Goal: Task Accomplishment & Management: Use online tool/utility

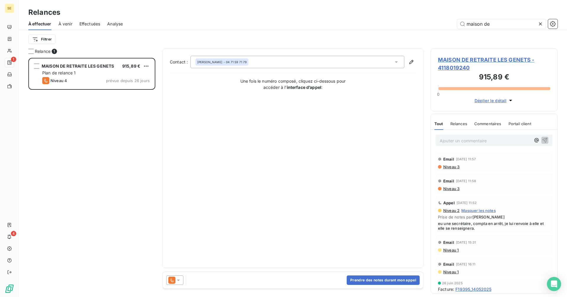
scroll to position [235, 123]
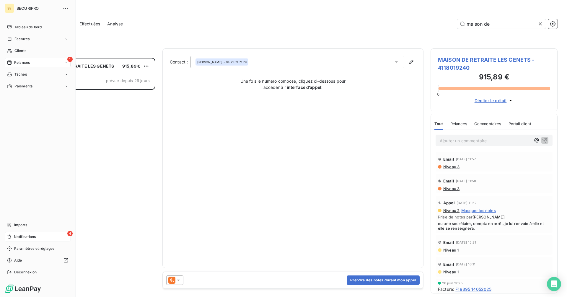
click at [24, 235] on span "Notifications" at bounding box center [25, 236] width 22 height 5
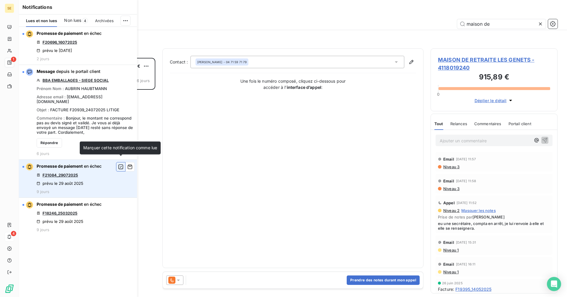
click at [120, 164] on icon "button" at bounding box center [120, 167] width 5 height 6
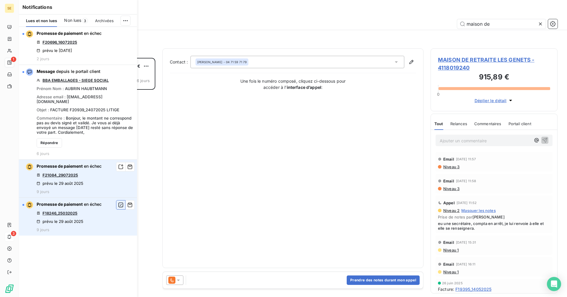
click at [119, 203] on icon "button" at bounding box center [120, 205] width 5 height 5
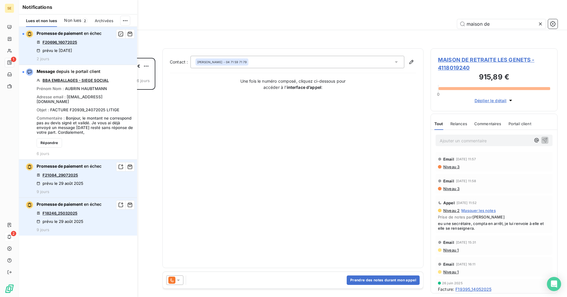
click at [62, 42] on link "F20696_16072025" at bounding box center [60, 42] width 35 height 5
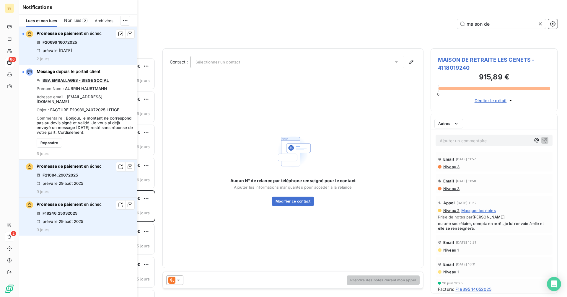
scroll to position [5, 5]
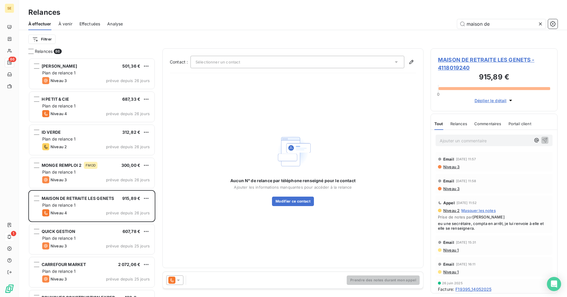
click at [171, 12] on div "Relances" at bounding box center [293, 12] width 548 height 11
click at [167, 42] on div "Filtrer" at bounding box center [292, 39] width 529 height 11
click at [497, 22] on input "maison de" at bounding box center [501, 23] width 89 height 9
drag, startPoint x: 497, startPoint y: 22, endPoint x: 449, endPoint y: 22, distance: 48.4
click at [449, 22] on div "maison de" at bounding box center [344, 23] width 428 height 9
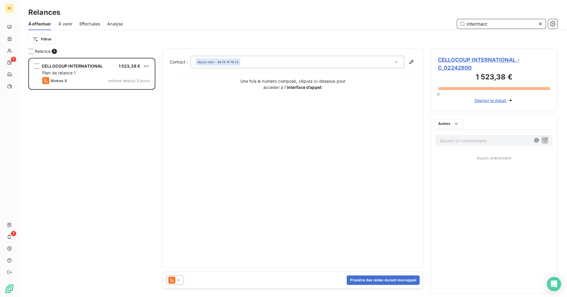
scroll to position [235, 123]
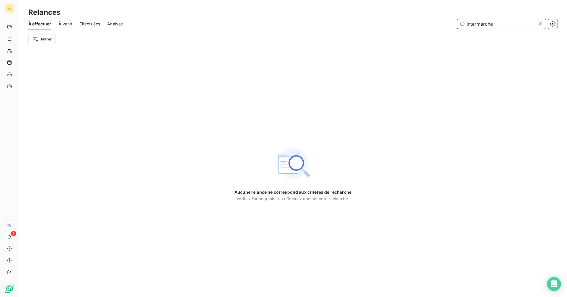
type input "intermarche"
click at [540, 24] on icon at bounding box center [540, 23] width 3 height 3
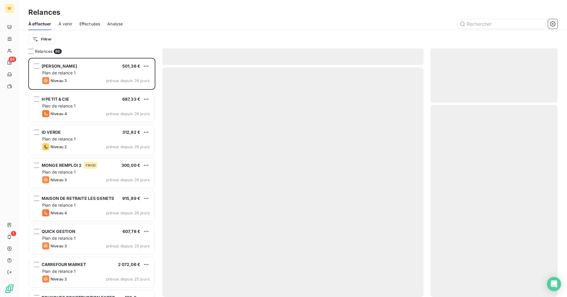
scroll to position [235, 123]
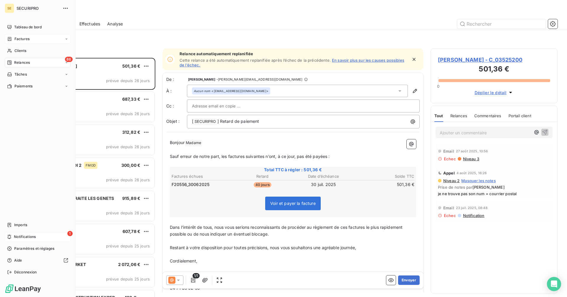
click at [14, 37] on div "Factures" at bounding box center [18, 38] width 22 height 5
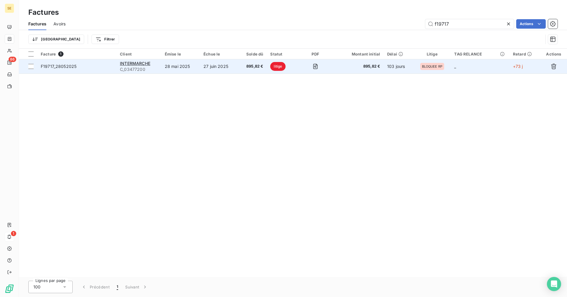
type input "f19717"
click at [337, 69] on td "895,82 €" at bounding box center [357, 66] width 51 height 14
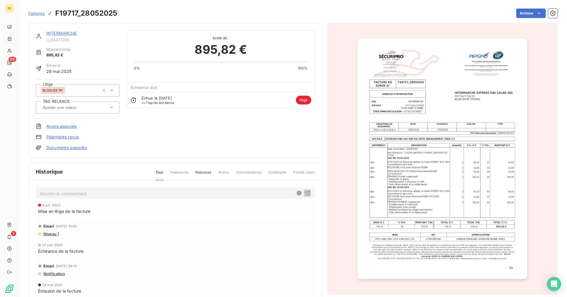
click at [69, 33] on link "INTERMARCHE" at bounding box center [61, 33] width 30 height 5
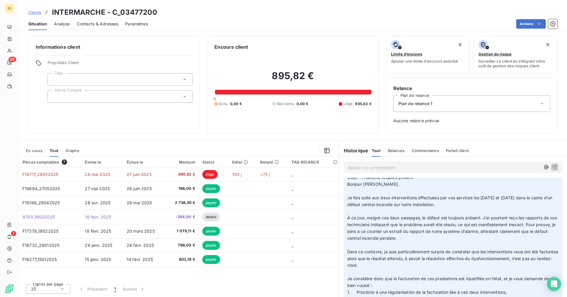
scroll to position [118, 0]
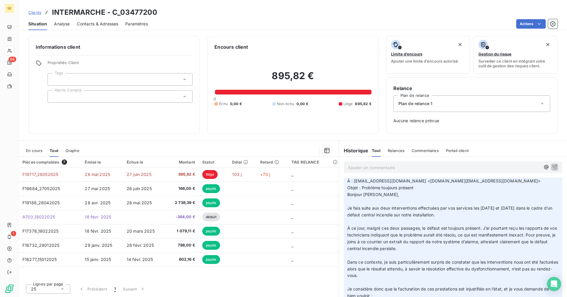
click at [37, 150] on span "En cours" at bounding box center [34, 150] width 17 height 5
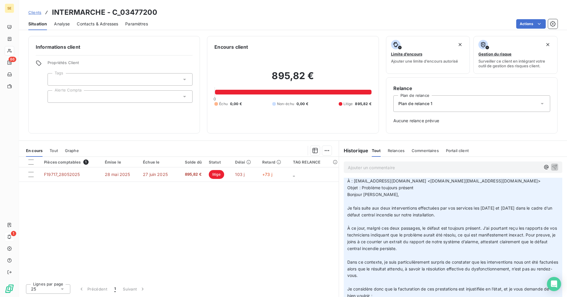
click at [49, 151] on div "En cours Tout Graphe" at bounding box center [179, 150] width 320 height 12
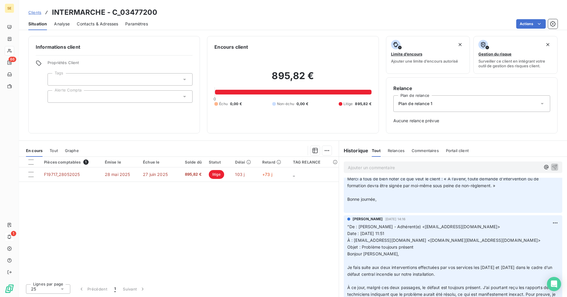
scroll to position [0, 0]
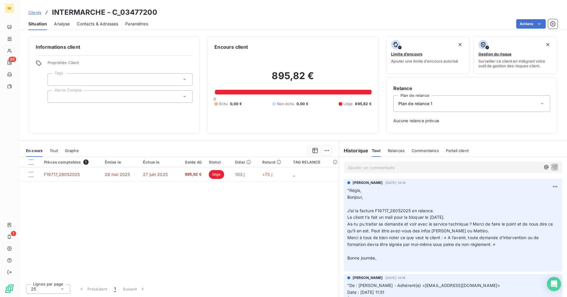
click at [370, 169] on p "Ajouter un commentaire ﻿" at bounding box center [444, 167] width 192 height 7
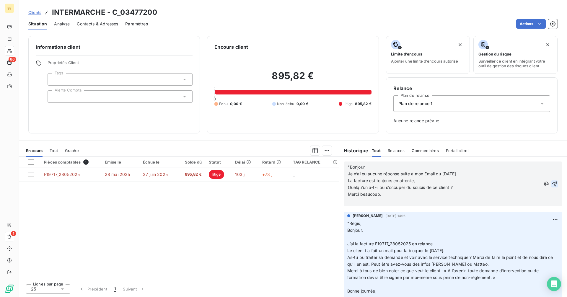
click at [552, 184] on icon "button" at bounding box center [555, 184] width 6 height 6
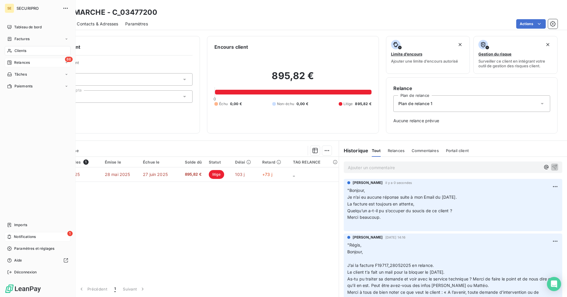
click at [14, 61] on div "Relances" at bounding box center [18, 62] width 23 height 5
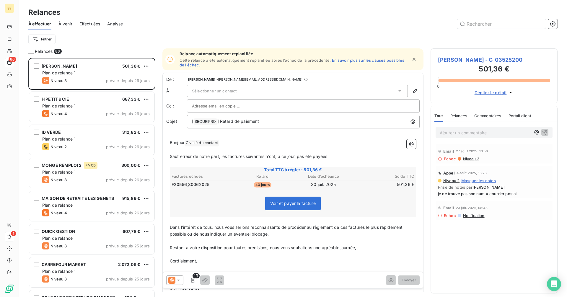
scroll to position [235, 123]
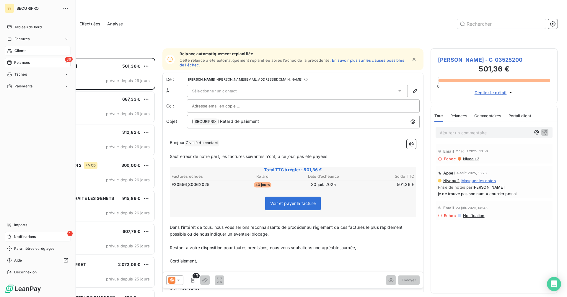
click at [20, 51] on span "Clients" at bounding box center [20, 50] width 12 height 5
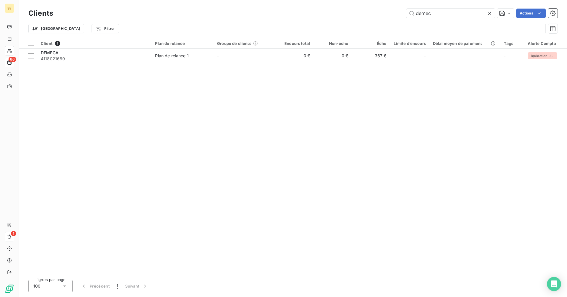
drag, startPoint x: 391, startPoint y: 17, endPoint x: 376, endPoint y: 17, distance: 15.1
click at [376, 17] on div "demec Actions" at bounding box center [308, 13] width 497 height 9
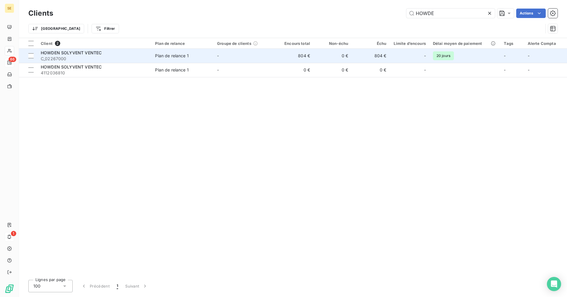
type input "HOWDE"
click at [336, 57] on td "0 €" at bounding box center [333, 56] width 38 height 14
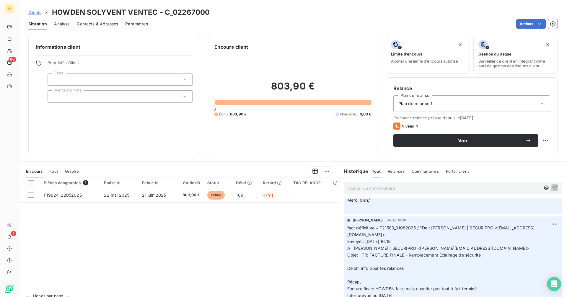
scroll to position [59, 0]
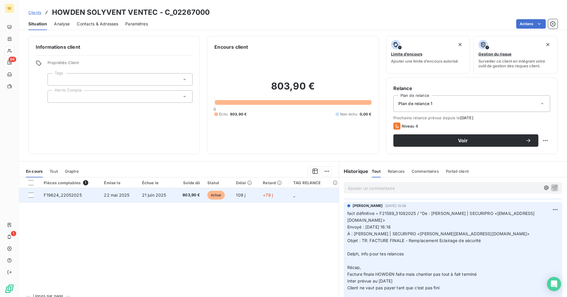
click at [167, 194] on td "21 juin 2025" at bounding box center [156, 195] width 37 height 14
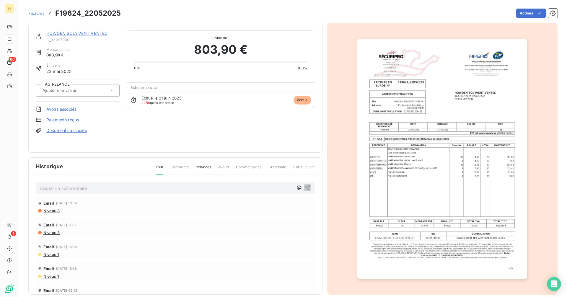
click at [91, 33] on link "HOWDEN SOLYVENT VENTEC" at bounding box center [76, 33] width 61 height 5
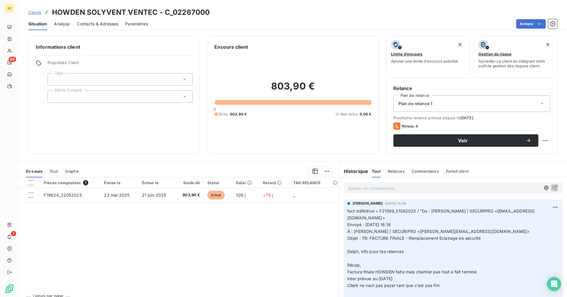
scroll to position [59, 0]
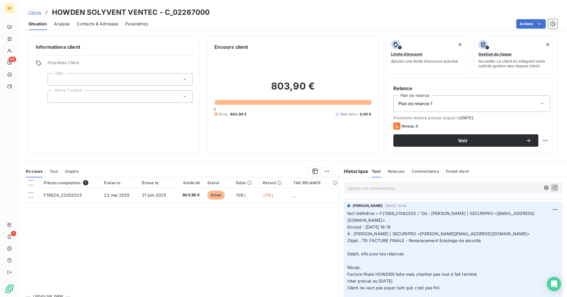
click at [58, 171] on span "Tout" at bounding box center [54, 171] width 8 height 5
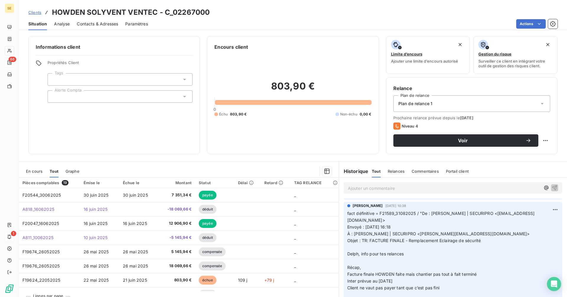
click at [31, 172] on span "En cours" at bounding box center [34, 171] width 17 height 5
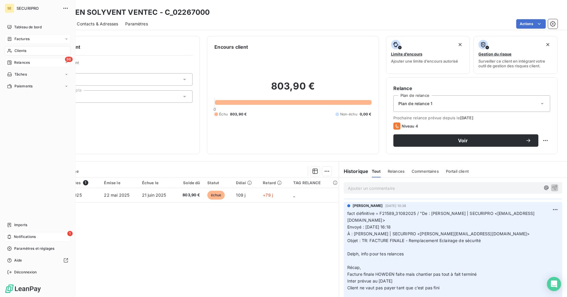
click at [12, 35] on div "Factures" at bounding box center [38, 38] width 66 height 9
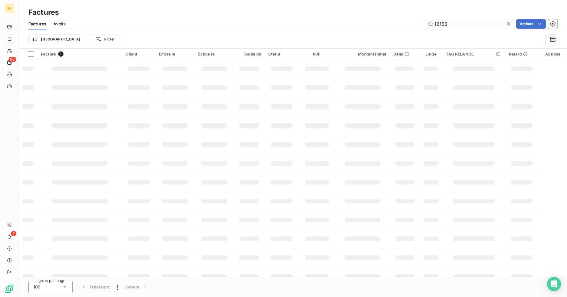
type input "f21589"
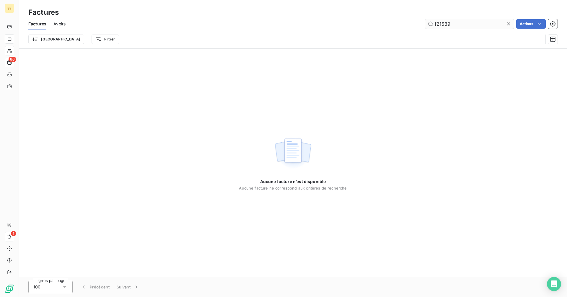
drag, startPoint x: 462, startPoint y: 23, endPoint x: 430, endPoint y: 23, distance: 31.9
click at [430, 23] on input "f21589" at bounding box center [469, 23] width 89 height 9
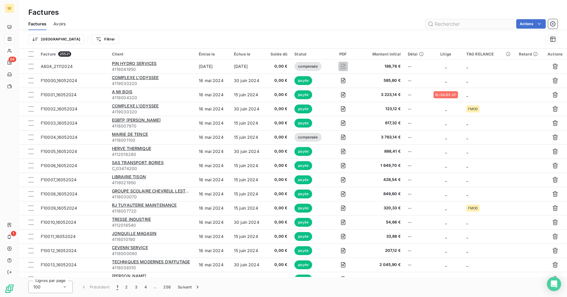
click at [452, 25] on input "text" at bounding box center [469, 23] width 89 height 9
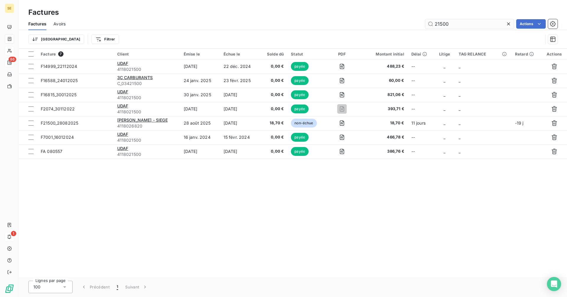
click at [435, 25] on input "21500" at bounding box center [469, 23] width 89 height 9
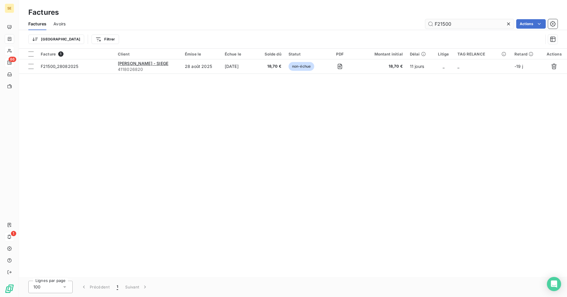
click at [453, 22] on input "F21500" at bounding box center [469, 23] width 89 height 9
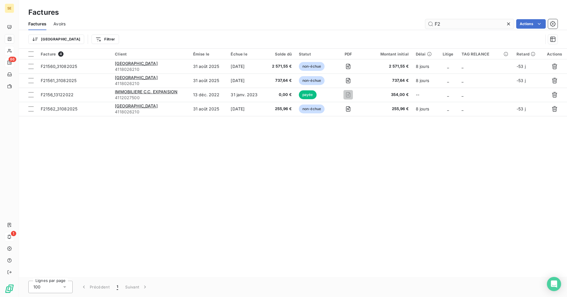
type input "F"
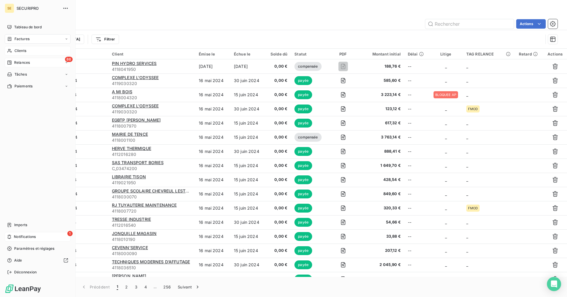
click at [17, 59] on div "86 Relances" at bounding box center [38, 62] width 66 height 9
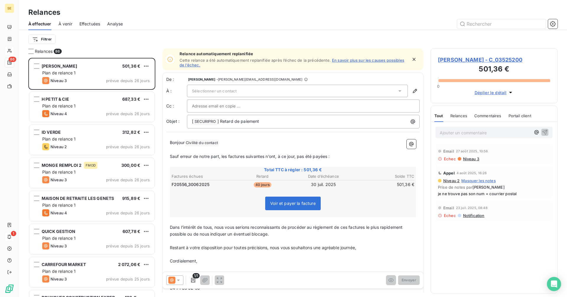
scroll to position [235, 123]
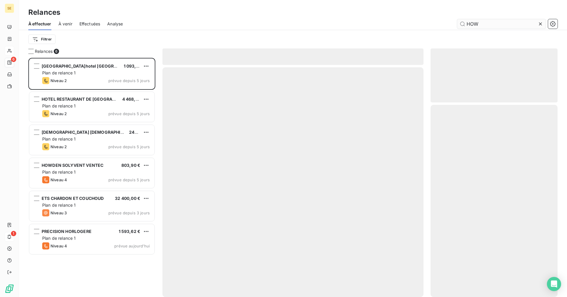
scroll to position [235, 123]
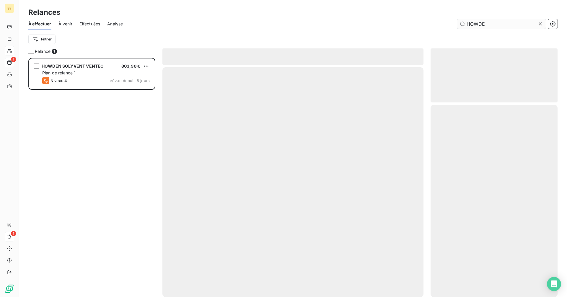
scroll to position [235, 123]
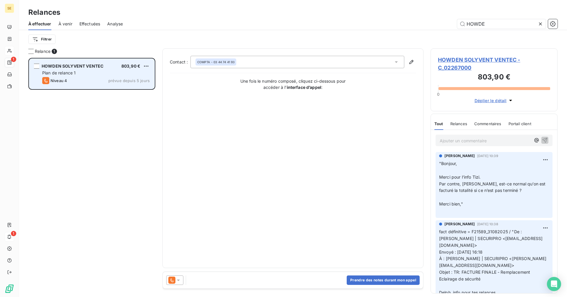
type input "HOWDE"
click at [75, 81] on div "Niveau 4 prévue depuis 5 jours" at bounding box center [95, 80] width 107 height 7
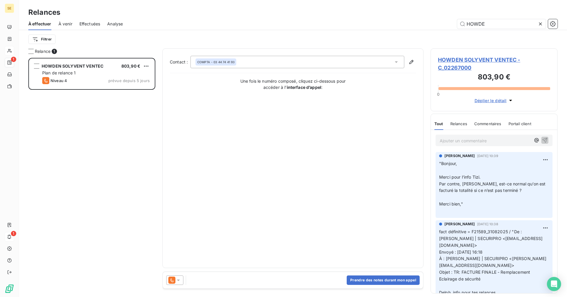
click at [180, 278] on icon at bounding box center [178, 280] width 6 height 6
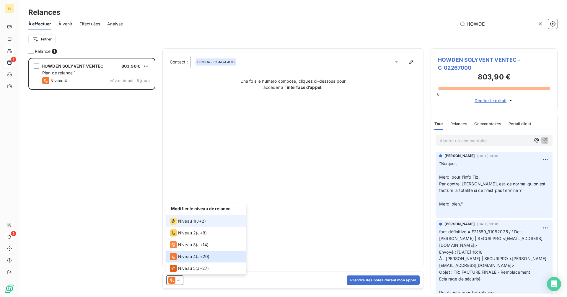
click at [193, 221] on span "Niveau 1" at bounding box center [186, 221] width 17 height 6
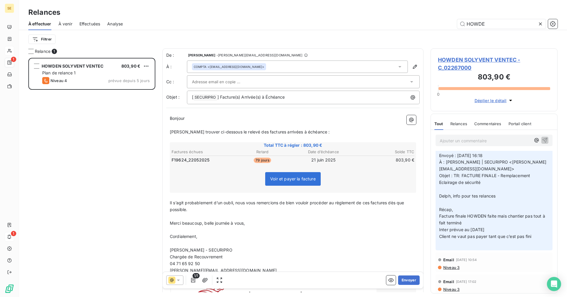
scroll to position [118, 0]
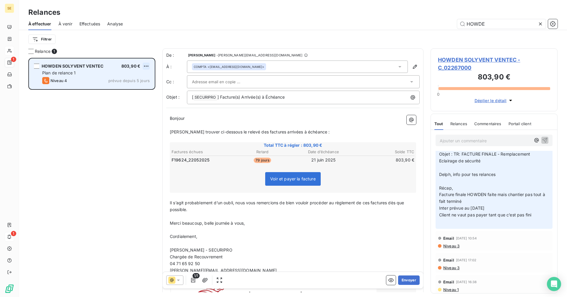
click at [149, 65] on html "SE 1 1 Relances À effectuer À venir Effectuées Analyse HOWDE Filtrer Relance 1 …" at bounding box center [283, 148] width 567 height 297
click at [130, 77] on div "Replanifier cette action" at bounding box center [120, 77] width 53 height 9
select select "8"
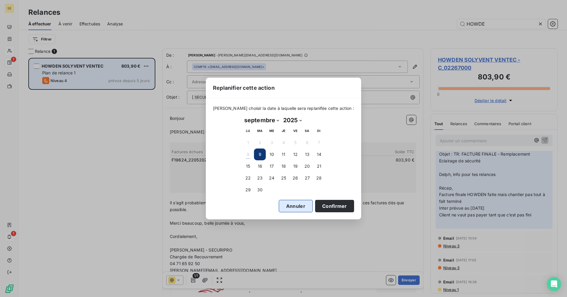
click at [295, 206] on button "Annuler" at bounding box center [296, 206] width 34 height 12
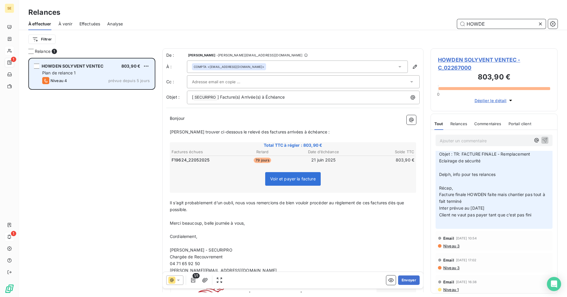
click at [491, 24] on input "HOWDE" at bounding box center [501, 23] width 89 height 9
drag, startPoint x: 491, startPoint y: 24, endPoint x: 443, endPoint y: 27, distance: 47.7
click at [443, 27] on div "HOWDE" at bounding box center [344, 23] width 428 height 9
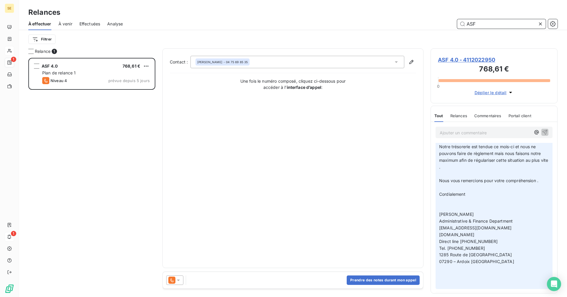
scroll to position [59, 0]
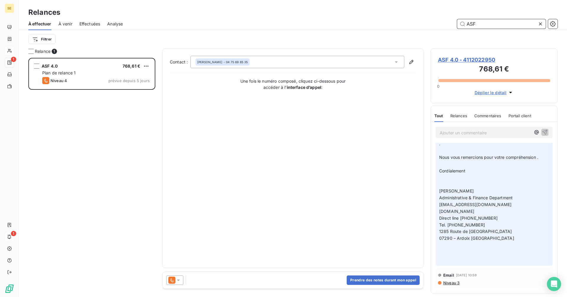
type input "ASF"
click at [461, 59] on span "ASF 4.0 - 4112022950" at bounding box center [494, 60] width 112 height 8
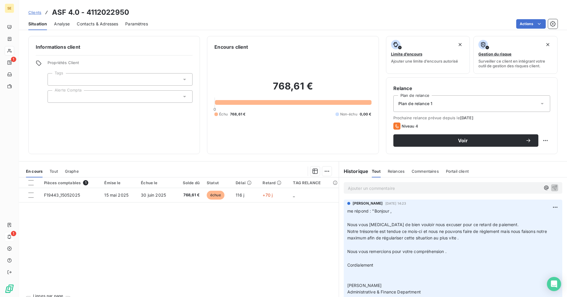
click at [106, 97] on div at bounding box center [120, 96] width 145 height 12
click at [205, 228] on div "Pièces comptables 1 Émise le Échue le Solde dû Statut Délai Retard TAG RELANCE …" at bounding box center [179, 234] width 320 height 114
click at [182, 95] on icon at bounding box center [185, 97] width 6 height 6
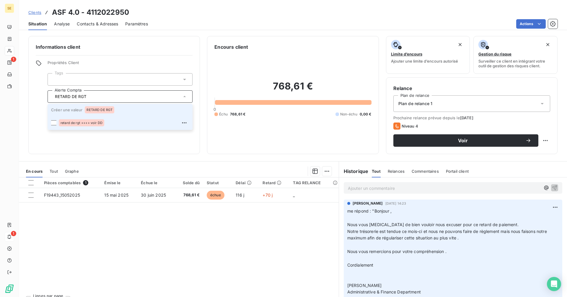
click at [103, 108] on span "RETARD DE RGT" at bounding box center [100, 110] width 26 height 4
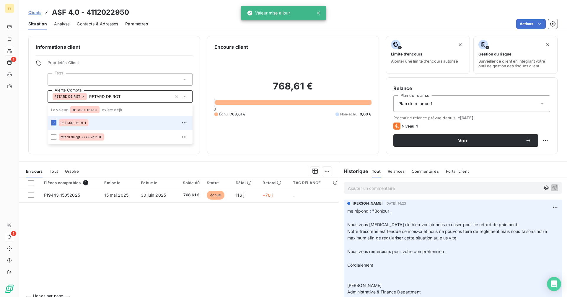
click at [156, 217] on div "Pièces comptables 1 Émise le Échue le Solde dû Statut Délai Retard TAG RELANCE …" at bounding box center [179, 234] width 320 height 114
type input "RETARD DE RGT"
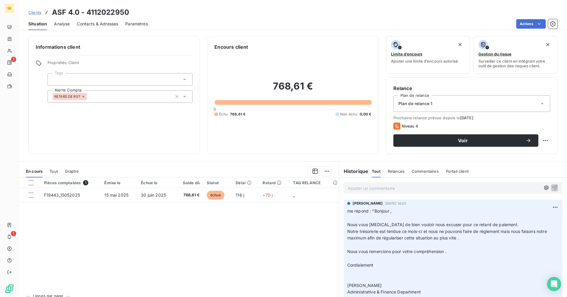
click at [38, 13] on span "Clients" at bounding box center [34, 12] width 13 height 5
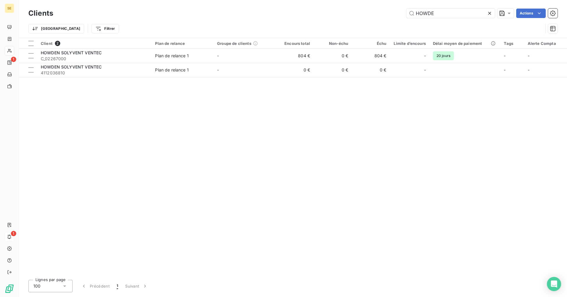
drag, startPoint x: 394, startPoint y: 19, endPoint x: 384, endPoint y: 19, distance: 9.7
click at [384, 19] on div "Clients HOWDE Actions" at bounding box center [292, 13] width 529 height 12
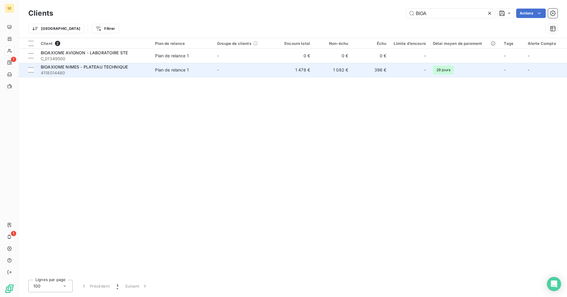
type input "BIOA"
click at [339, 70] on td "1 082 €" at bounding box center [333, 70] width 38 height 14
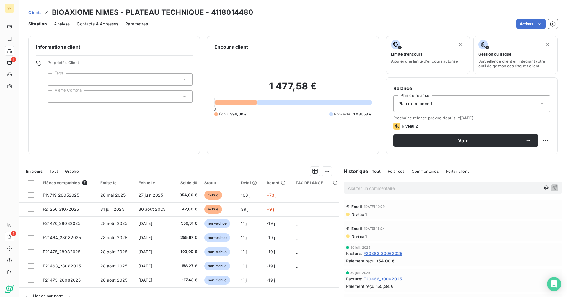
click at [34, 10] on span "Clients" at bounding box center [34, 12] width 13 height 5
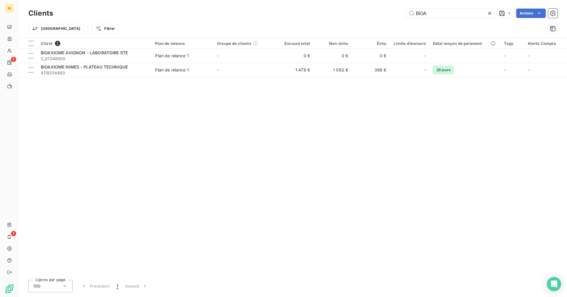
drag, startPoint x: 433, startPoint y: 14, endPoint x: 393, endPoint y: 16, distance: 40.8
click at [393, 16] on div "BIOA Actions" at bounding box center [308, 13] width 497 height 9
type input "V"
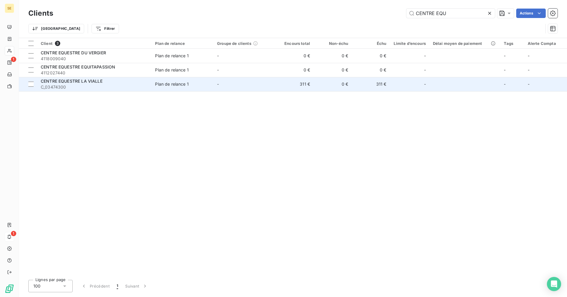
type input "CENTRE EQU"
click at [309, 83] on td "311 €" at bounding box center [294, 84] width 38 height 14
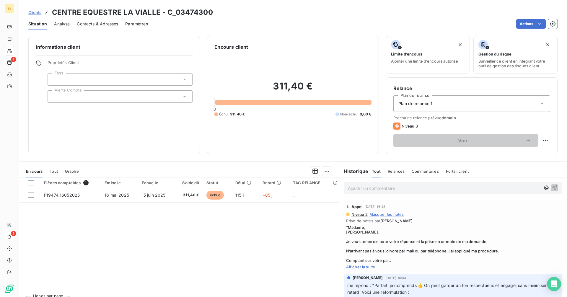
click at [363, 267] on span "Afficher la suite" at bounding box center [453, 267] width 214 height 5
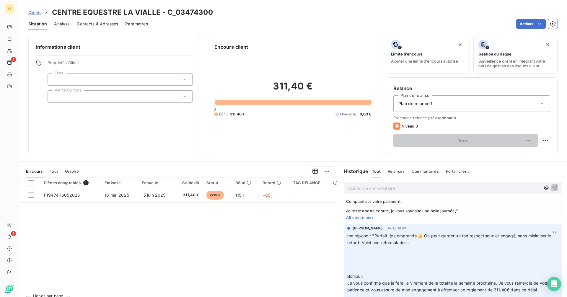
scroll to position [89, 0]
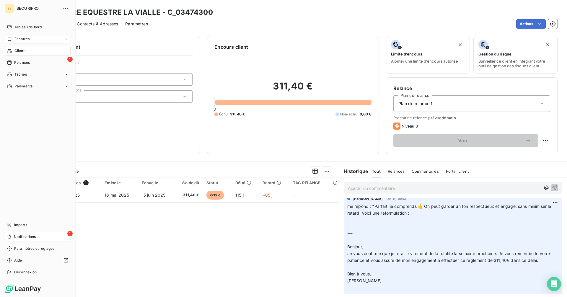
drag, startPoint x: 14, startPoint y: 40, endPoint x: 43, endPoint y: 37, distance: 29.0
click at [14, 40] on div "Factures" at bounding box center [18, 38] width 22 height 5
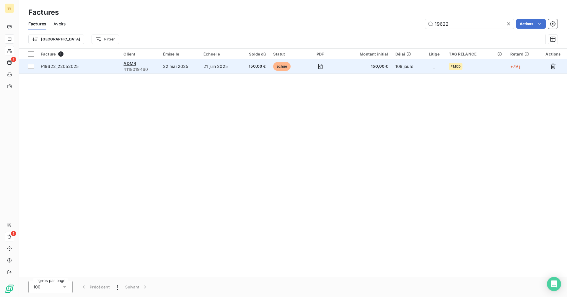
type input "19622"
click at [207, 66] on td "21 juin 2025" at bounding box center [219, 66] width 39 height 14
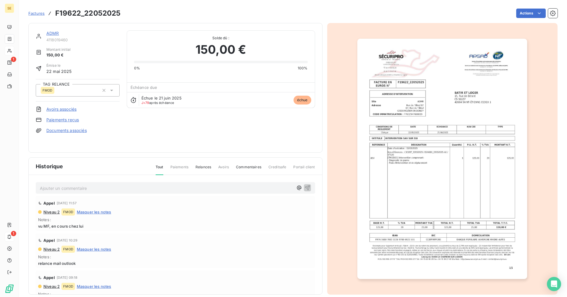
click at [53, 32] on link "ADMR" at bounding box center [52, 33] width 13 height 5
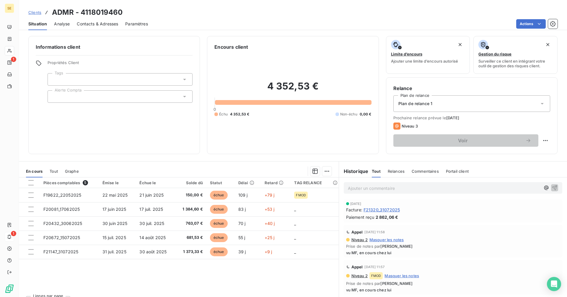
drag, startPoint x: 31, startPoint y: 12, endPoint x: 39, endPoint y: 12, distance: 8.3
click at [31, 12] on span "Clients" at bounding box center [34, 12] width 13 height 5
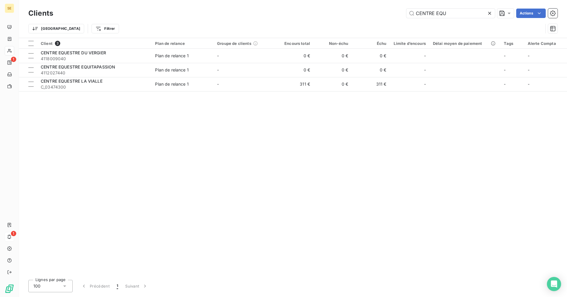
drag, startPoint x: 456, startPoint y: 9, endPoint x: 392, endPoint y: 15, distance: 63.4
click at [392, 15] on div "CENTRE EQU Actions" at bounding box center [308, 13] width 497 height 9
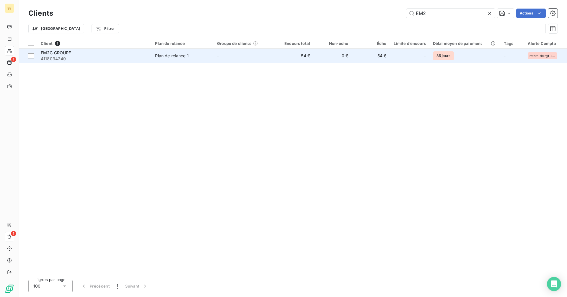
type input "EM2"
click at [151, 57] on td "EM2C GROUPE 4118034240" at bounding box center [94, 56] width 114 height 14
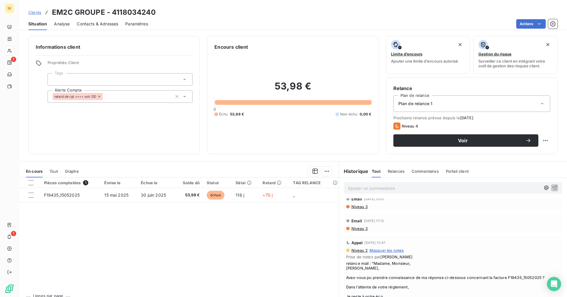
scroll to position [30, 0]
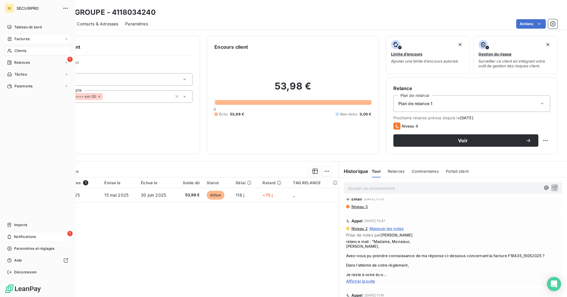
drag, startPoint x: 12, startPoint y: 40, endPoint x: 18, endPoint y: 39, distance: 6.5
click at [12, 40] on icon at bounding box center [9, 39] width 5 height 5
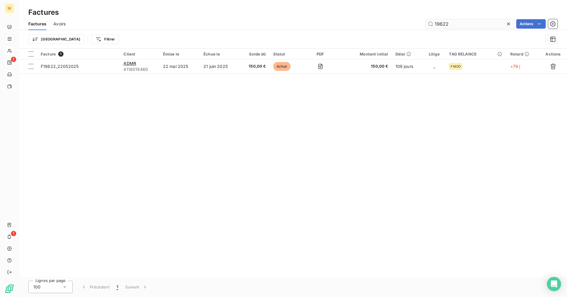
click at [454, 22] on input "19622" at bounding box center [469, 23] width 89 height 9
type input "1"
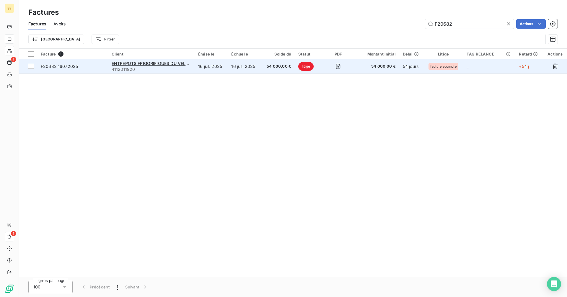
type input "F20682"
click at [241, 70] on td "16 juil. 2025" at bounding box center [244, 66] width 33 height 14
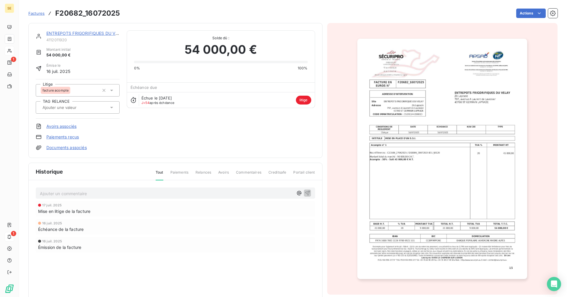
click at [40, 13] on span "Factures" at bounding box center [36, 13] width 16 height 5
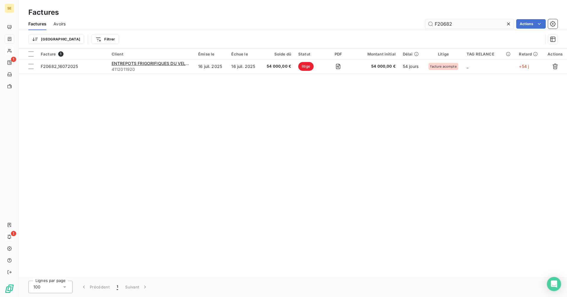
click at [462, 26] on input "F20682" at bounding box center [469, 23] width 89 height 9
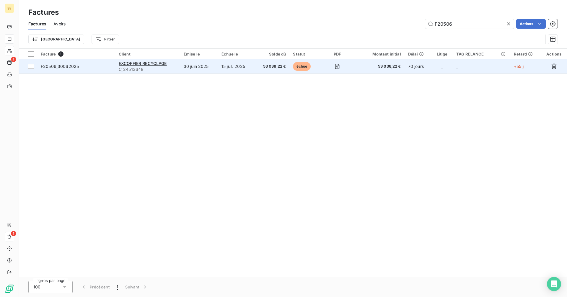
type input "F20506"
click at [258, 71] on td "53 038,22 €" at bounding box center [271, 66] width 35 height 14
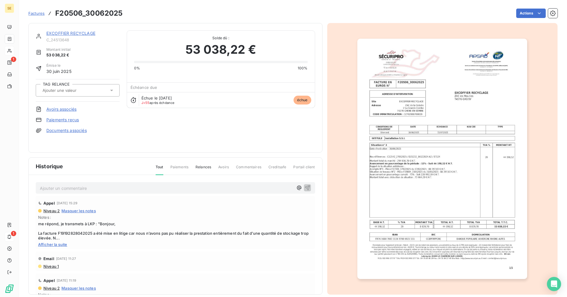
click at [77, 33] on link "EXCOFFIER RECYCLAGE" at bounding box center [70, 33] width 49 height 5
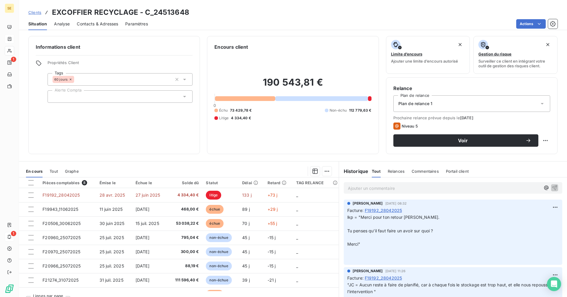
click at [33, 13] on span "Clients" at bounding box center [34, 12] width 13 height 5
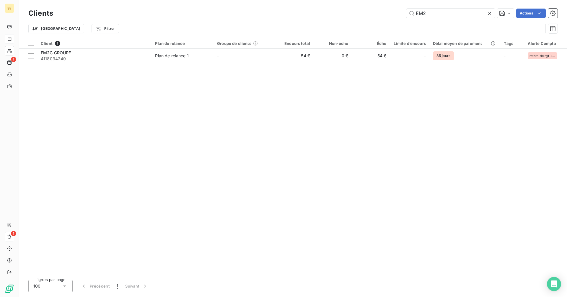
drag, startPoint x: 428, startPoint y: 14, endPoint x: 407, endPoint y: 19, distance: 21.7
click at [407, 19] on div "Clients EM2 Actions" at bounding box center [292, 13] width 529 height 12
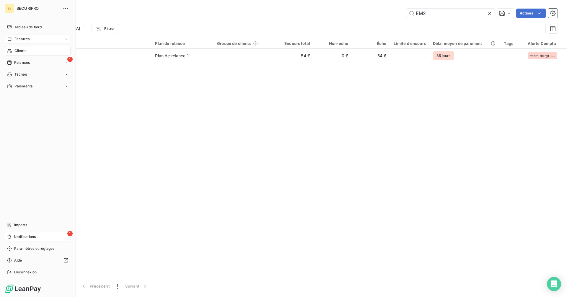
click at [9, 37] on icon at bounding box center [9, 39] width 5 height 5
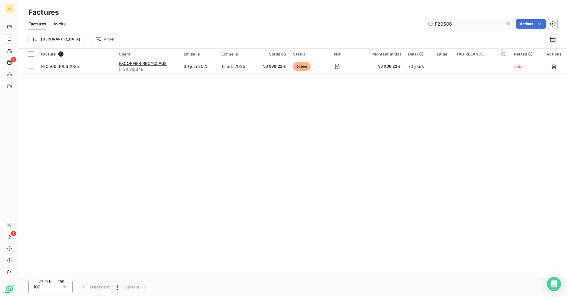
click at [465, 25] on input "F20506" at bounding box center [469, 23] width 89 height 9
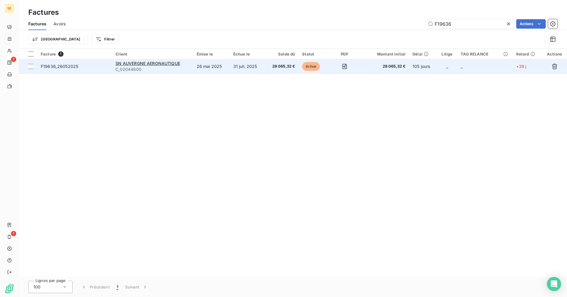
type input "F19636"
click at [165, 67] on span "C_02044800" at bounding box center [152, 69] width 74 height 6
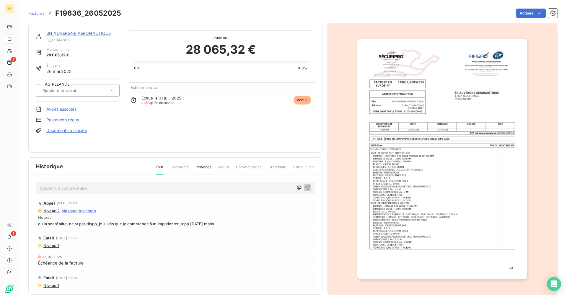
click at [92, 35] on link "SN AUVERGNE AERONAUTIQUE" at bounding box center [78, 33] width 65 height 5
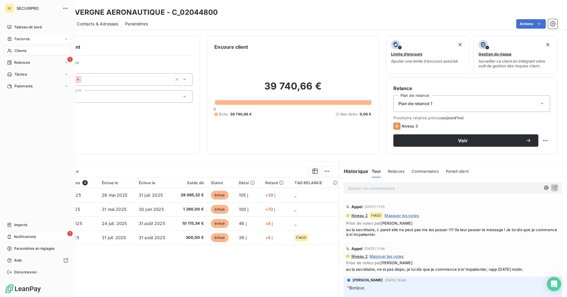
click at [20, 41] on span "Factures" at bounding box center [21, 38] width 15 height 5
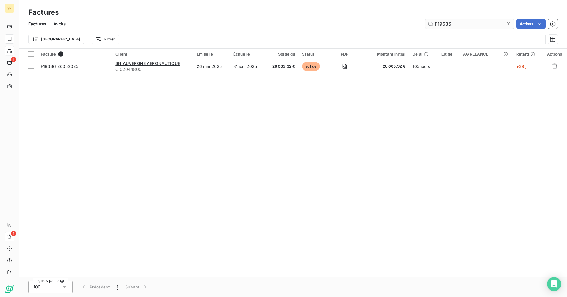
click at [453, 23] on input "F19636" at bounding box center [469, 23] width 89 height 9
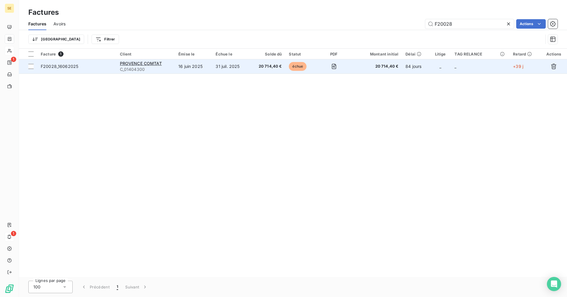
type input "F20028"
click at [144, 68] on span "C_01404300" at bounding box center [146, 69] width 52 height 6
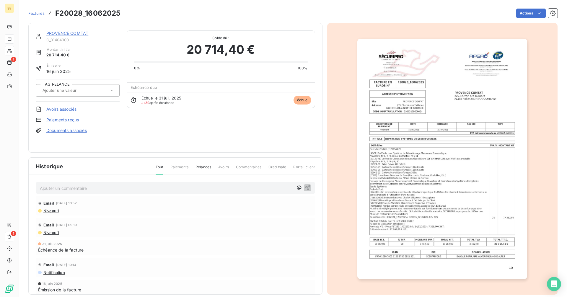
click at [68, 32] on link "PROVENCE COMTAT" at bounding box center [67, 33] width 42 height 5
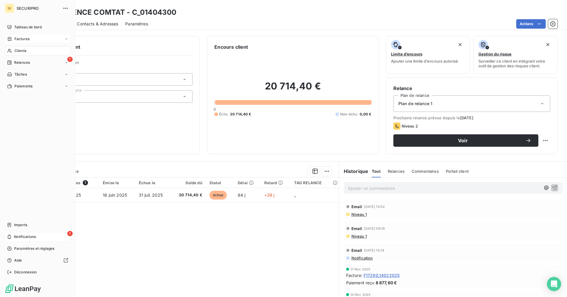
drag, startPoint x: 17, startPoint y: 40, endPoint x: 46, endPoint y: 39, distance: 29.5
click at [17, 40] on span "Factures" at bounding box center [21, 38] width 15 height 5
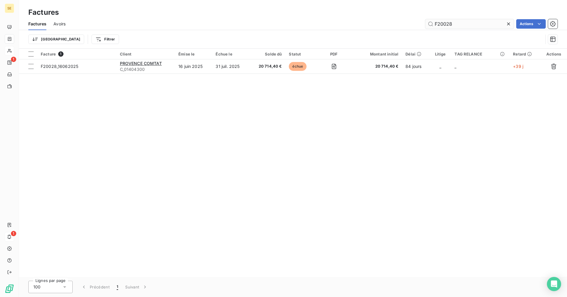
click at [466, 26] on input "F20028" at bounding box center [469, 23] width 89 height 9
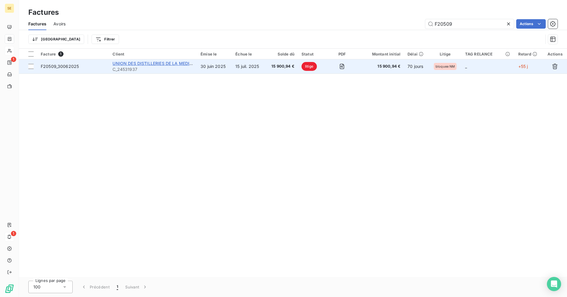
type input "F20509"
click at [136, 64] on span "UNION DES DISTILLERIES DE LA MEDITE" at bounding box center [153, 63] width 82 height 5
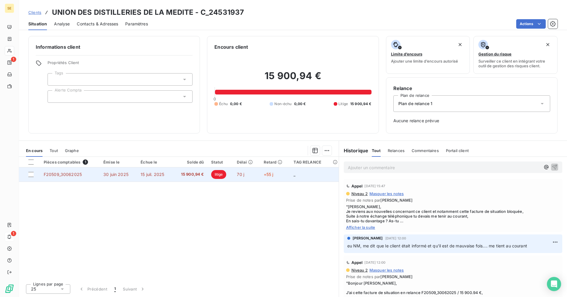
click at [143, 176] on span "15 juil. 2025" at bounding box center [153, 174] width 24 height 5
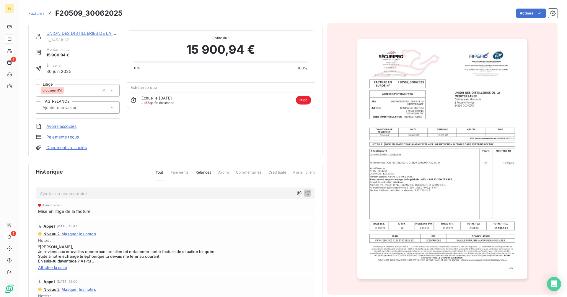
click at [38, 15] on span "Factures" at bounding box center [36, 13] width 16 height 5
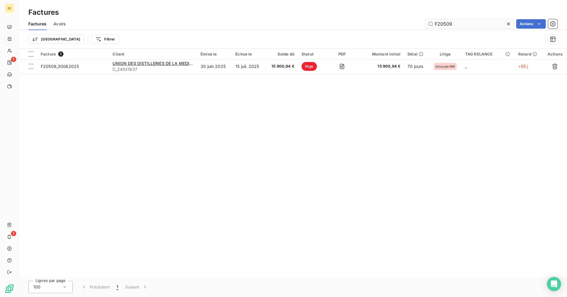
click at [451, 25] on input "F20509" at bounding box center [469, 23] width 89 height 9
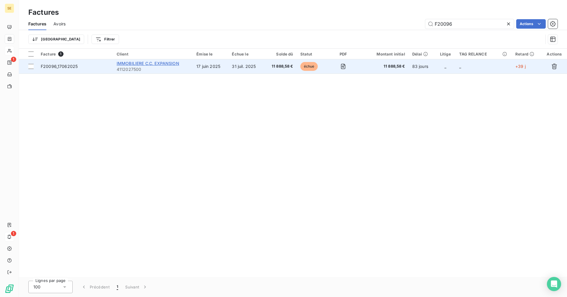
type input "F20096"
click at [154, 65] on span "IMMOBILIERE C.C. EXPANSION" at bounding box center [148, 63] width 63 height 5
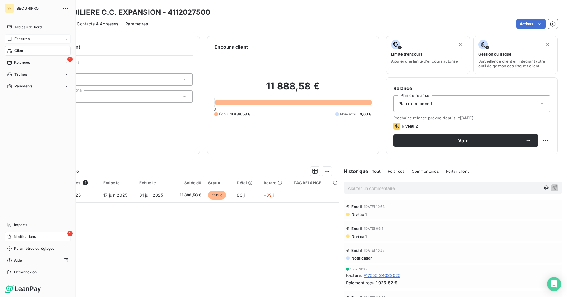
click at [14, 40] on span "Factures" at bounding box center [21, 38] width 15 height 5
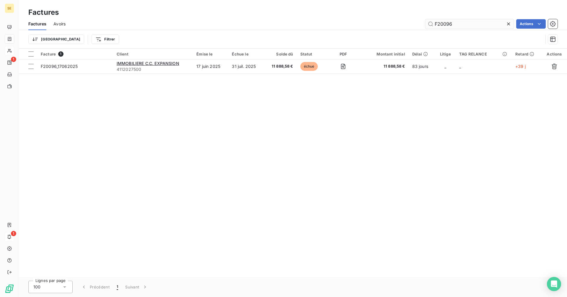
click at [466, 25] on input "F20096" at bounding box center [469, 23] width 89 height 9
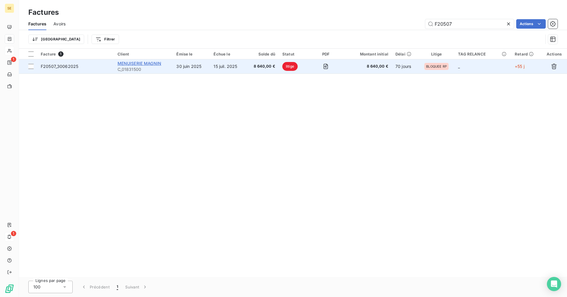
type input "F20507"
click at [142, 63] on span "MENUISERIE MAGNIN" at bounding box center [140, 63] width 44 height 5
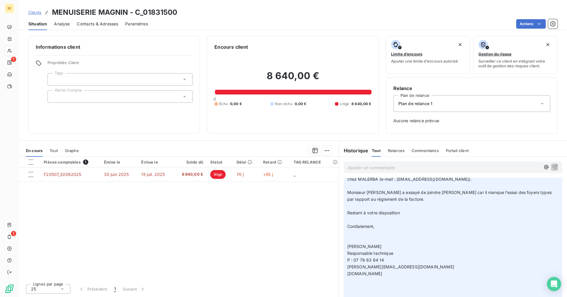
scroll to position [59, 0]
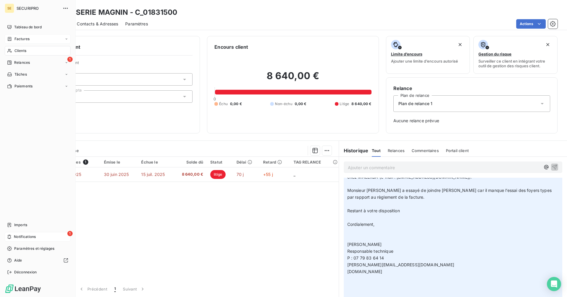
click at [14, 37] on span "Factures" at bounding box center [21, 38] width 15 height 5
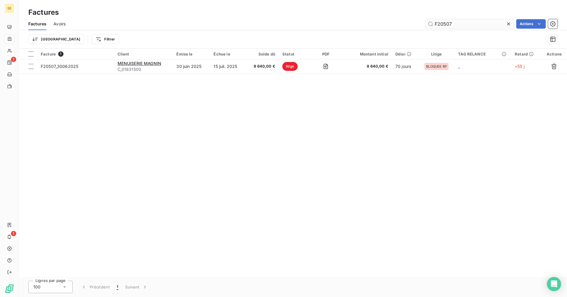
click at [454, 23] on input "F20507" at bounding box center [469, 23] width 89 height 9
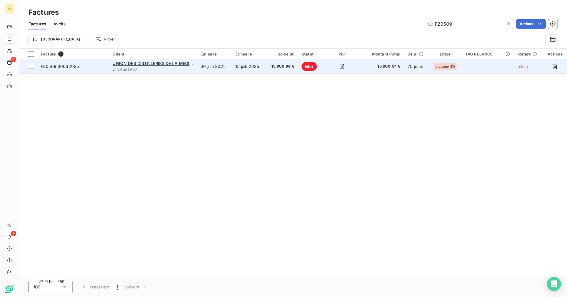
type input "F20509"
click at [170, 66] on span "C_24531937" at bounding box center [152, 69] width 81 height 6
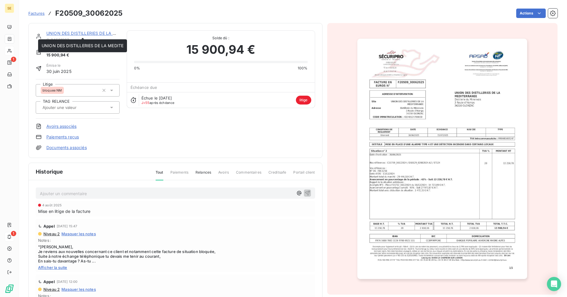
click at [80, 31] on link "UNION DES DISTILLERIES DE LA MEDITE" at bounding box center [87, 33] width 82 height 5
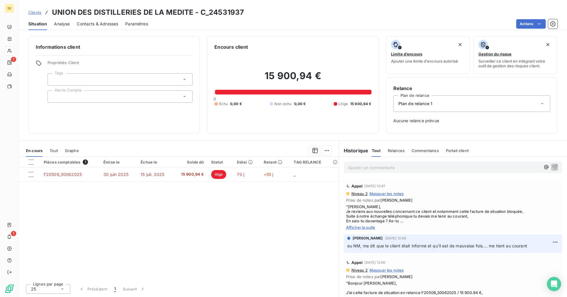
click at [360, 226] on span "Afficher la suite" at bounding box center [453, 227] width 214 height 5
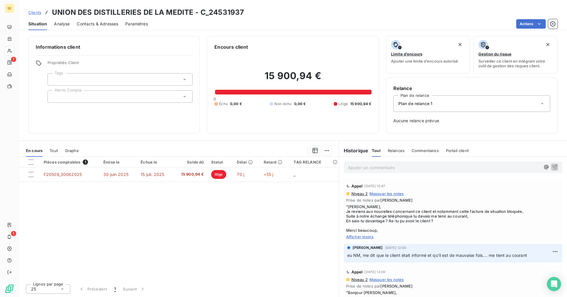
click at [53, 150] on span "Tout" at bounding box center [54, 150] width 8 height 5
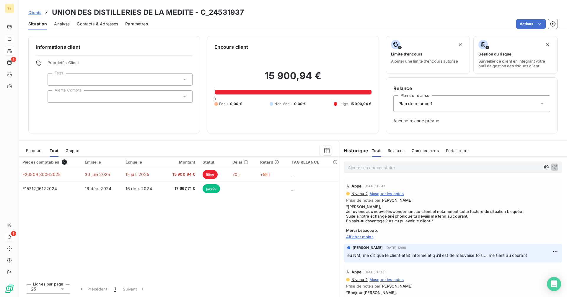
click at [38, 152] on span "En cours" at bounding box center [34, 150] width 17 height 5
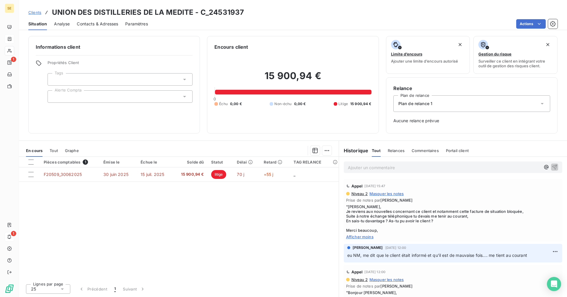
click at [362, 169] on p "Ajouter un commentaire ﻿" at bounding box center [444, 167] width 192 height 7
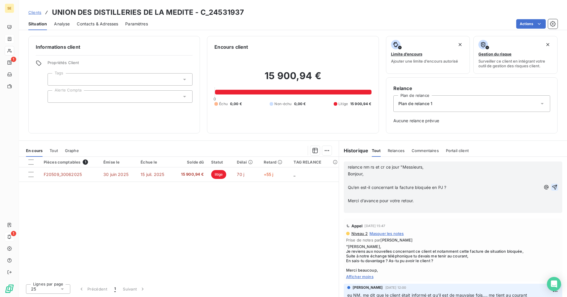
click at [552, 187] on icon "button" at bounding box center [554, 187] width 5 height 5
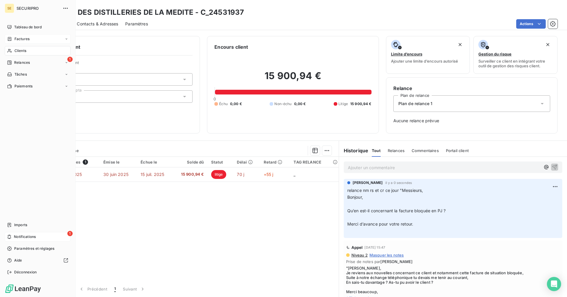
drag, startPoint x: 15, startPoint y: 40, endPoint x: 35, endPoint y: 38, distance: 20.2
click at [15, 40] on span "Factures" at bounding box center [21, 38] width 15 height 5
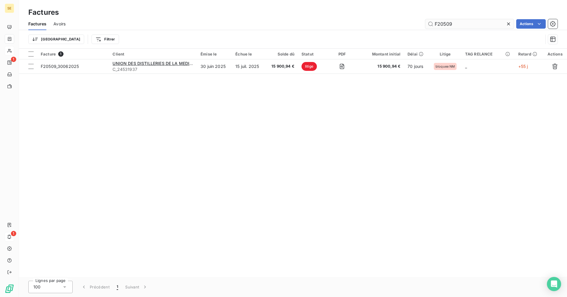
click at [463, 22] on input "F20509" at bounding box center [469, 23] width 89 height 9
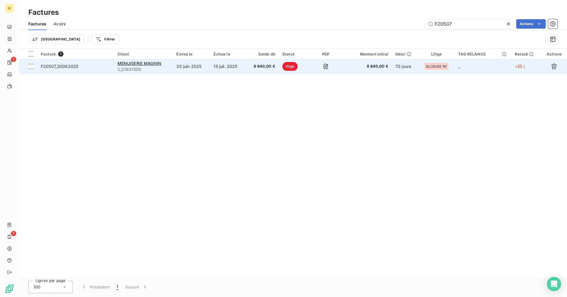
type input "F20507"
click at [224, 68] on td "15 juil. 2025" at bounding box center [228, 66] width 36 height 14
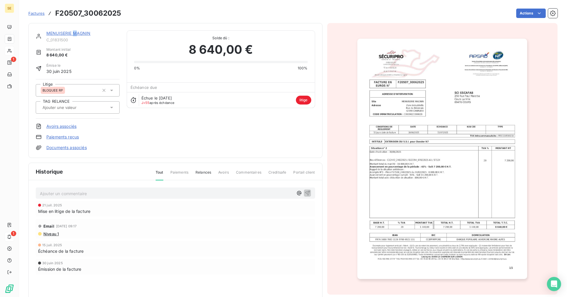
click at [75, 32] on link "MENUISERIE MAGNIN" at bounding box center [68, 33] width 44 height 5
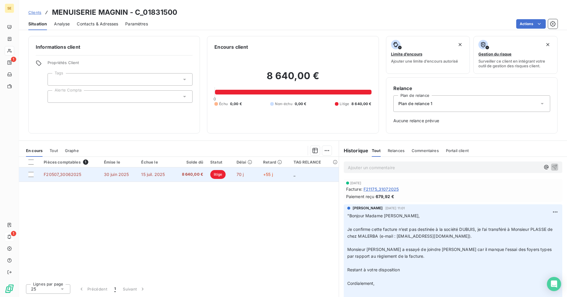
click at [161, 178] on td "15 juil. 2025" at bounding box center [156, 174] width 36 height 14
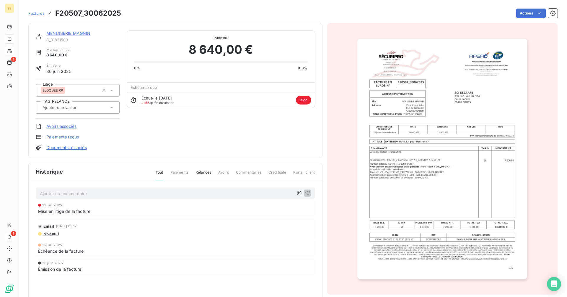
click at [63, 35] on link "MENUISERIE MAGNIN" at bounding box center [68, 33] width 44 height 5
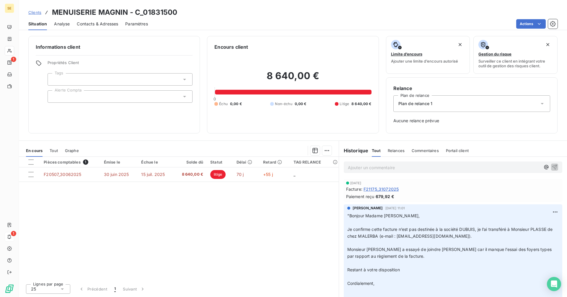
click at [55, 149] on span "Tout" at bounding box center [54, 150] width 8 height 5
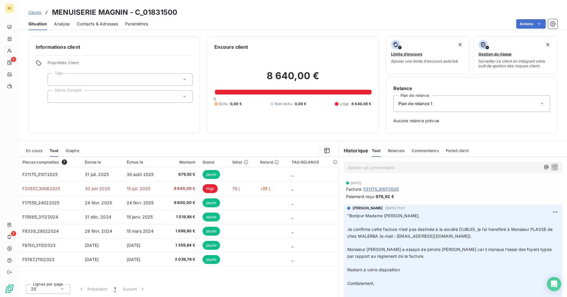
click at [32, 153] on span "En cours" at bounding box center [34, 150] width 17 height 5
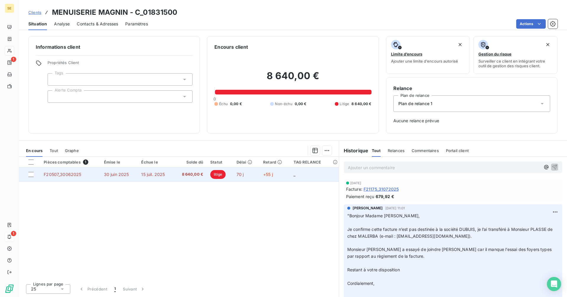
click at [213, 175] on span "litige" at bounding box center [217, 174] width 15 height 9
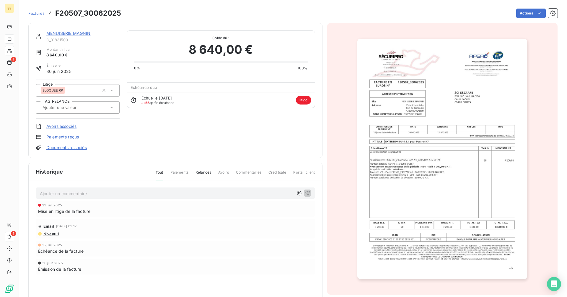
click at [422, 160] on img "button" at bounding box center [442, 159] width 170 height 240
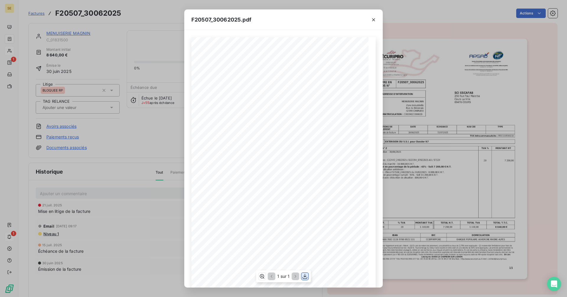
click at [304, 277] on icon "button" at bounding box center [305, 276] width 6 height 6
click at [372, 20] on icon "button" at bounding box center [374, 20] width 6 height 6
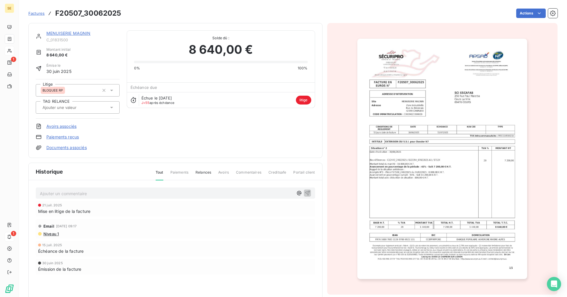
click at [70, 30] on div "MENUISERIE MAGNIN" at bounding box center [82, 33] width 73 height 6
click at [79, 35] on link "MENUISERIE MAGNIN" at bounding box center [68, 33] width 44 height 5
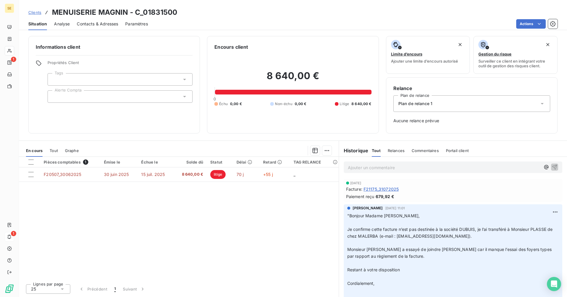
click at [372, 166] on p "Ajouter un commentaire ﻿" at bounding box center [444, 167] width 192 height 7
click at [552, 164] on icon "button" at bounding box center [555, 167] width 6 height 6
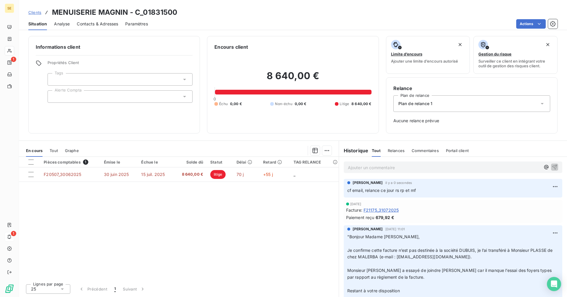
click at [42, 12] on div "Clients MENUISERIE MAGNIN - C_01831500" at bounding box center [102, 12] width 149 height 11
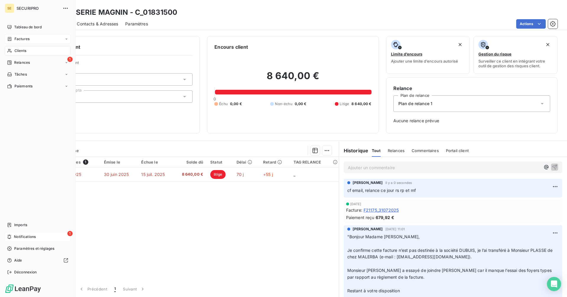
click at [34, 38] on div "Factures" at bounding box center [38, 38] width 66 height 9
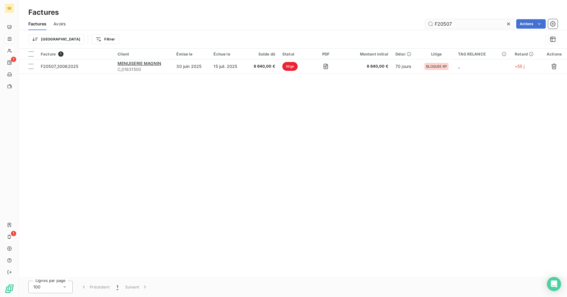
click at [454, 25] on input "F20507" at bounding box center [469, 23] width 89 height 9
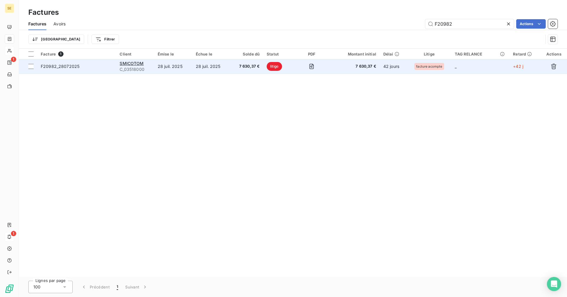
type input "F20982"
click at [135, 60] on td "SMICOTOM C_03518000" at bounding box center [135, 66] width 38 height 14
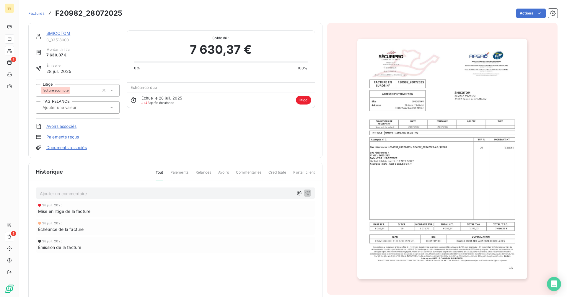
click at [58, 34] on link "SMICOTOM" at bounding box center [58, 33] width 24 height 5
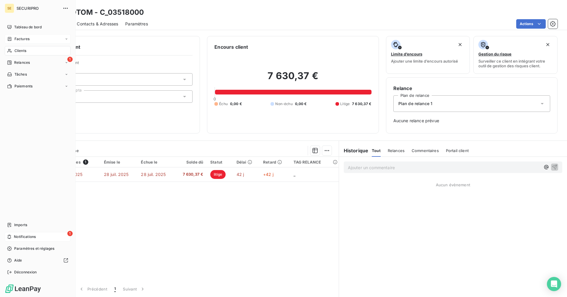
click at [14, 38] on div "Factures" at bounding box center [18, 38] width 22 height 5
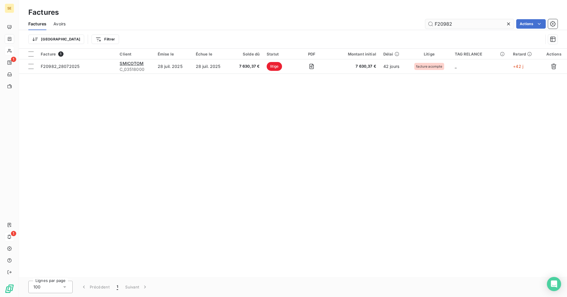
click at [456, 22] on input "F20982" at bounding box center [469, 23] width 89 height 9
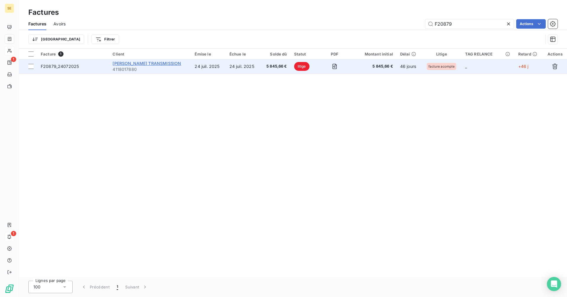
type input "F20879"
click at [126, 61] on span "[PERSON_NAME] TRANSMISSION" at bounding box center [146, 63] width 68 height 5
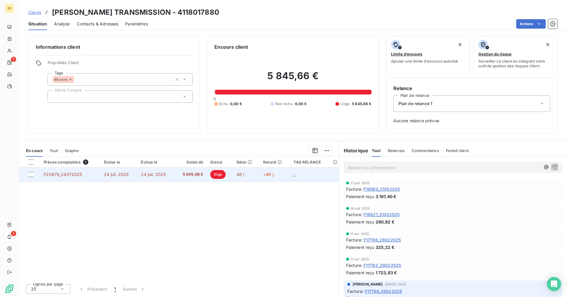
click at [180, 175] on span "5 845,66 €" at bounding box center [190, 175] width 25 height 6
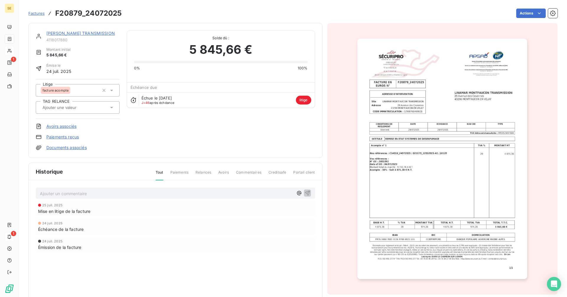
click at [38, 14] on span "Factures" at bounding box center [36, 13] width 16 height 5
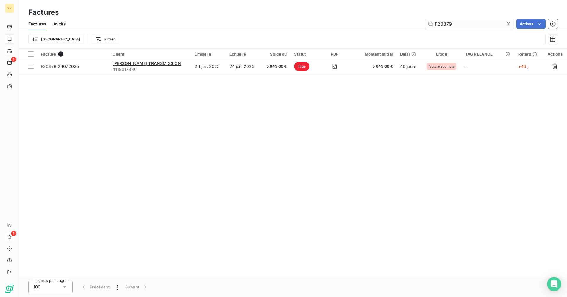
click at [453, 23] on input "F20879" at bounding box center [469, 23] width 89 height 9
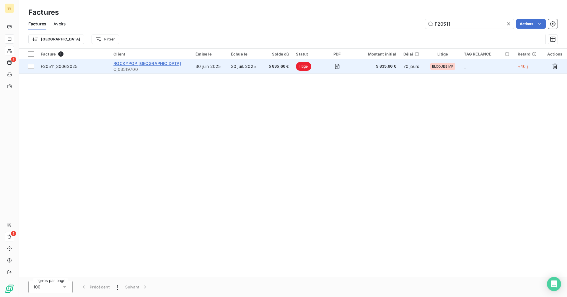
type input "F20511"
click at [143, 63] on span "ROCKYPOP [GEOGRAPHIC_DATA]" at bounding box center [147, 63] width 68 height 5
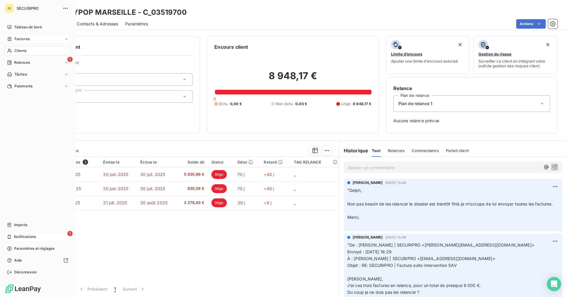
drag, startPoint x: 15, startPoint y: 35, endPoint x: 15, endPoint y: 39, distance: 4.5
click at [15, 39] on span "Factures" at bounding box center [21, 38] width 15 height 5
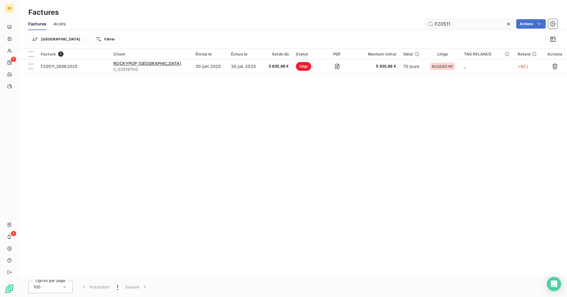
click at [452, 25] on input "F20511" at bounding box center [469, 23] width 89 height 9
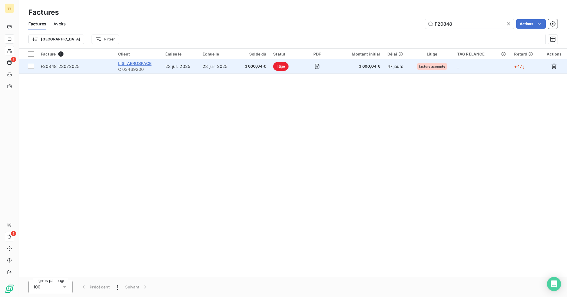
type input "F20848"
click at [149, 66] on span "LISI AEROSPACE" at bounding box center [134, 63] width 33 height 5
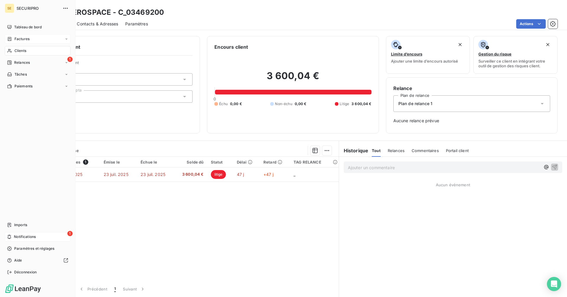
drag, startPoint x: 11, startPoint y: 38, endPoint x: 34, endPoint y: 37, distance: 23.1
click at [11, 38] on icon at bounding box center [9, 39] width 5 height 5
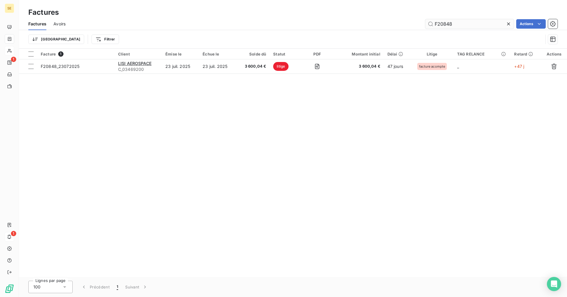
click at [456, 26] on input "F20848" at bounding box center [469, 23] width 89 height 9
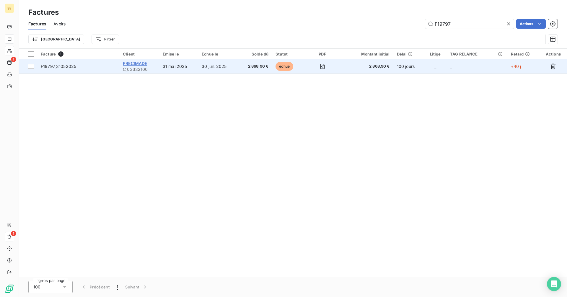
type input "F19797"
click at [129, 64] on span "PRECIMADE" at bounding box center [135, 63] width 24 height 5
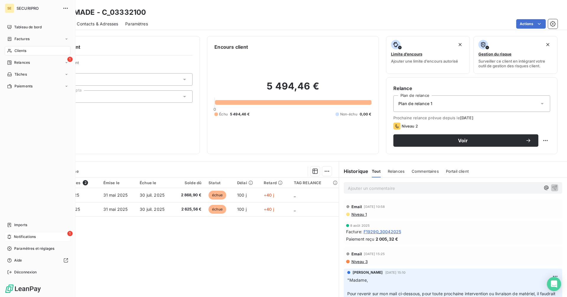
click at [24, 61] on span "Relances" at bounding box center [22, 62] width 16 height 5
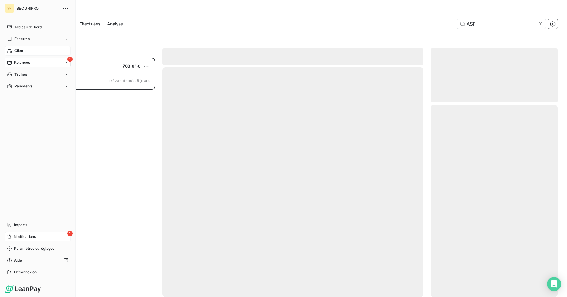
scroll to position [235, 123]
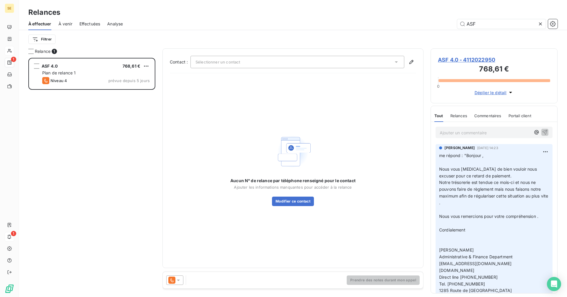
click at [541, 24] on icon at bounding box center [540, 24] width 6 height 6
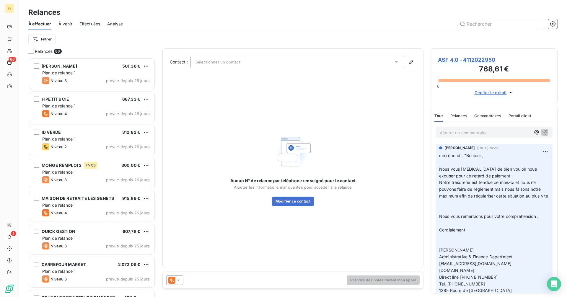
click at [456, 60] on span "ASF 4.0 - 4112022950" at bounding box center [494, 60] width 112 height 8
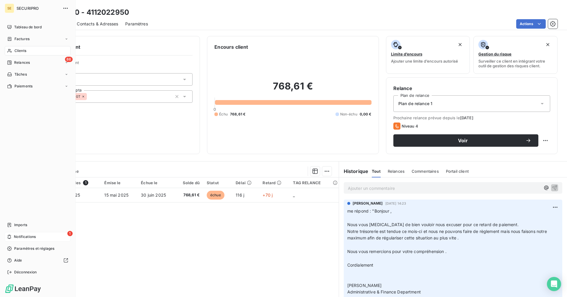
click at [25, 60] on span "Relances" at bounding box center [22, 62] width 16 height 5
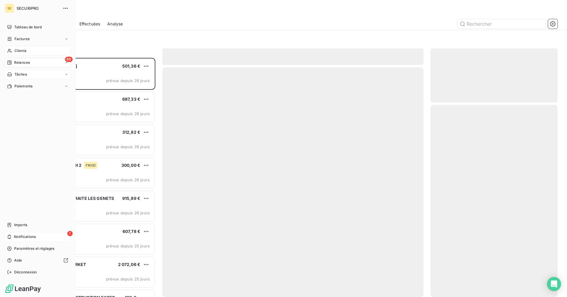
scroll to position [235, 123]
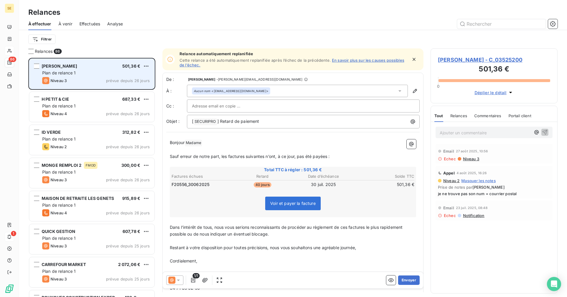
click at [66, 76] on div "Plan de relance 1" at bounding box center [95, 73] width 107 height 6
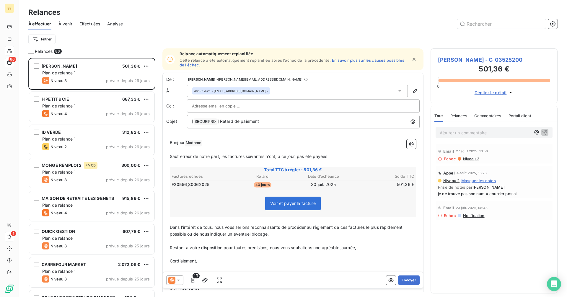
click at [479, 58] on span "[PERSON_NAME] - C_03525200" at bounding box center [494, 60] width 112 height 8
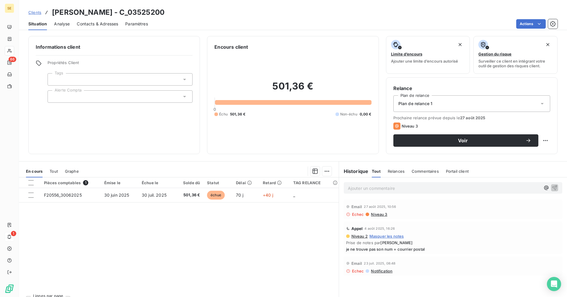
click at [88, 22] on span "Contacts & Adresses" at bounding box center [97, 24] width 41 height 6
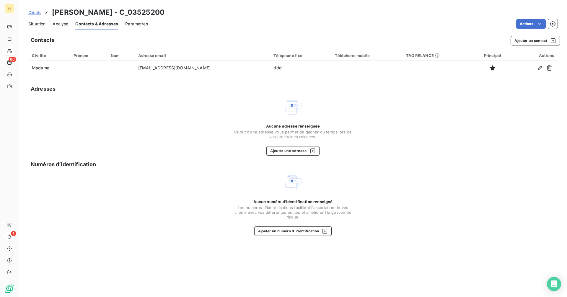
click at [37, 24] on span "Situation" at bounding box center [36, 24] width 17 height 6
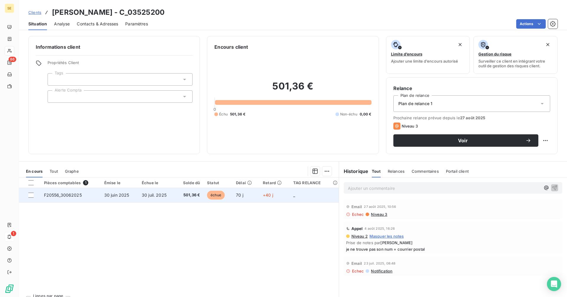
click at [101, 195] on td "30 juin 2025" at bounding box center [119, 195] width 37 height 14
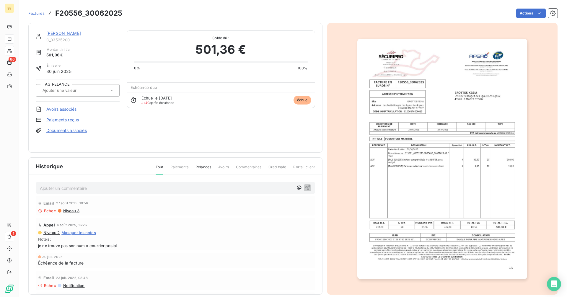
click at [436, 156] on img "button" at bounding box center [442, 159] width 170 height 240
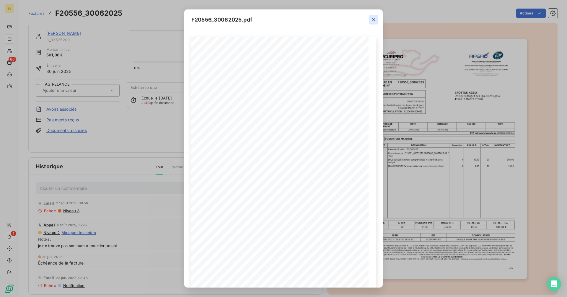
click at [372, 21] on icon "button" at bounding box center [374, 20] width 6 height 6
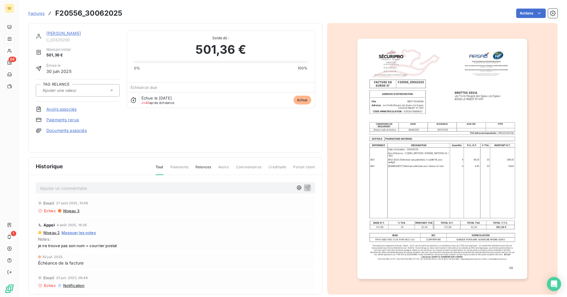
click at [442, 144] on img "button" at bounding box center [442, 159] width 170 height 240
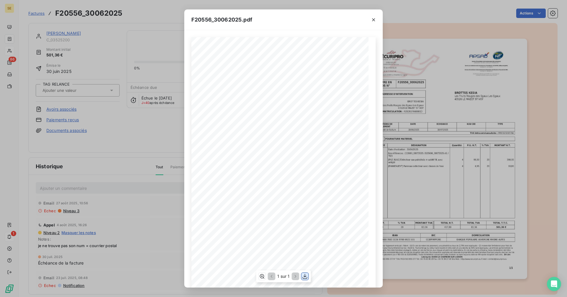
click at [306, 275] on icon "button" at bounding box center [305, 276] width 6 height 6
click at [371, 20] on icon "button" at bounding box center [374, 20] width 6 height 6
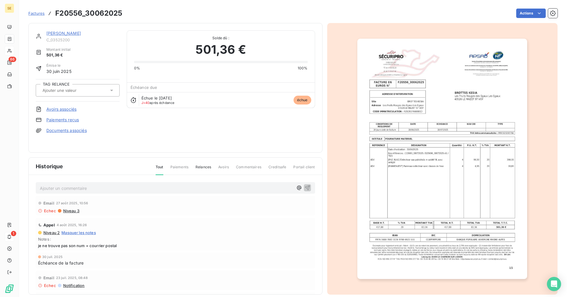
click at [73, 32] on link "[PERSON_NAME]" at bounding box center [63, 33] width 35 height 5
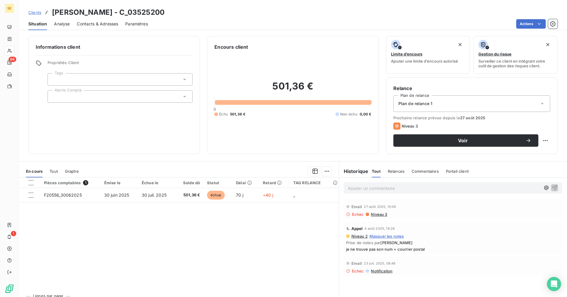
click at [92, 26] on span "Contacts & Adresses" at bounding box center [97, 24] width 41 height 6
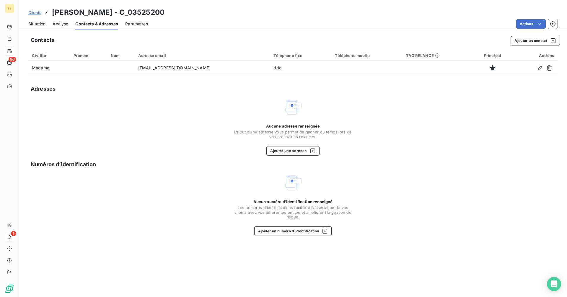
click at [40, 25] on span "Situation" at bounding box center [36, 24] width 17 height 6
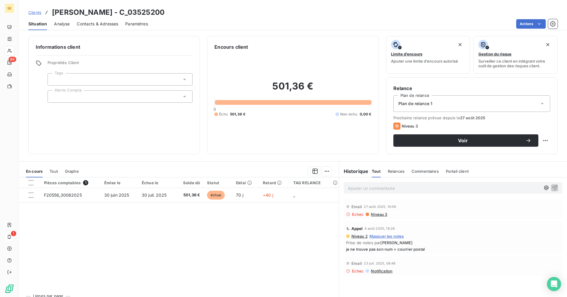
click at [353, 185] on p "Ajouter un commentaire ﻿" at bounding box center [444, 188] width 192 height 7
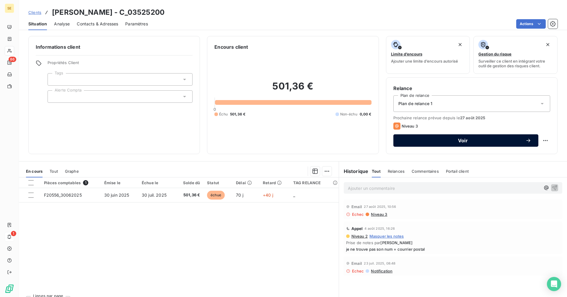
click at [420, 140] on span "Voir" at bounding box center [462, 140] width 125 height 5
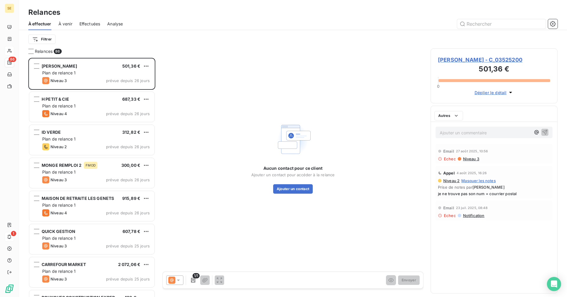
scroll to position [235, 123]
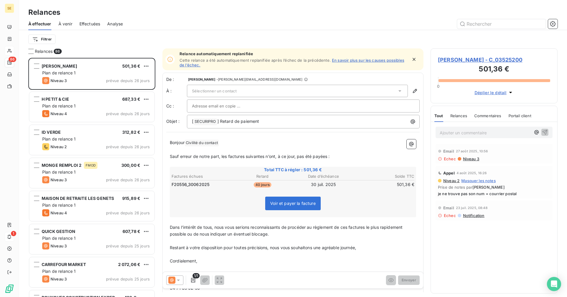
click at [178, 279] on icon at bounding box center [178, 280] width 6 height 6
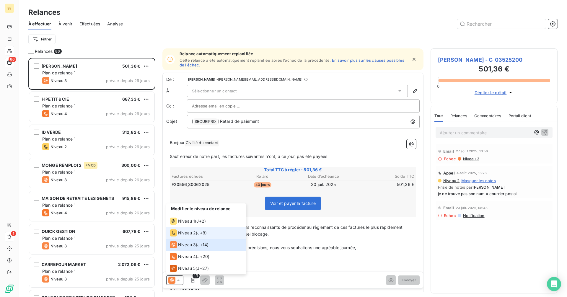
click at [178, 228] on li "Niveau 2 ( J+8 )" at bounding box center [206, 233] width 80 height 12
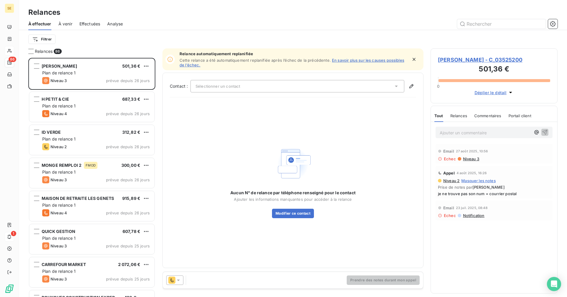
click at [223, 87] on span "Sélectionner un contact" at bounding box center [217, 86] width 45 height 5
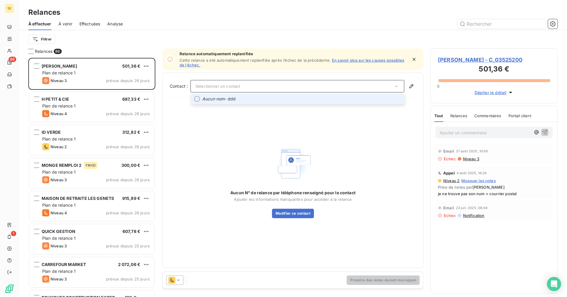
click at [221, 97] on em "Aucun nom" at bounding box center [213, 99] width 22 height 6
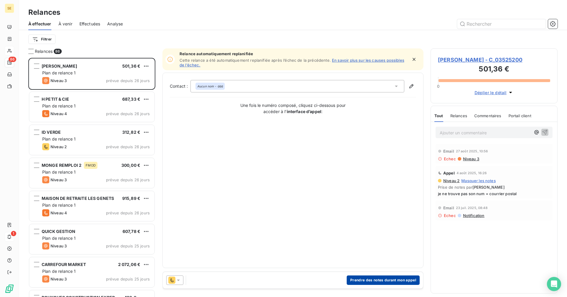
click at [382, 283] on button "Prendre des notes durant mon appel" at bounding box center [383, 279] width 73 height 9
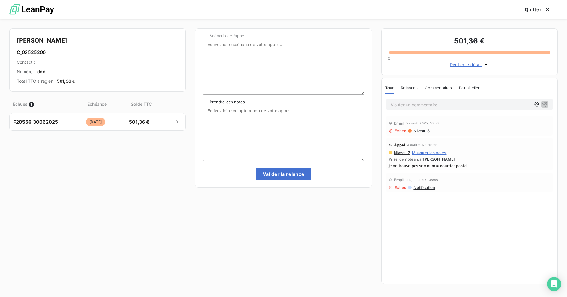
click at [224, 115] on textarea "Prendre des notes" at bounding box center [283, 131] width 161 height 59
paste textarea "Bonjour, J’ai cette facture en relance, Fourniture d’ext à ta demande Régis. Sa…"
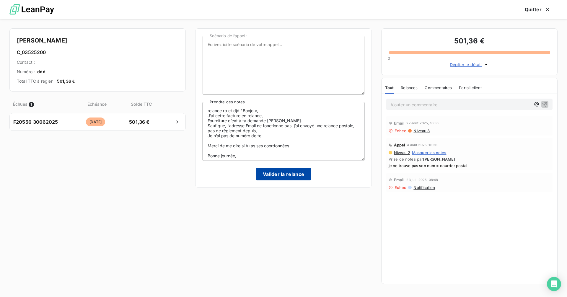
scroll to position [3, 0]
type textarea "relance rp et djd "Bonjour, J’ai cette facture en relance, Fourniture d’ext à t…"
click at [280, 172] on button "Valider la relance" at bounding box center [284, 174] width 56 height 12
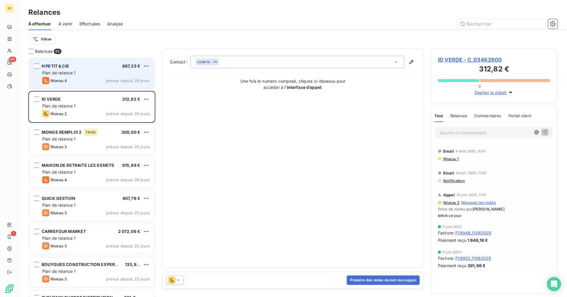
click at [77, 73] on div "Plan de relance 1" at bounding box center [95, 73] width 107 height 6
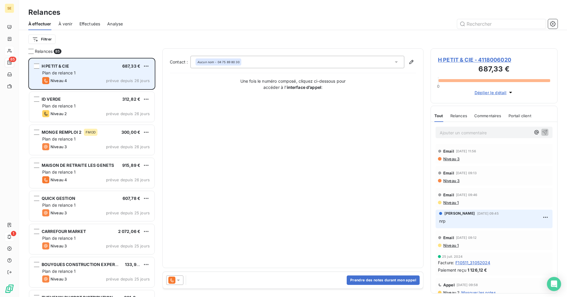
click at [98, 76] on div "H PETIT & CIE 687,33 € Plan de relance 1 Niveau 4 prévue depuis 26 jours" at bounding box center [91, 74] width 125 height 30
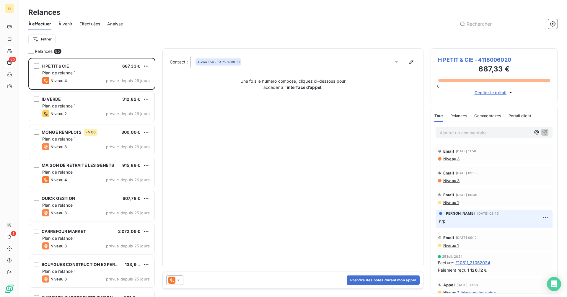
click at [472, 61] on span "H PETIT & CIE - 4118006020" at bounding box center [494, 60] width 112 height 8
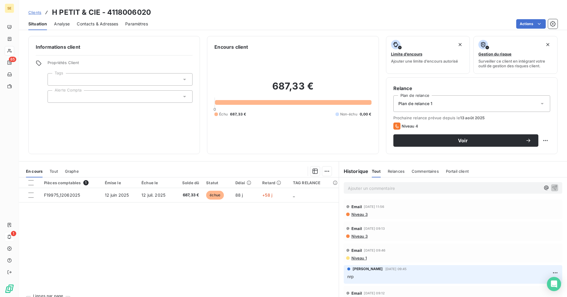
drag, startPoint x: 66, startPoint y: 22, endPoint x: 74, endPoint y: 22, distance: 8.6
click at [66, 22] on span "Analyse" at bounding box center [62, 24] width 16 height 6
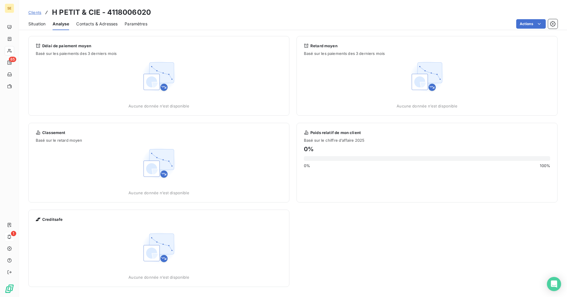
click at [108, 23] on span "Contacts & Adresses" at bounding box center [96, 24] width 41 height 6
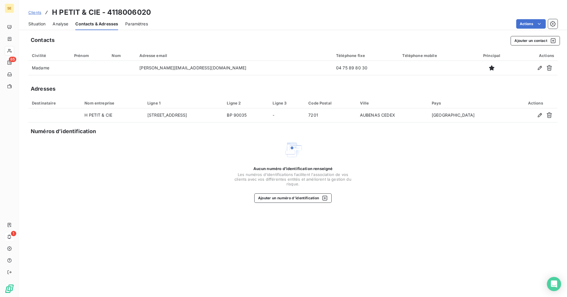
click at [35, 22] on span "Situation" at bounding box center [36, 24] width 17 height 6
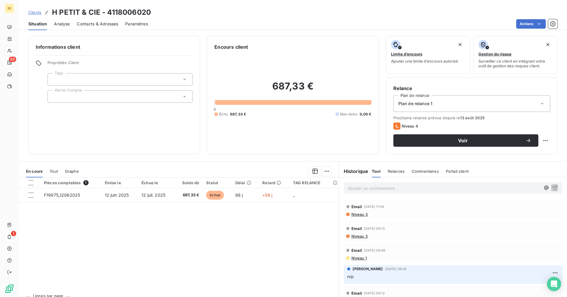
click at [112, 25] on span "Contacts & Adresses" at bounding box center [97, 24] width 41 height 6
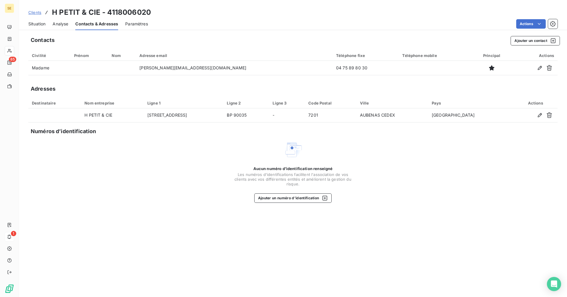
click at [39, 23] on span "Situation" at bounding box center [36, 24] width 17 height 6
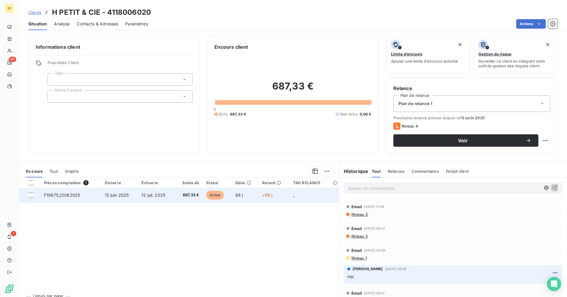
click at [162, 196] on span "12 juil. 2025" at bounding box center [153, 194] width 24 height 5
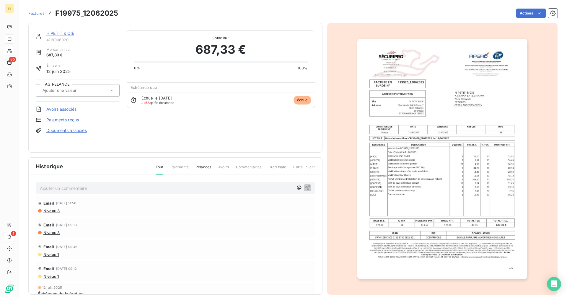
click at [57, 34] on link "H PETIT & CIE" at bounding box center [60, 33] width 28 height 5
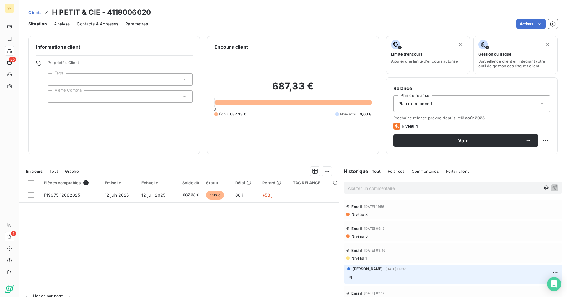
click at [99, 25] on span "Contacts & Adresses" at bounding box center [97, 24] width 41 height 6
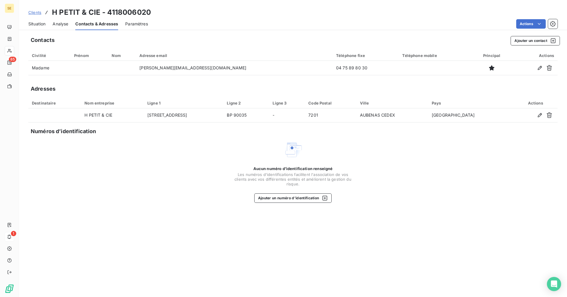
click at [32, 25] on span "Situation" at bounding box center [36, 24] width 17 height 6
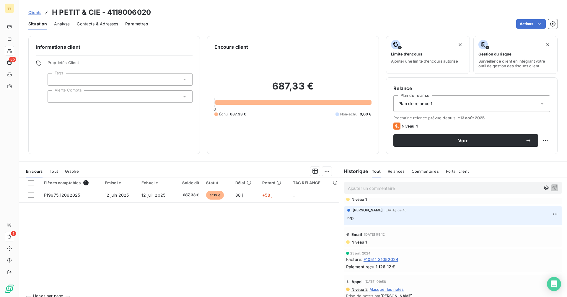
scroll to position [59, 0]
click at [92, 26] on span "Contacts & Adresses" at bounding box center [97, 24] width 41 height 6
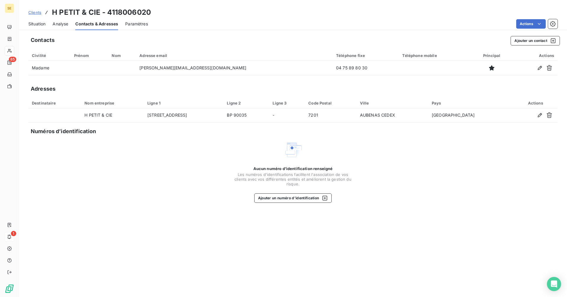
click at [28, 24] on div "Situation Analyse Contacts & Adresses Paramètres Actions" at bounding box center [293, 24] width 548 height 12
click at [33, 22] on span "Situation" at bounding box center [36, 24] width 17 height 6
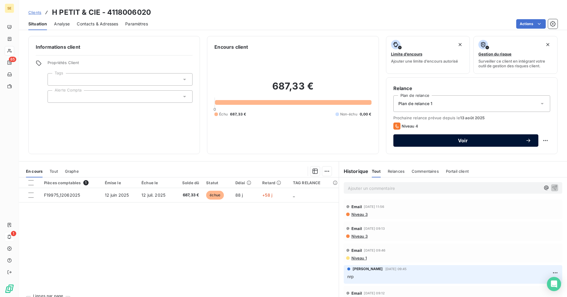
click at [456, 143] on span "Voir" at bounding box center [462, 140] width 125 height 5
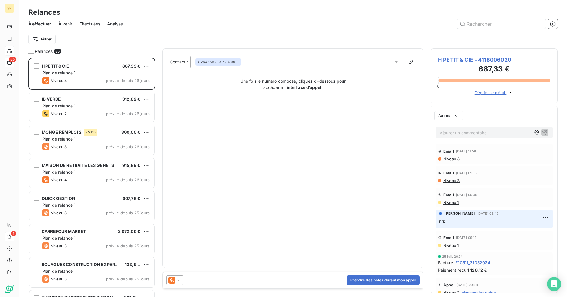
scroll to position [235, 123]
click at [174, 278] on icon at bounding box center [171, 280] width 7 height 7
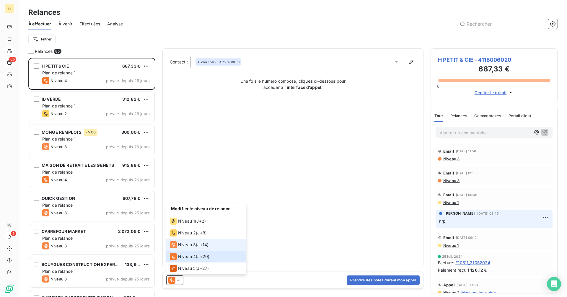
click at [184, 246] on span "Niveau 3" at bounding box center [187, 245] width 18 height 6
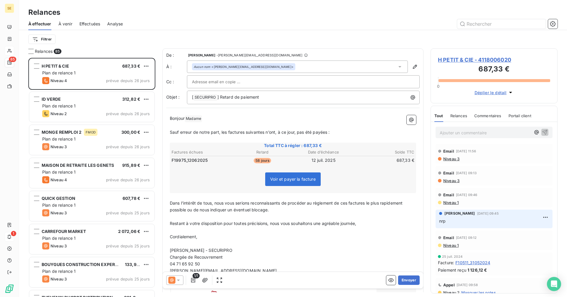
click at [243, 81] on input "text" at bounding box center [223, 81] width 63 height 9
click at [218, 118] on p "[PERSON_NAME] Madame ﻿ ﻿" at bounding box center [293, 118] width 246 height 7
click at [234, 80] on input "text" at bounding box center [223, 81] width 63 height 9
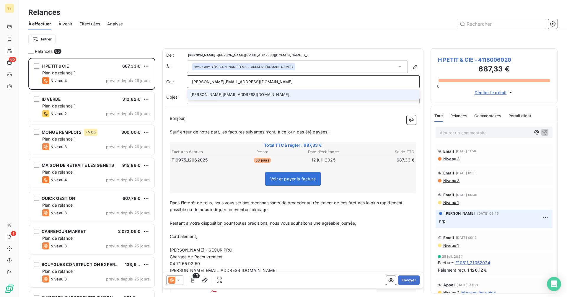
type input "[PERSON_NAME][EMAIL_ADDRESS][DOMAIN_NAME]"
click at [213, 93] on li "[PERSON_NAME][EMAIL_ADDRESS][DOMAIN_NAME]" at bounding box center [303, 94] width 233 height 10
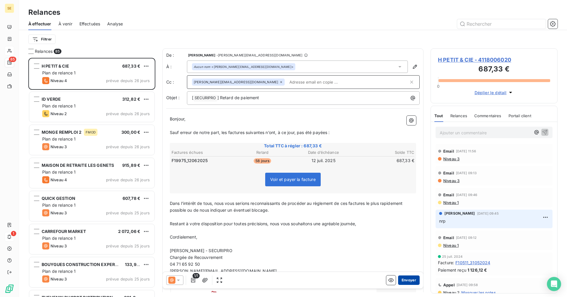
click at [403, 280] on button "Envoyer" at bounding box center [409, 279] width 22 height 9
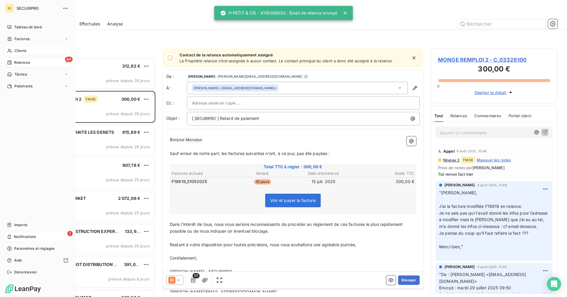
click at [13, 49] on div "Clients" at bounding box center [38, 50] width 66 height 9
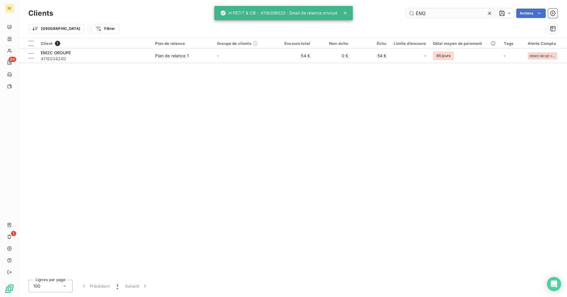
drag, startPoint x: 446, startPoint y: 13, endPoint x: 408, endPoint y: 17, distance: 38.0
click at [408, 17] on input "EM2" at bounding box center [450, 13] width 89 height 9
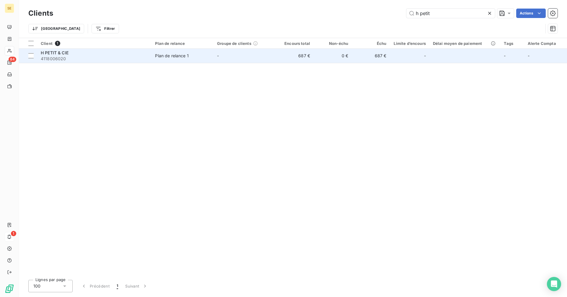
type input "h petit"
click at [86, 54] on div "H PETIT & CIE" at bounding box center [94, 53] width 107 height 6
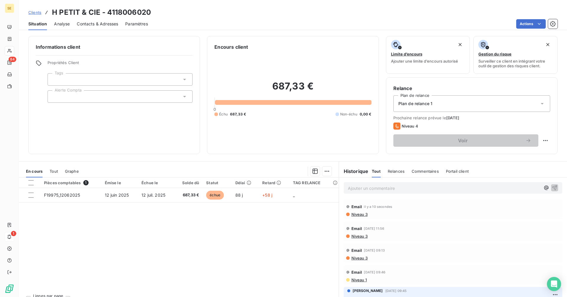
click at [368, 188] on p "Ajouter un commentaire ﻿" at bounding box center [444, 188] width 192 height 7
click at [384, 185] on p "Ajouter un commentaire ﻿" at bounding box center [444, 188] width 192 height 7
click at [365, 192] on p "Ajouter un commentaire ﻿" at bounding box center [444, 188] width 192 height 7
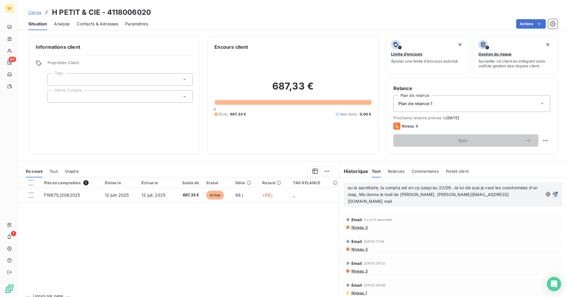
click at [552, 191] on icon "button" at bounding box center [555, 194] width 6 height 6
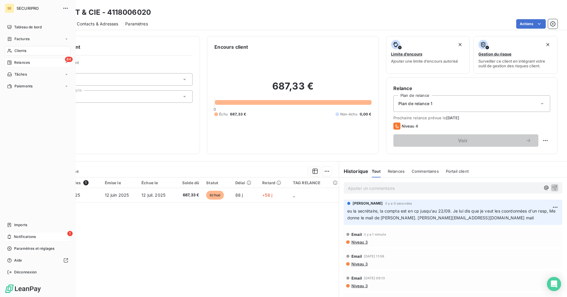
click at [11, 63] on icon at bounding box center [9, 62] width 5 height 5
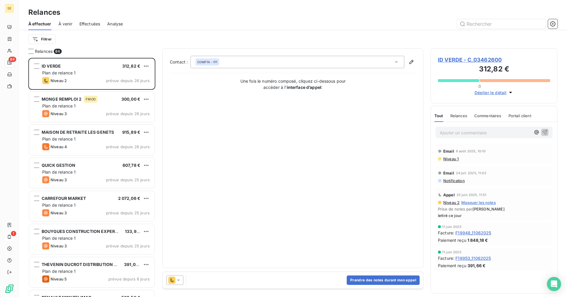
scroll to position [235, 123]
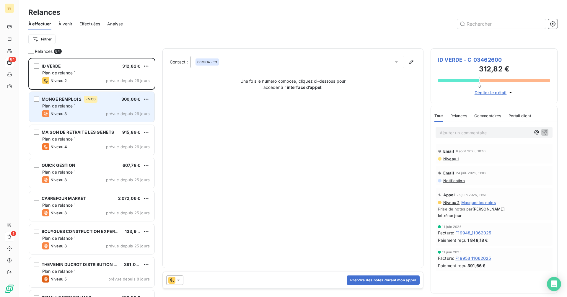
click at [109, 115] on span "prévue depuis 26 jours" at bounding box center [128, 113] width 44 height 5
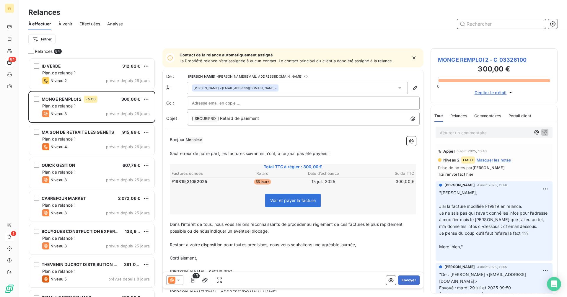
click at [498, 24] on input "text" at bounding box center [501, 23] width 89 height 9
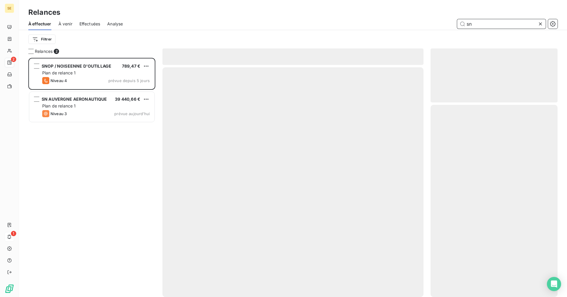
scroll to position [235, 123]
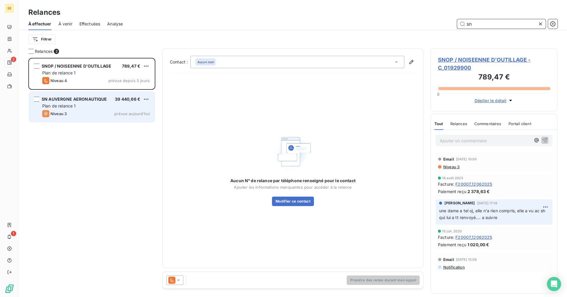
type input "sn"
click at [105, 105] on div "Plan de relance 1" at bounding box center [95, 106] width 107 height 6
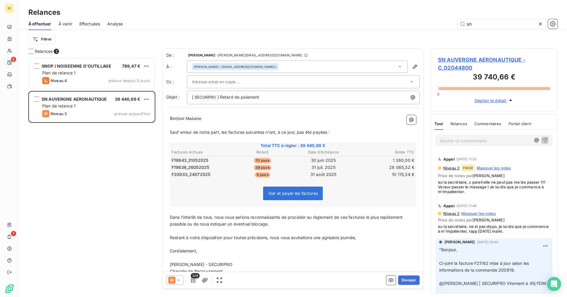
click at [480, 58] on span "SN AUVERGNE AERONAUTIQUE - C_02044800" at bounding box center [494, 64] width 112 height 16
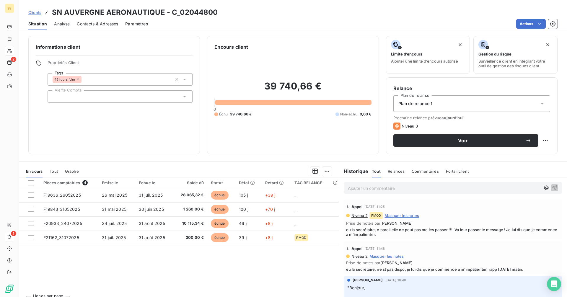
click at [96, 27] on div "Contacts & Adresses" at bounding box center [97, 24] width 41 height 12
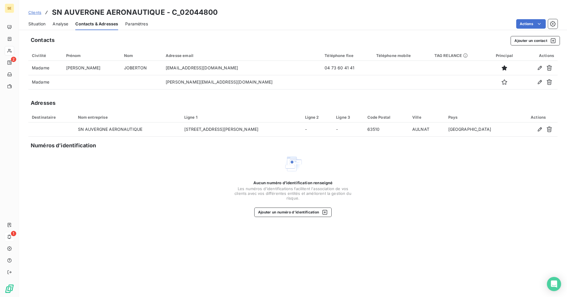
click at [43, 24] on span "Situation" at bounding box center [36, 24] width 17 height 6
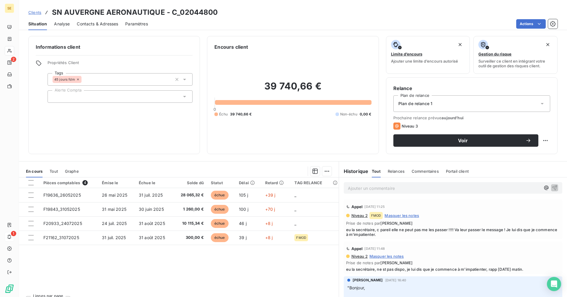
click at [93, 23] on span "Contacts & Adresses" at bounding box center [97, 24] width 41 height 6
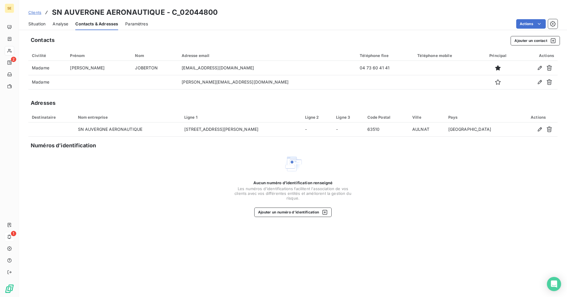
click at [38, 25] on span "Situation" at bounding box center [36, 24] width 17 height 6
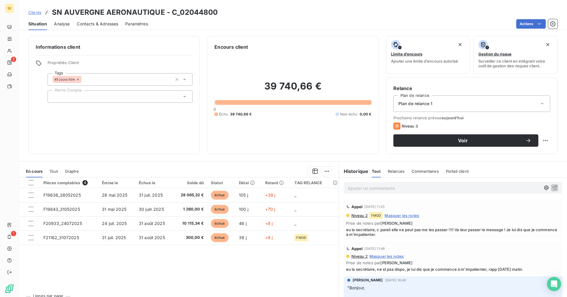
click at [86, 25] on span "Contacts & Adresses" at bounding box center [97, 24] width 41 height 6
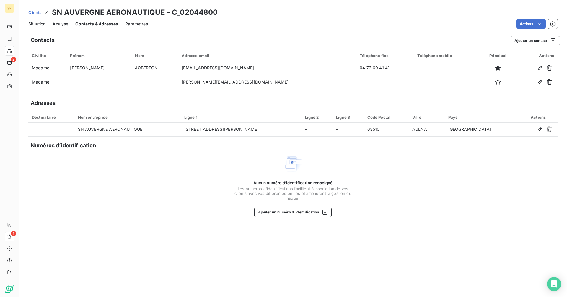
click at [41, 25] on span "Situation" at bounding box center [36, 24] width 17 height 6
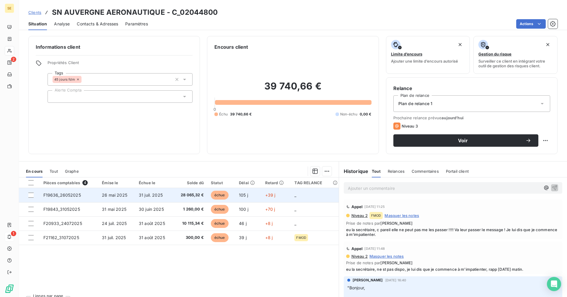
click at [148, 197] on span "31 juil. 2025" at bounding box center [151, 194] width 24 height 5
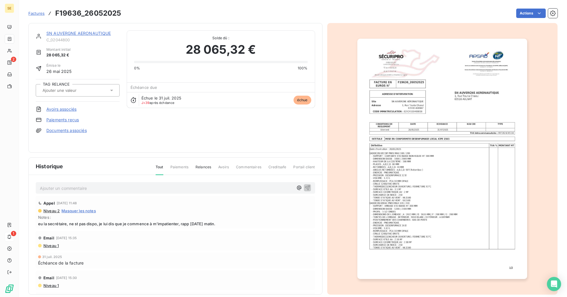
click at [390, 148] on img "button" at bounding box center [442, 159] width 170 height 240
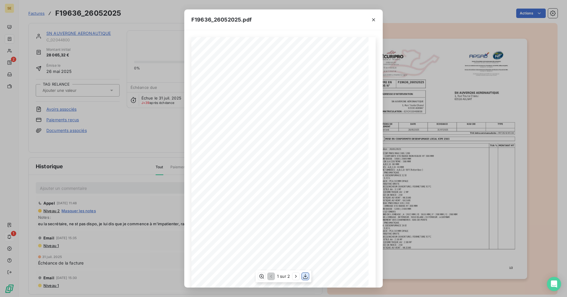
click at [306, 274] on icon "button" at bounding box center [305, 276] width 6 height 6
drag, startPoint x: 372, startPoint y: 20, endPoint x: 367, endPoint y: 20, distance: 4.8
click at [372, 20] on icon "button" at bounding box center [374, 20] width 6 height 6
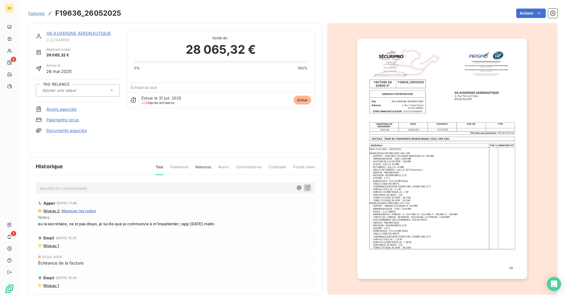
click at [94, 31] on link "SN AUVERGNE AERONAUTIQUE" at bounding box center [78, 33] width 65 height 5
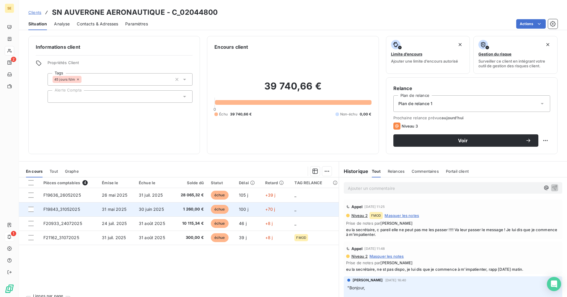
click at [189, 207] on span "1 260,00 €" at bounding box center [190, 209] width 27 height 6
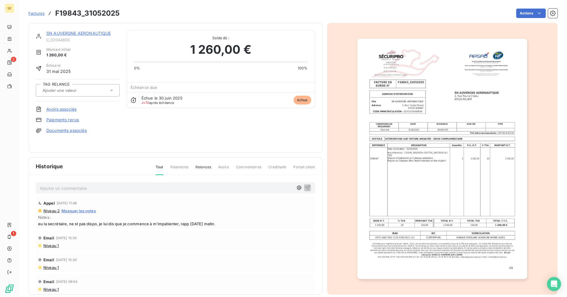
click at [428, 127] on img "button" at bounding box center [442, 159] width 170 height 240
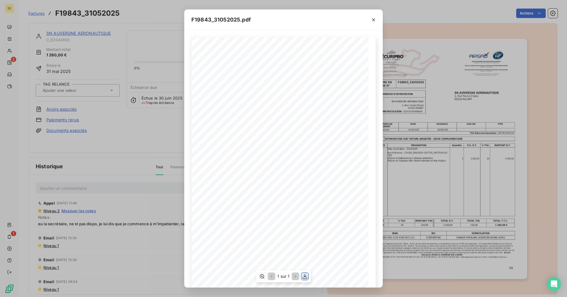
click at [305, 275] on icon "button" at bounding box center [305, 276] width 6 height 6
click at [373, 20] on icon "button" at bounding box center [373, 19] width 3 height 3
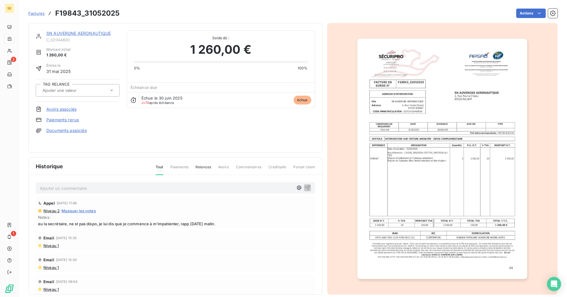
click at [102, 31] on link "SN AUVERGNE AERONAUTIQUE" at bounding box center [78, 33] width 65 height 5
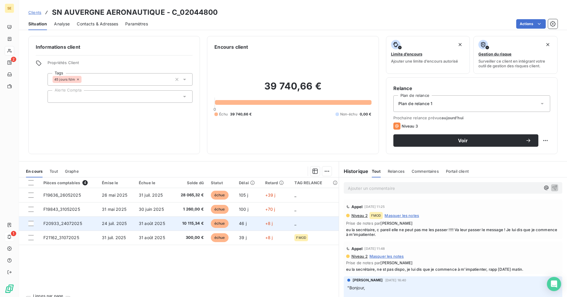
click at [92, 224] on td "F20933_24072025" at bounding box center [69, 223] width 59 height 14
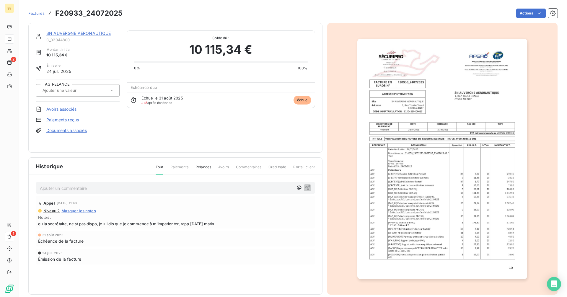
click at [432, 127] on img "button" at bounding box center [442, 159] width 170 height 240
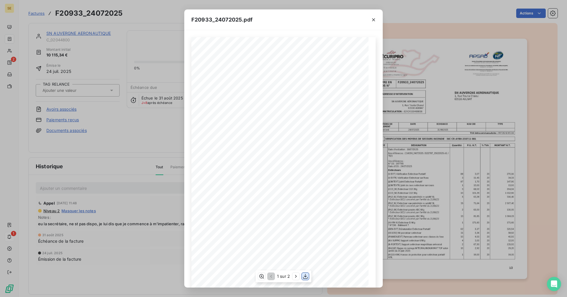
click at [307, 275] on icon "button" at bounding box center [305, 276] width 6 height 6
drag, startPoint x: 373, startPoint y: 21, endPoint x: 359, endPoint y: 21, distance: 13.6
click at [373, 21] on icon "button" at bounding box center [374, 20] width 6 height 6
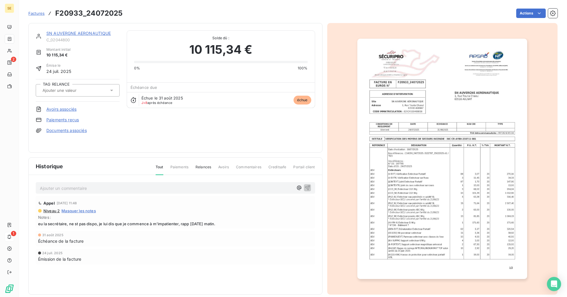
click at [336, 27] on div at bounding box center [442, 159] width 231 height 272
click at [81, 33] on link "SN AUVERGNE AERONAUTIQUE" at bounding box center [78, 33] width 65 height 5
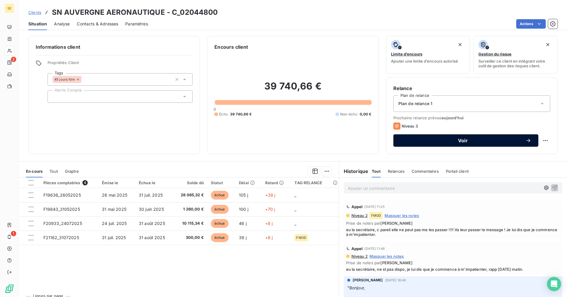
click at [449, 138] on div "Voir" at bounding box center [465, 141] width 131 height 6
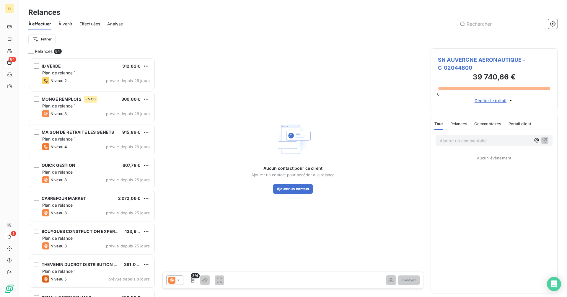
scroll to position [235, 123]
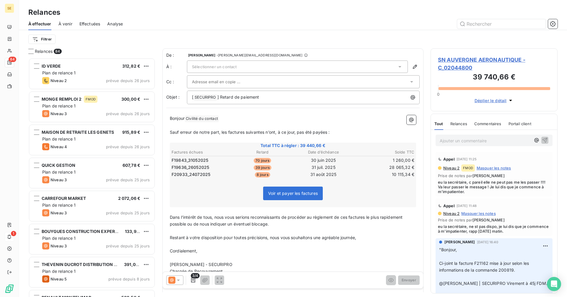
click at [175, 283] on icon at bounding box center [171, 280] width 7 height 7
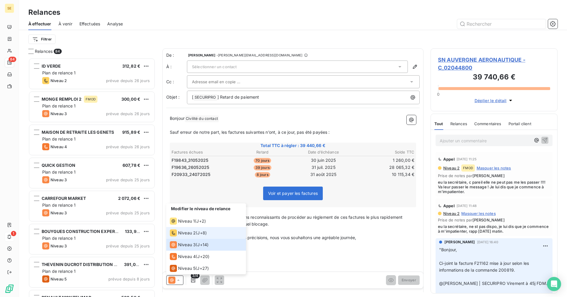
click at [184, 236] on span "Niveau 2" at bounding box center [187, 233] width 18 height 6
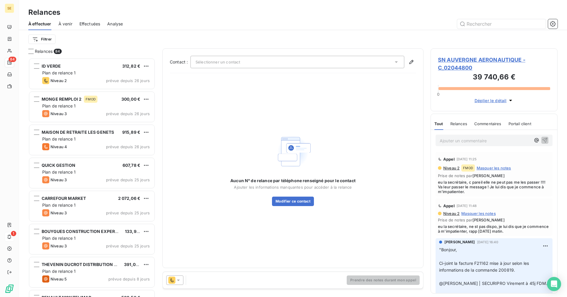
click at [240, 62] on span "Sélectionner un contact" at bounding box center [217, 62] width 45 height 5
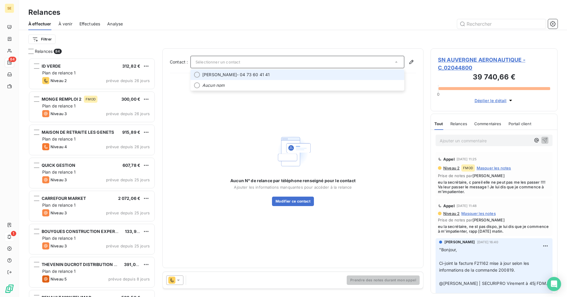
click at [241, 74] on span "[PERSON_NAME] - 04 73 60 41 41" at bounding box center [301, 75] width 198 height 6
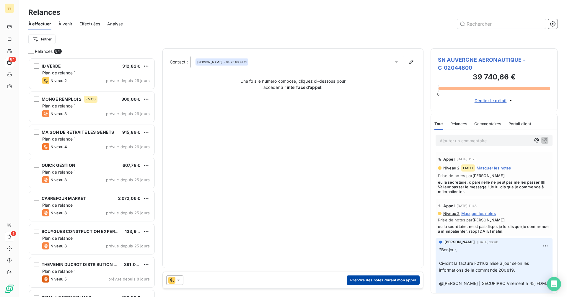
click at [362, 281] on button "Prendre des notes durant mon appel" at bounding box center [383, 279] width 73 height 9
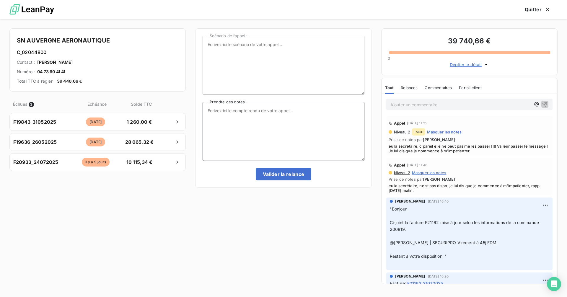
click at [241, 120] on textarea "Prendre des notes" at bounding box center [283, 131] width 161 height 59
paste textarea "[EMAIL_ADDRESS][DOMAIN_NAME]; [DOMAIN_NAME][EMAIL_ADDRESS][DOMAIN_NAME]; [PERSO…"
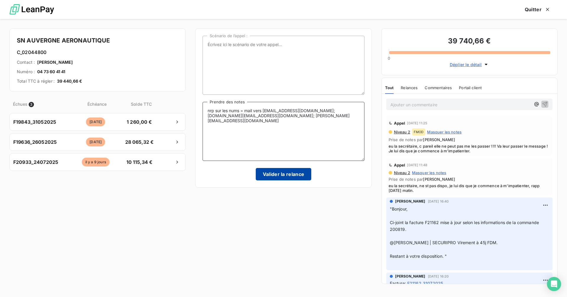
type textarea "nrp sur les nums = mail vers [EMAIL_ADDRESS][DOMAIN_NAME]; [DOMAIN_NAME][EMAIL_…"
click at [287, 179] on button "Valider la relance" at bounding box center [284, 174] width 56 height 12
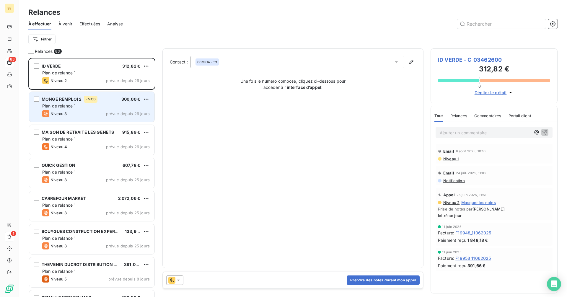
click at [90, 111] on div "Niveau 3 prévue depuis 26 jours" at bounding box center [95, 113] width 107 height 7
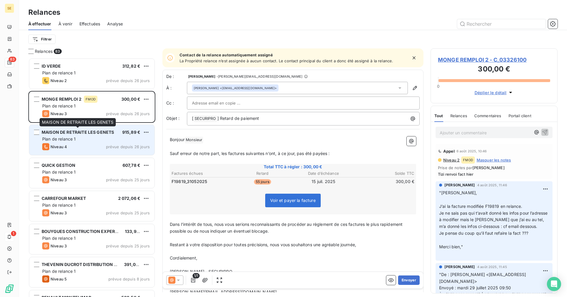
click at [85, 135] on div "MAISON DE RETRAITE LES GENETS" at bounding box center [78, 132] width 72 height 6
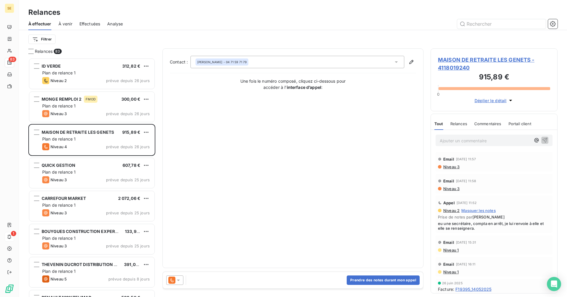
click at [465, 60] on span "MAISON DE RETRAITE LES GENETS - 4118019240" at bounding box center [494, 64] width 112 height 16
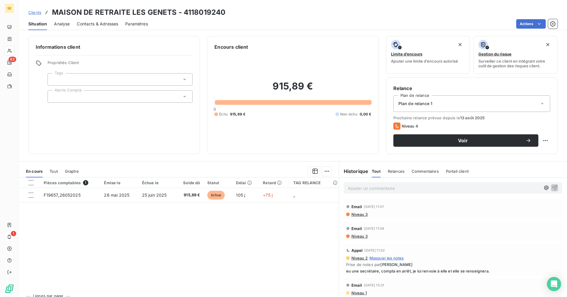
click at [94, 24] on span "Contacts & Adresses" at bounding box center [97, 24] width 41 height 6
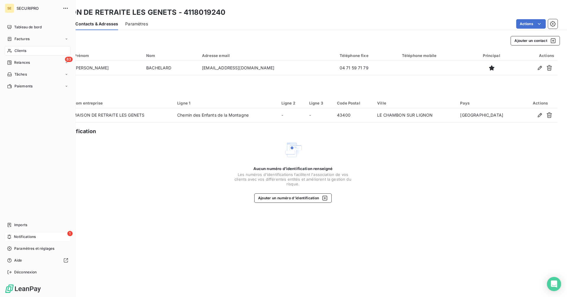
click at [11, 236] on icon at bounding box center [9, 236] width 4 height 5
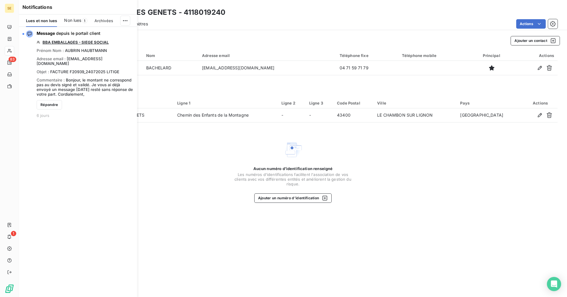
click at [218, 47] on div "Contacts Ajouter un contact Civilité Prénom Nom Adresse email Téléphone fixe Té…" at bounding box center [293, 164] width 548 height 265
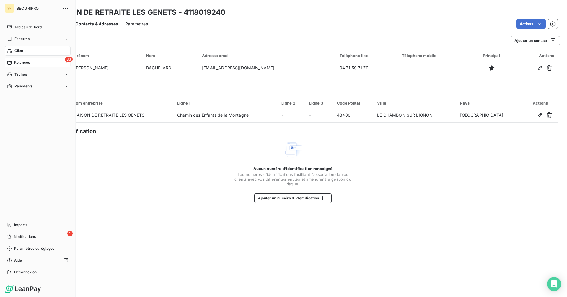
click at [12, 62] on icon at bounding box center [9, 63] width 4 height 4
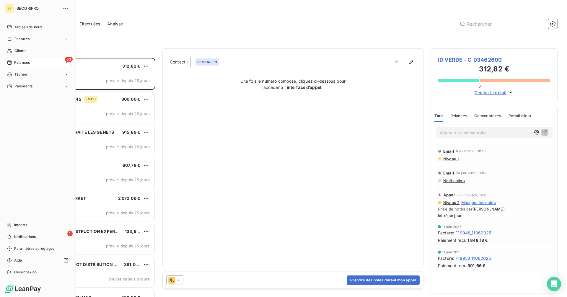
scroll to position [235, 123]
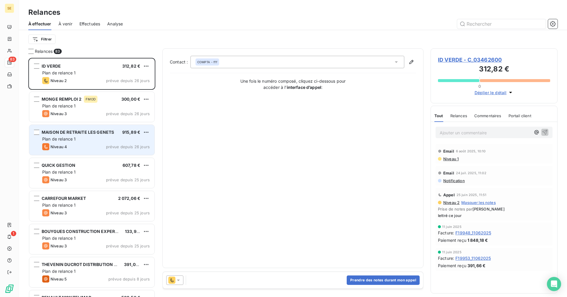
click at [86, 137] on div "Plan de relance 1" at bounding box center [95, 139] width 107 height 6
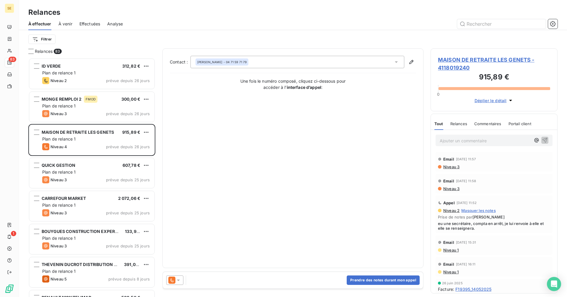
click at [469, 62] on span "MAISON DE RETRAITE LES GENETS - 4118019240" at bounding box center [494, 64] width 112 height 16
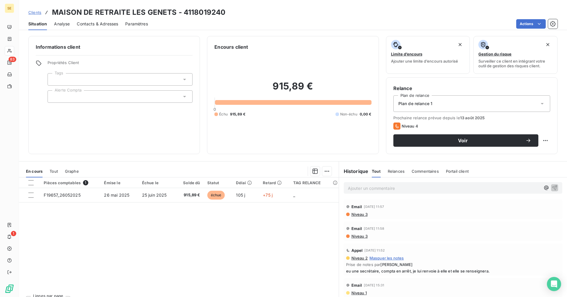
click at [101, 25] on span "Contacts & Adresses" at bounding box center [97, 24] width 41 height 6
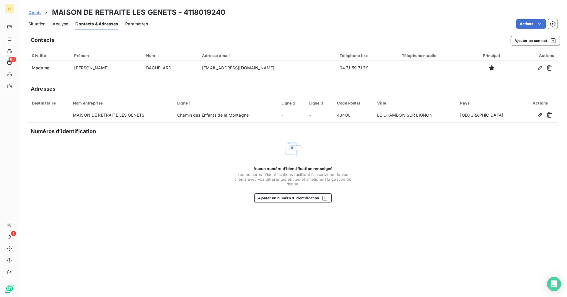
click at [30, 22] on span "Situation" at bounding box center [36, 24] width 17 height 6
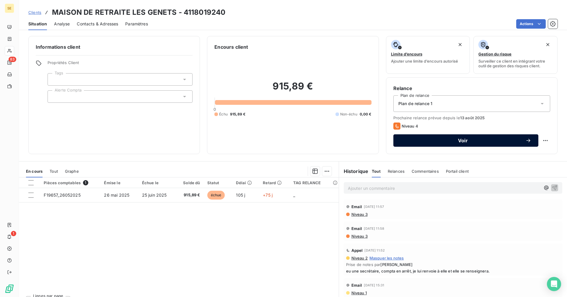
click at [424, 138] on div "Voir" at bounding box center [465, 141] width 131 height 6
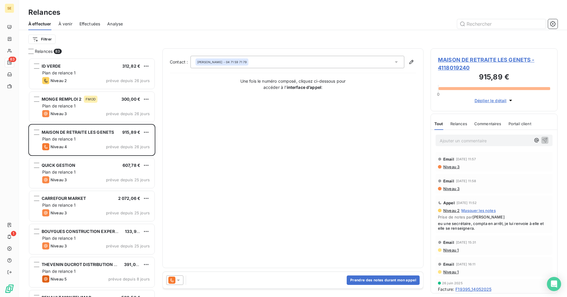
scroll to position [235, 123]
click at [176, 279] on icon at bounding box center [178, 280] width 6 height 6
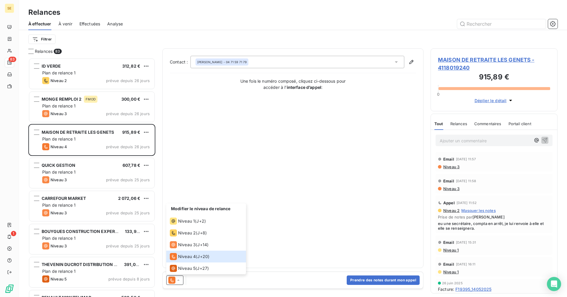
click at [215, 135] on div "Contact : [PERSON_NAME] - 04 71 59 71 79 Une fois le numéro composé, cliquez ci…" at bounding box center [293, 158] width 246 height 205
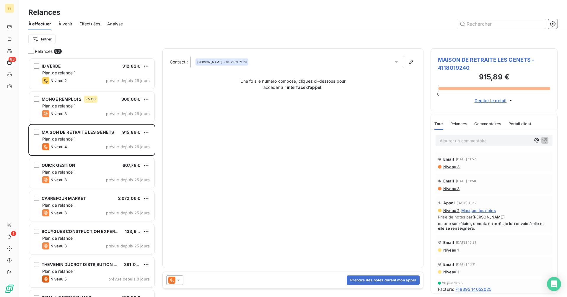
click at [442, 60] on span "MAISON DE RETRAITE LES GENETS - 4118019240" at bounding box center [494, 64] width 112 height 16
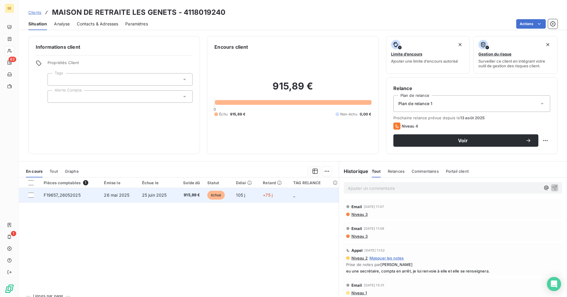
click at [115, 197] on span "26 mai 2025" at bounding box center [116, 194] width 25 height 5
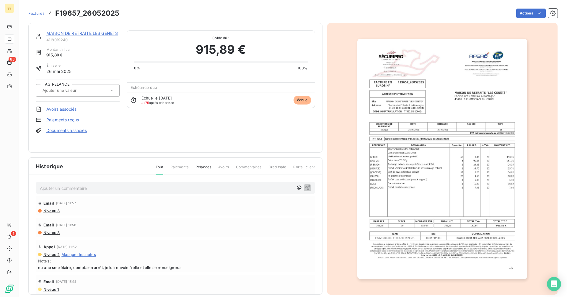
click at [434, 131] on img "button" at bounding box center [442, 159] width 170 height 240
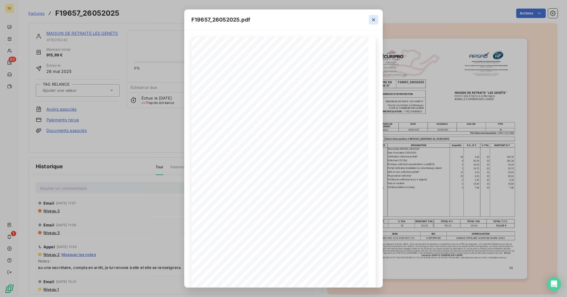
click at [375, 19] on icon "button" at bounding box center [373, 19] width 3 height 3
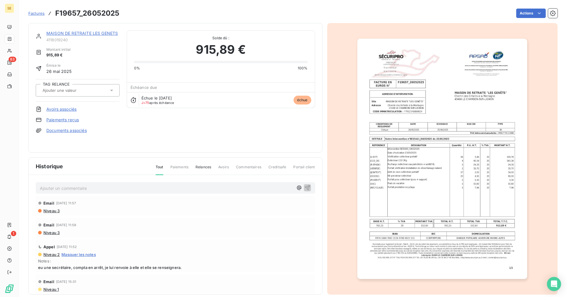
click at [89, 34] on link "MAISON DE RETRAITE LES GENETS" at bounding box center [81, 33] width 71 height 5
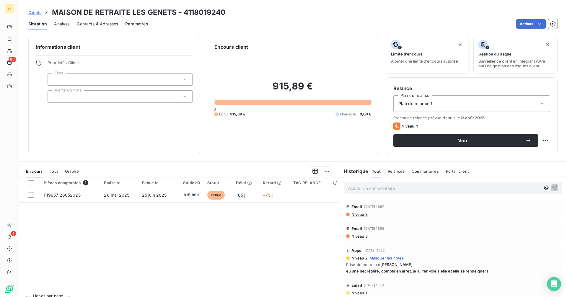
click at [104, 20] on div "Contacts & Adresses" at bounding box center [97, 24] width 41 height 12
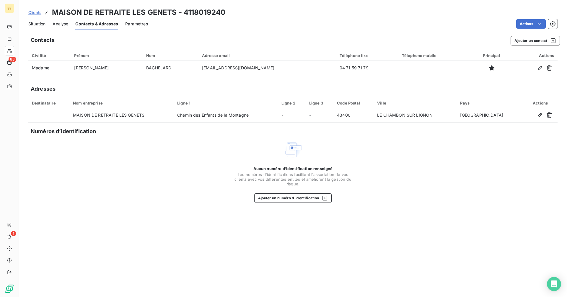
click at [36, 26] on span "Situation" at bounding box center [36, 24] width 17 height 6
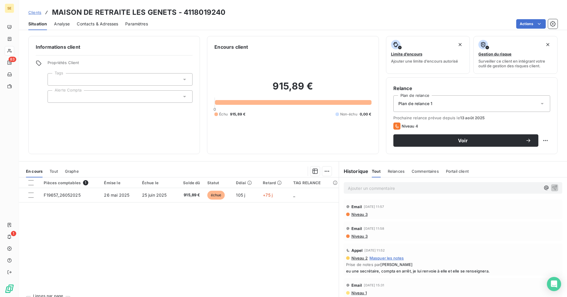
click at [90, 22] on span "Contacts & Adresses" at bounding box center [97, 24] width 41 height 6
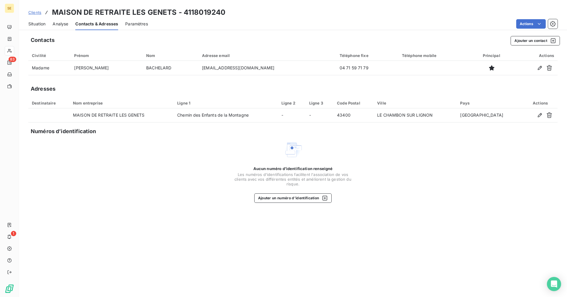
click at [36, 25] on span "Situation" at bounding box center [36, 24] width 17 height 6
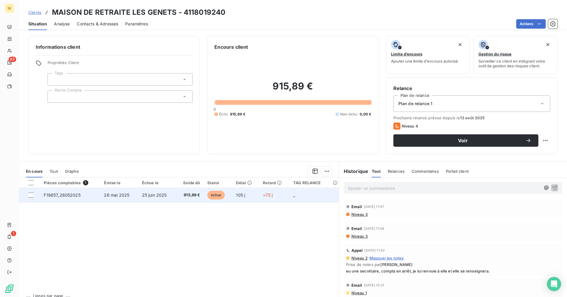
click at [177, 197] on td "915,89 €" at bounding box center [190, 195] width 28 height 14
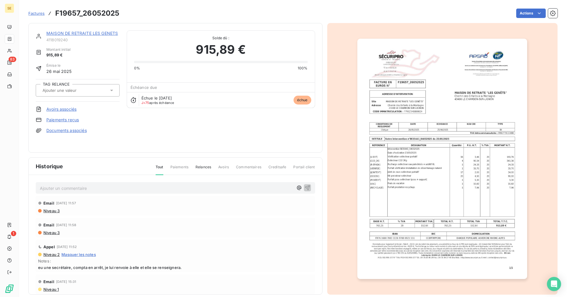
click at [409, 155] on img "button" at bounding box center [442, 159] width 170 height 240
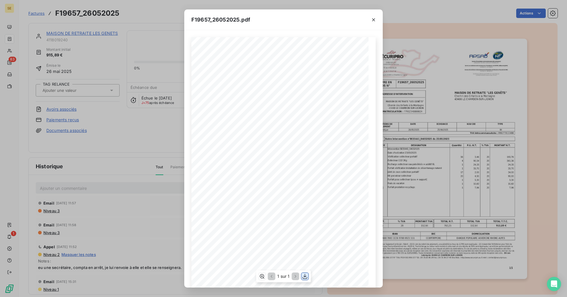
click at [304, 278] on icon "button" at bounding box center [305, 276] width 6 height 6
click at [375, 20] on icon "button" at bounding box center [374, 20] width 6 height 6
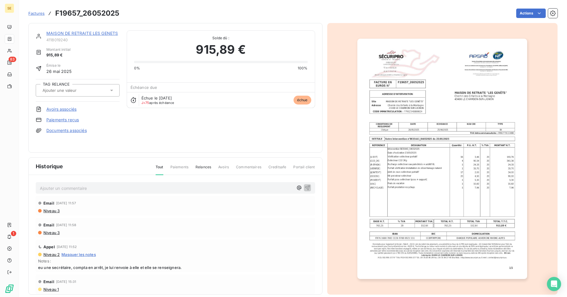
click at [69, 32] on link "MAISON DE RETRAITE LES GENETS" at bounding box center [81, 33] width 71 height 5
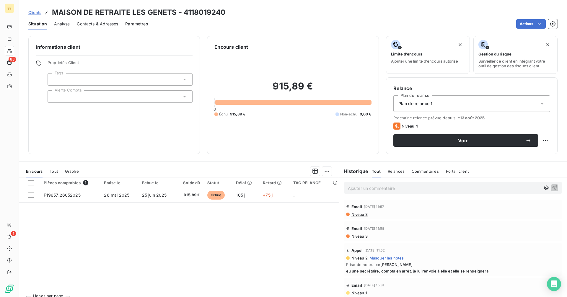
click at [86, 22] on span "Contacts & Adresses" at bounding box center [97, 24] width 41 height 6
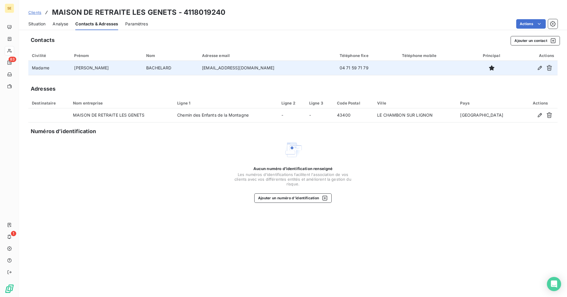
drag, startPoint x: 267, startPoint y: 67, endPoint x: 166, endPoint y: 67, distance: 100.7
click at [166, 67] on tr "Madame [PERSON_NAME] [EMAIL_ADDRESS][DOMAIN_NAME] 04 71 59 71 79" at bounding box center [292, 68] width 529 height 14
copy tr "[EMAIL_ADDRESS][DOMAIN_NAME]"
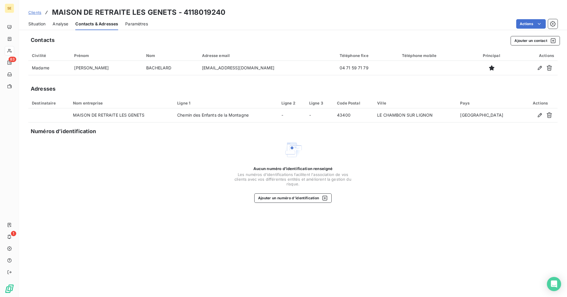
click at [40, 24] on span "Situation" at bounding box center [36, 24] width 17 height 6
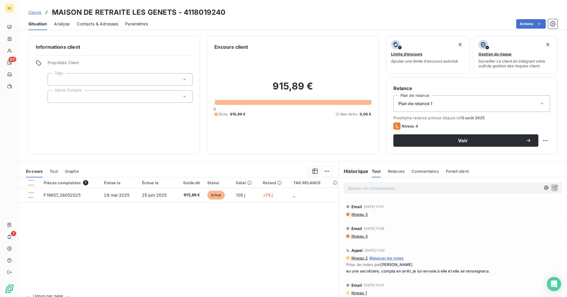
click at [425, 134] on div "Prochaine relance prévue depuis le [DATE] Niveau 4 Voir" at bounding box center [471, 130] width 157 height 31
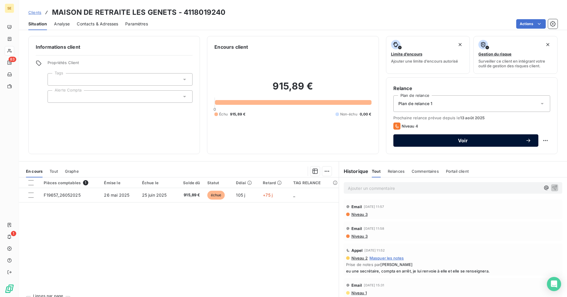
click at [420, 139] on span "Voir" at bounding box center [462, 140] width 125 height 5
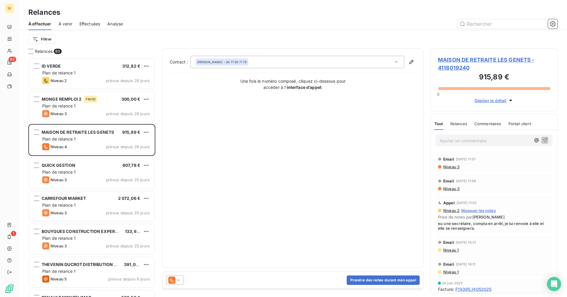
scroll to position [235, 123]
click at [379, 278] on button "Prendre des notes durant mon appel" at bounding box center [383, 279] width 73 height 9
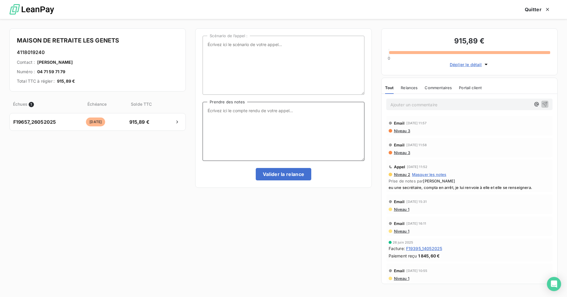
click at [236, 106] on textarea "Prendre des notes" at bounding box center [283, 131] width 161 height 59
type textarea "eu la directrice, me dit que ça a été un peu la panique. Lui renvoyer et elle a…"
click at [284, 176] on button "Valider la relance" at bounding box center [284, 174] width 56 height 12
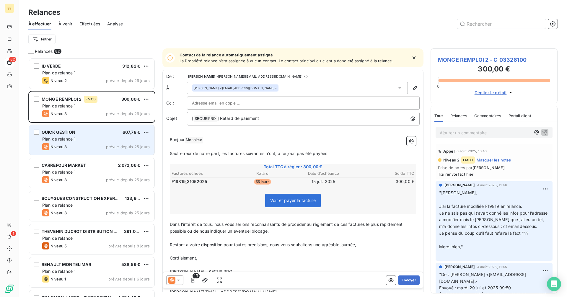
click at [82, 134] on div "QUICK GESTION 607,78 €" at bounding box center [95, 132] width 107 height 5
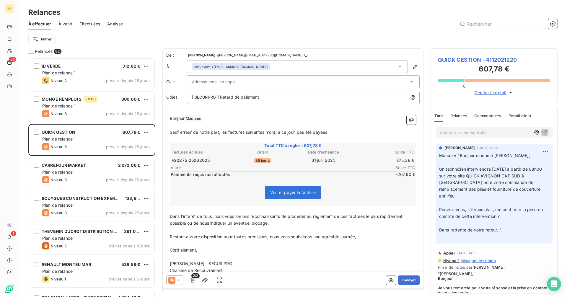
click at [467, 60] on span "QUICK GESTION - 4112021220" at bounding box center [494, 60] width 112 height 8
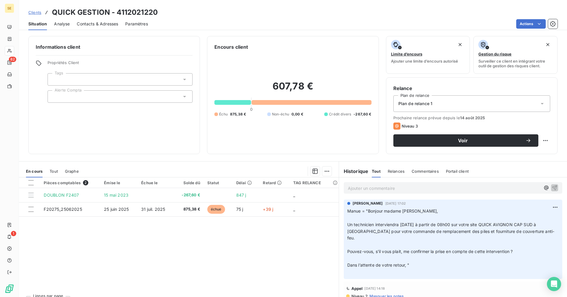
click at [58, 172] on div "En cours Tout Graphe" at bounding box center [179, 171] width 320 height 12
click at [52, 170] on span "Tout" at bounding box center [54, 171] width 8 height 5
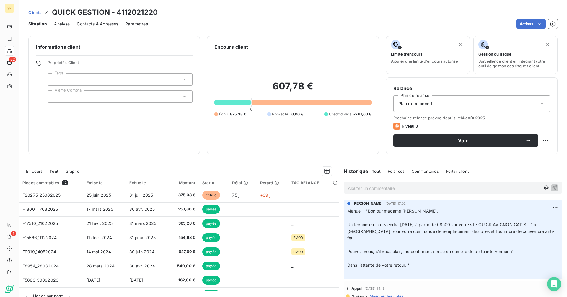
click at [38, 171] on span "En cours" at bounding box center [34, 171] width 17 height 5
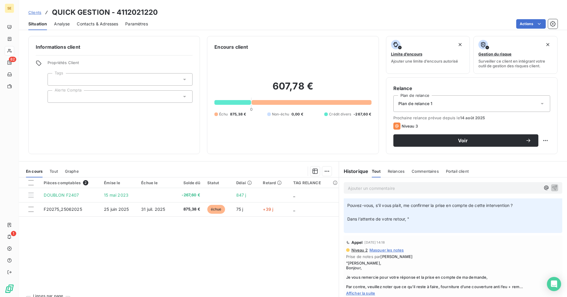
scroll to position [59, 0]
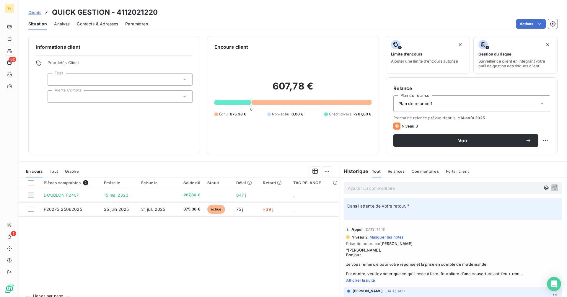
click at [368, 278] on span "Afficher la suite" at bounding box center [453, 280] width 214 height 5
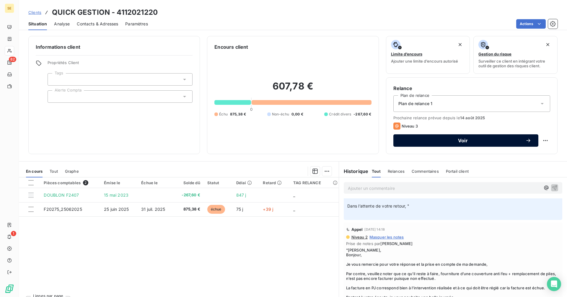
click at [419, 140] on span "Voir" at bounding box center [462, 140] width 125 height 5
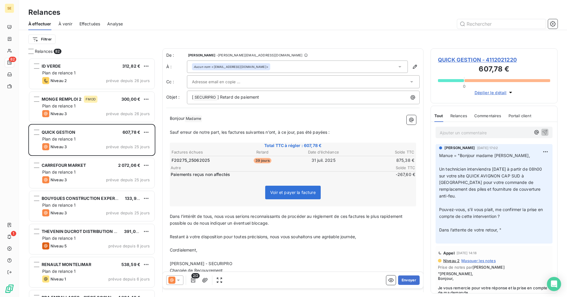
scroll to position [235, 123]
click at [190, 281] on icon "button" at bounding box center [193, 280] width 6 height 6
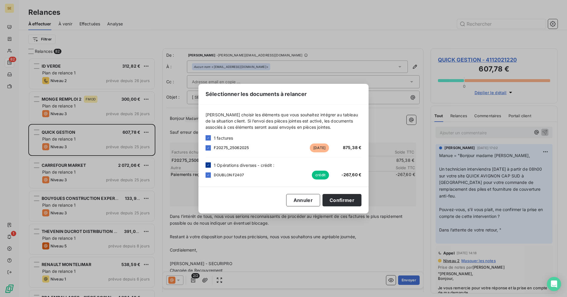
click at [207, 167] on div at bounding box center [207, 164] width 5 height 5
click at [343, 198] on button "Confirmer" at bounding box center [341, 200] width 39 height 12
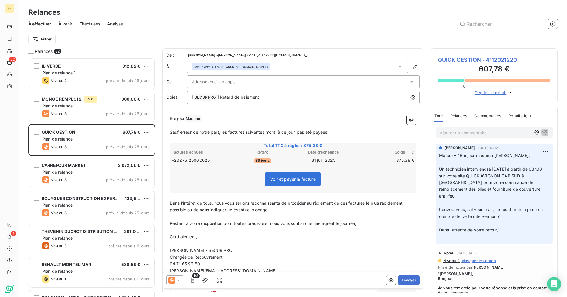
click at [268, 70] on div "Aucun nom <[EMAIL_ADDRESS][DOMAIN_NAME]>" at bounding box center [297, 67] width 221 height 12
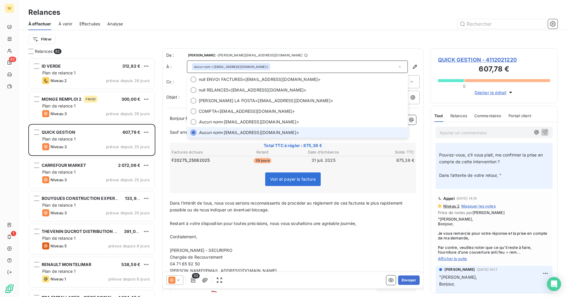
scroll to position [59, 0]
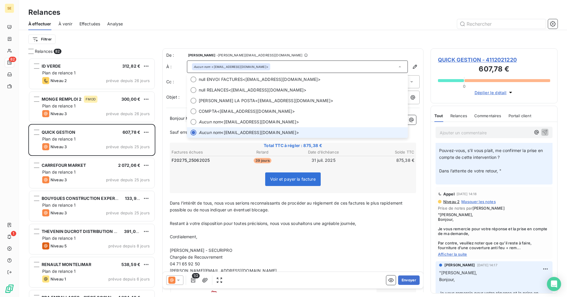
click at [463, 254] on span "Afficher la suite" at bounding box center [494, 254] width 112 height 5
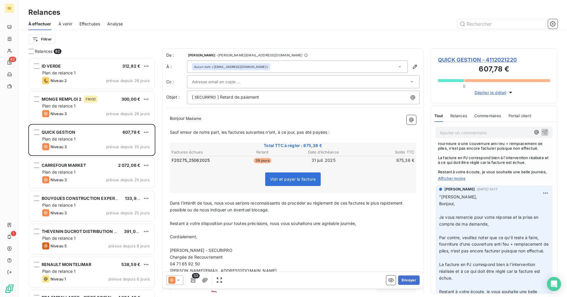
scroll to position [177, 0]
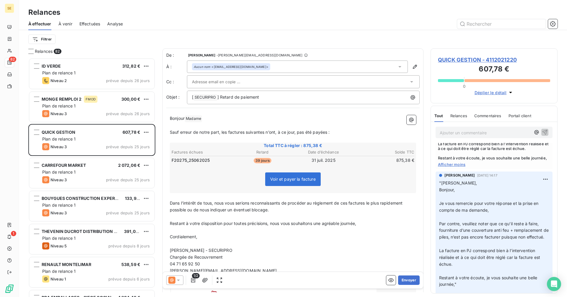
click at [282, 117] on p "[PERSON_NAME] Madame ﻿ ﻿" at bounding box center [293, 118] width 246 height 7
click at [264, 67] on div "Aucun nom <[EMAIL_ADDRESS][DOMAIN_NAME]>" at bounding box center [297, 67] width 221 height 12
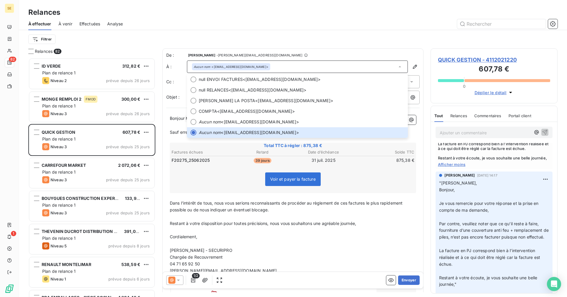
click at [260, 242] on p "﻿" at bounding box center [293, 243] width 246 height 7
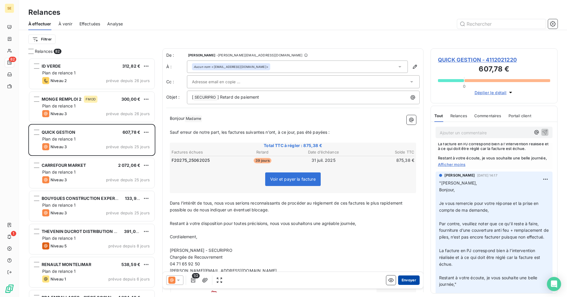
click at [402, 282] on button "Envoyer" at bounding box center [409, 279] width 22 height 9
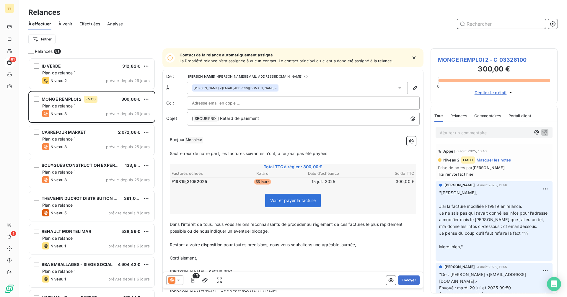
click at [492, 25] on input "text" at bounding box center [501, 23] width 89 height 9
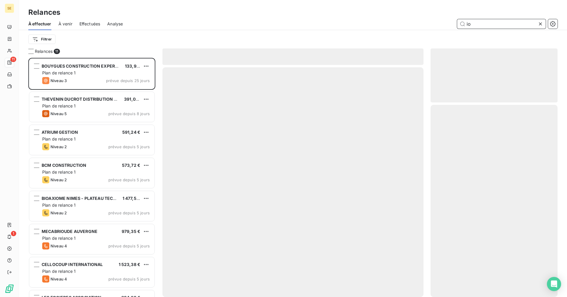
scroll to position [235, 123]
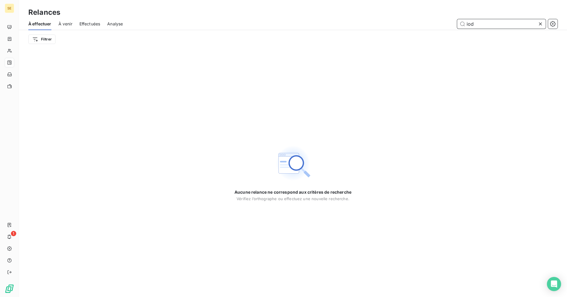
type input "iod"
click at [541, 24] on icon at bounding box center [540, 24] width 6 height 6
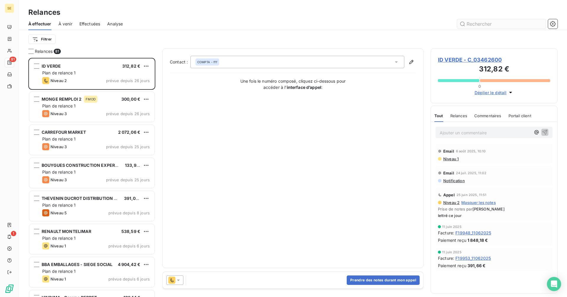
scroll to position [235, 123]
click at [484, 24] on input "text" at bounding box center [501, 23] width 89 height 9
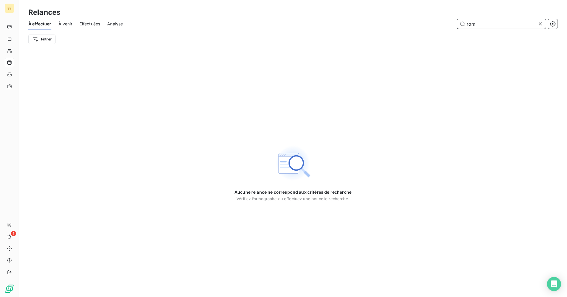
type input "rom"
click at [540, 23] on icon at bounding box center [540, 24] width 6 height 6
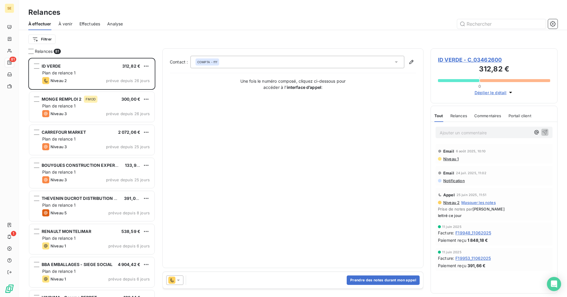
scroll to position [235, 123]
click at [473, 23] on input "text" at bounding box center [501, 23] width 89 height 9
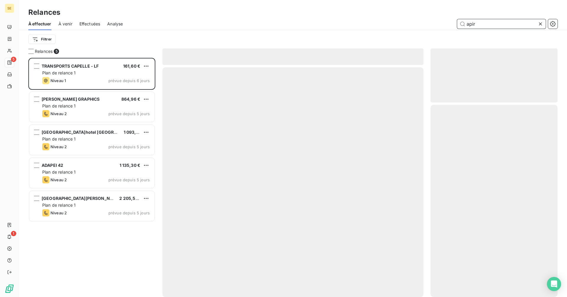
scroll to position [235, 123]
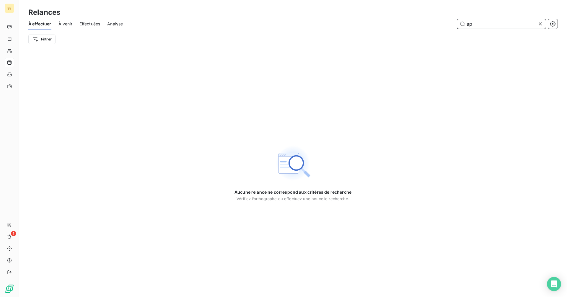
type input "a"
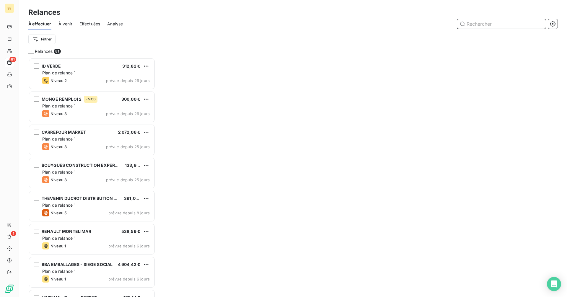
scroll to position [235, 123]
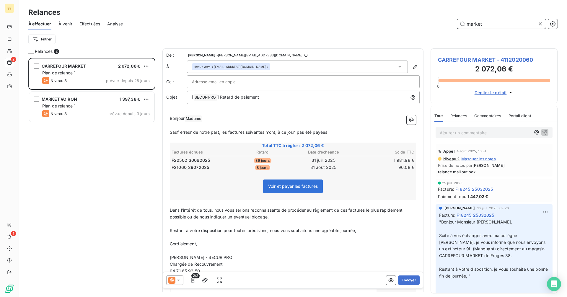
scroll to position [235, 123]
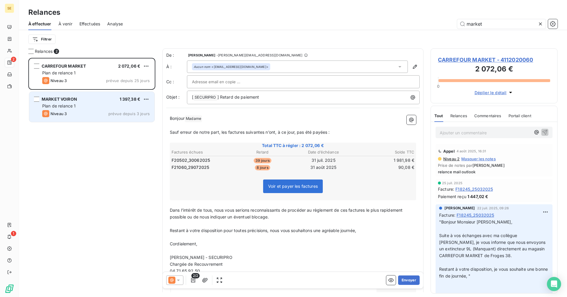
click at [123, 102] on div "1 397,38 €" at bounding box center [130, 99] width 21 height 6
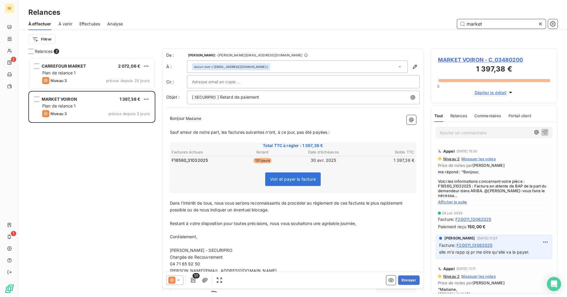
click at [486, 23] on input "market" at bounding box center [501, 23] width 89 height 9
drag, startPoint x: 486, startPoint y: 23, endPoint x: 453, endPoint y: 28, distance: 33.7
click at [453, 28] on div "market" at bounding box center [344, 23] width 428 height 9
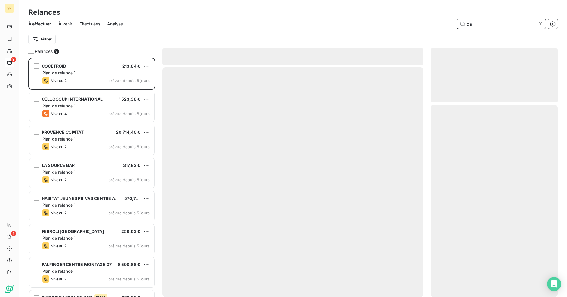
scroll to position [235, 123]
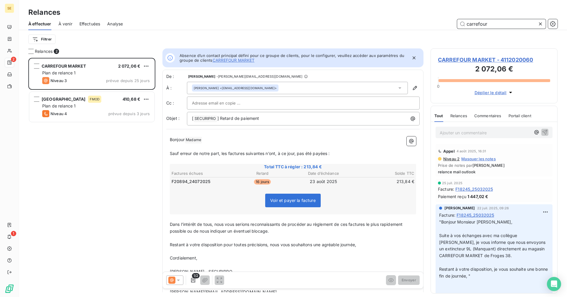
scroll to position [235, 123]
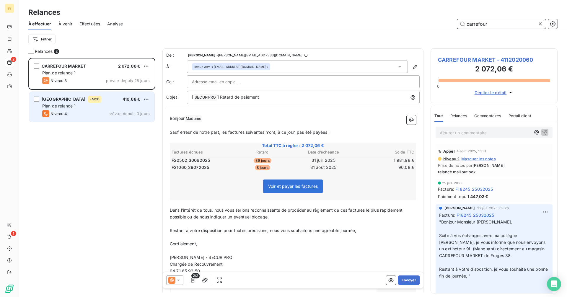
type input "carrefour"
click at [131, 108] on div "Plan de relance 1" at bounding box center [95, 106] width 107 height 6
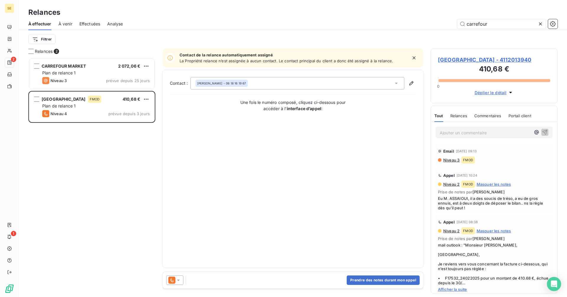
click at [466, 57] on span "[GEOGRAPHIC_DATA] - 4112013940" at bounding box center [494, 60] width 112 height 8
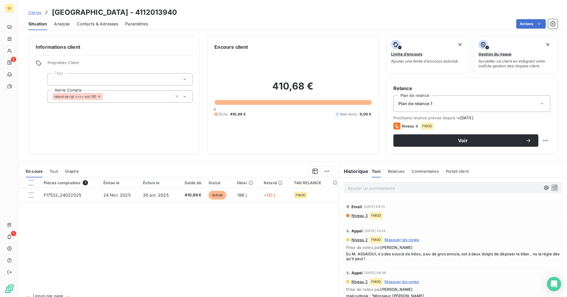
click at [97, 23] on span "Contacts & Adresses" at bounding box center [97, 24] width 41 height 6
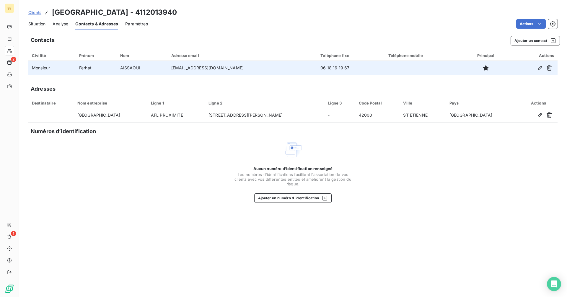
drag, startPoint x: 253, startPoint y: 67, endPoint x: 166, endPoint y: 66, distance: 86.8
click at [166, 66] on tr "Monsieur [PERSON_NAME] [EMAIL_ADDRESS][DOMAIN_NAME] 06 18 16 19 67" at bounding box center [292, 68] width 529 height 14
copy tr "[EMAIL_ADDRESS][DOMAIN_NAME]"
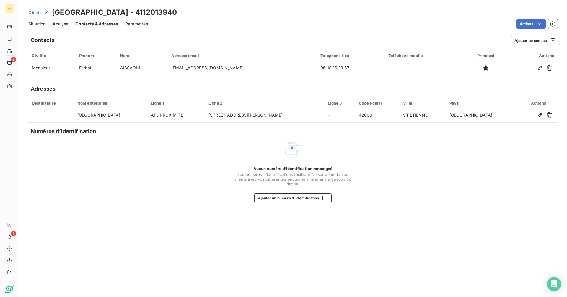
click at [35, 26] on span "Situation" at bounding box center [36, 24] width 17 height 6
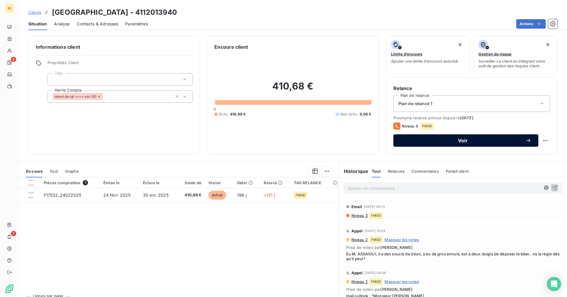
click at [438, 141] on span "Voir" at bounding box center [462, 140] width 125 height 5
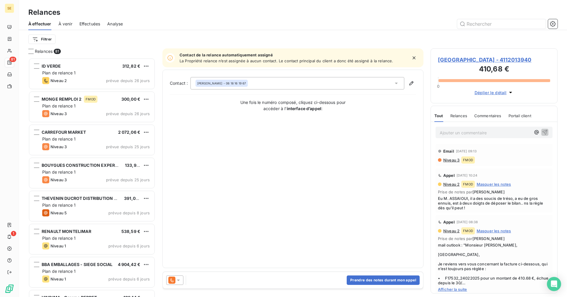
scroll to position [235, 123]
click at [178, 279] on icon at bounding box center [178, 280] width 6 height 6
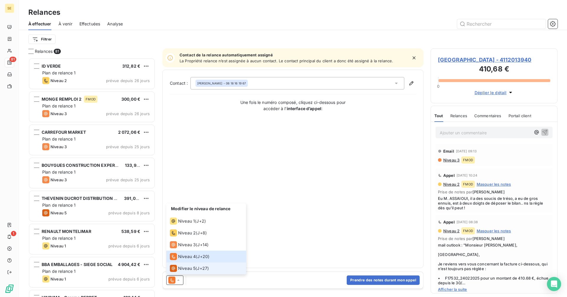
click at [186, 267] on span "Niveau 5" at bounding box center [186, 268] width 17 height 6
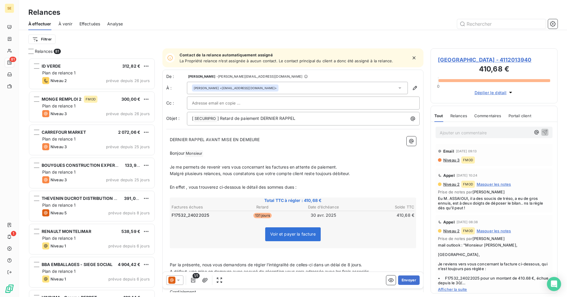
click at [253, 163] on p "﻿" at bounding box center [293, 160] width 246 height 7
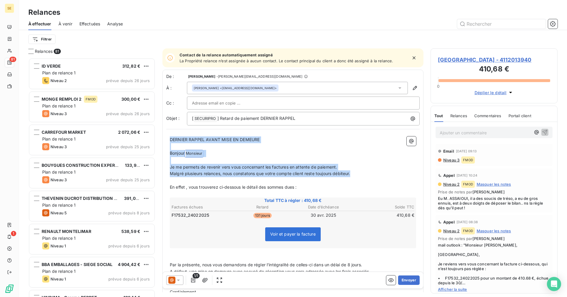
drag, startPoint x: 170, startPoint y: 138, endPoint x: 379, endPoint y: 173, distance: 212.0
click at [379, 173] on div "DERNIER RAPPEL AVANT MISE EN DEMEURE ﻿ Bonjour Monsieur ﻿ ﻿ Je me permets de re…" at bounding box center [293, 258] width 246 height 244
copy div "DERNIER RAPPEL AVANT MISE EN DEMEURE ﻿ Bonjour Monsieur ﻿ ﻿ Je me permets de re…"
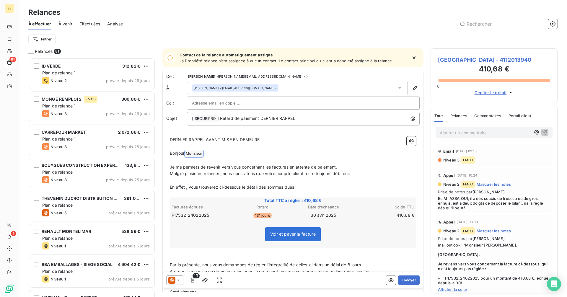
click at [451, 59] on span "[GEOGRAPHIC_DATA] - 4112013940" at bounding box center [494, 60] width 112 height 8
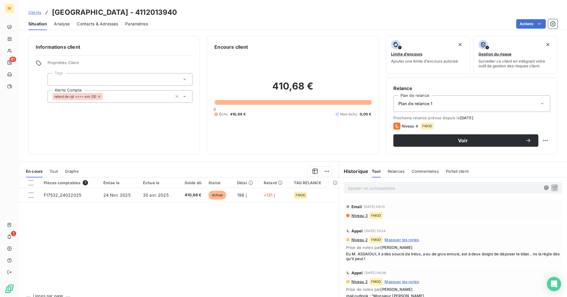
click at [97, 23] on span "Contacts & Adresses" at bounding box center [97, 24] width 41 height 6
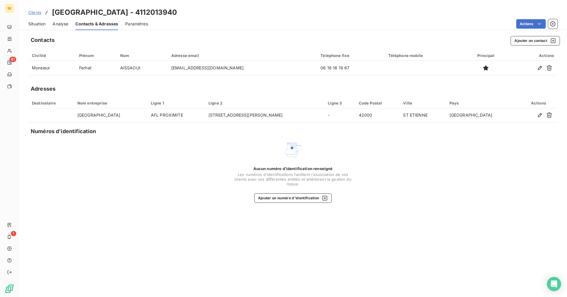
click at [37, 25] on span "Situation" at bounding box center [36, 24] width 17 height 6
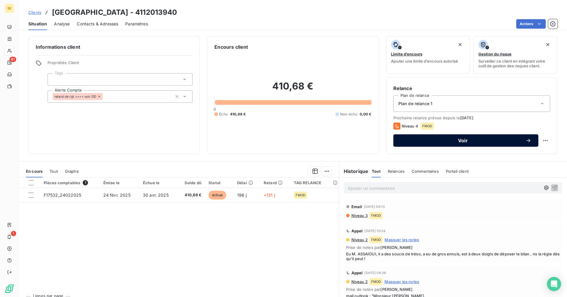
click at [408, 141] on span "Voir" at bounding box center [462, 140] width 125 height 5
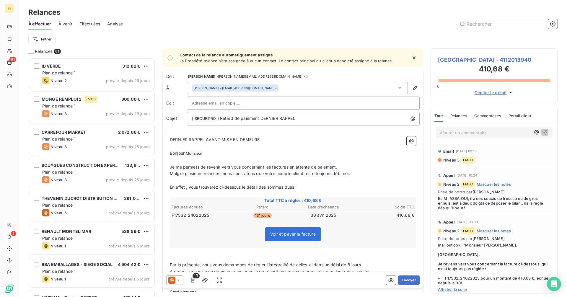
scroll to position [235, 123]
click at [176, 280] on icon at bounding box center [178, 280] width 6 height 6
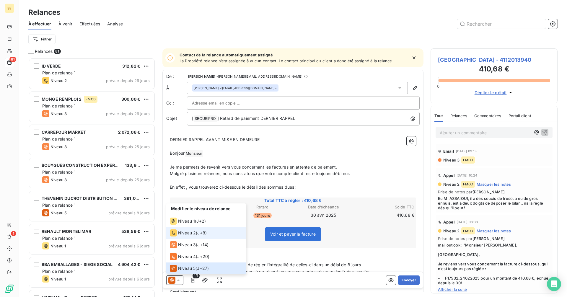
click at [185, 231] on span "Niveau 2" at bounding box center [187, 233] width 18 height 6
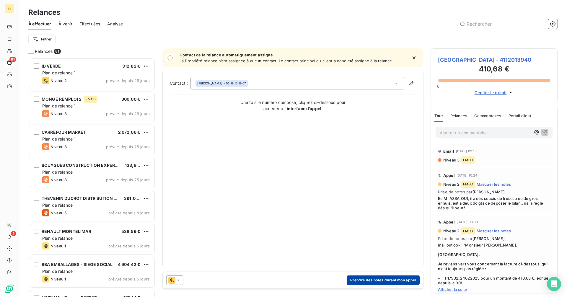
click at [401, 279] on button "Prendre des notes durant mon appel" at bounding box center [383, 279] width 73 height 9
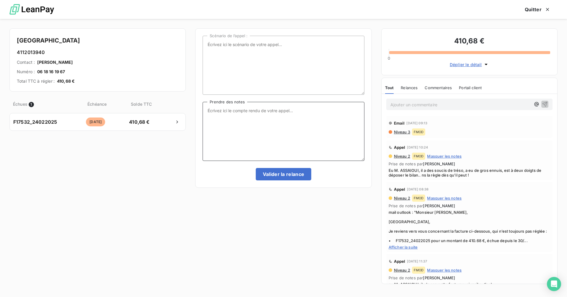
click at [251, 109] on textarea "Prendre des notes" at bounding box center [283, 131] width 161 height 59
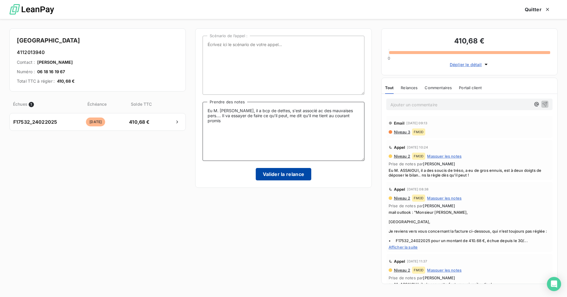
type textarea "Eu M. [PERSON_NAME], il a bcp de dettes, s'est associé ac des mauvaises pers...…"
click at [270, 173] on button "Valider la relance" at bounding box center [284, 174] width 56 height 12
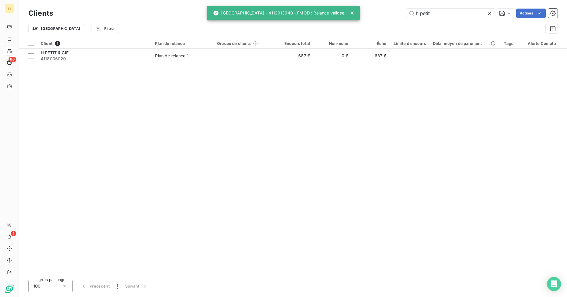
drag, startPoint x: 446, startPoint y: 16, endPoint x: 389, endPoint y: 16, distance: 57.3
click at [389, 16] on div "h petit Actions" at bounding box center [308, 13] width 497 height 9
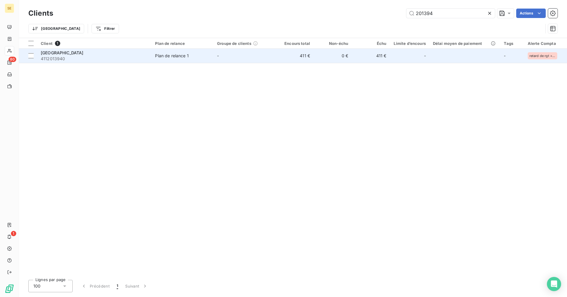
type input "201394"
click at [165, 57] on div "Plan de relance 1" at bounding box center [172, 56] width 34 height 6
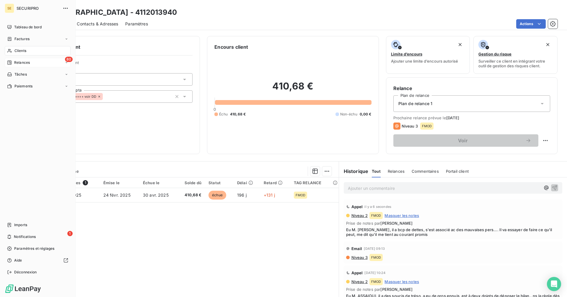
click at [12, 62] on div "Relances" at bounding box center [18, 62] width 23 height 5
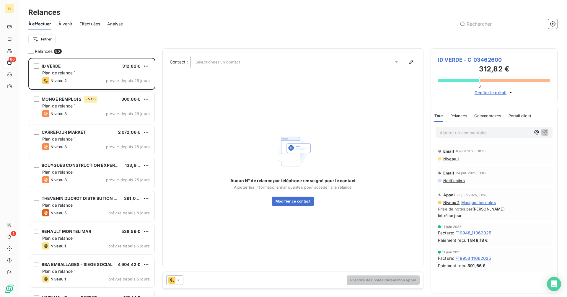
scroll to position [235, 123]
click at [466, 25] on input "text" at bounding box center [501, 23] width 89 height 9
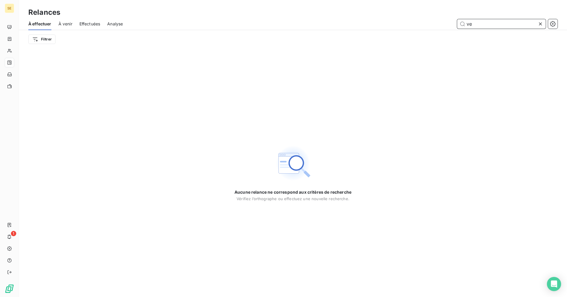
type input "v"
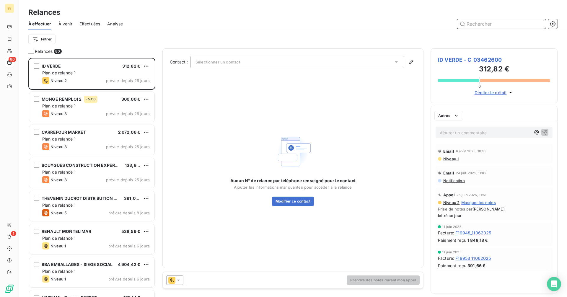
scroll to position [235, 123]
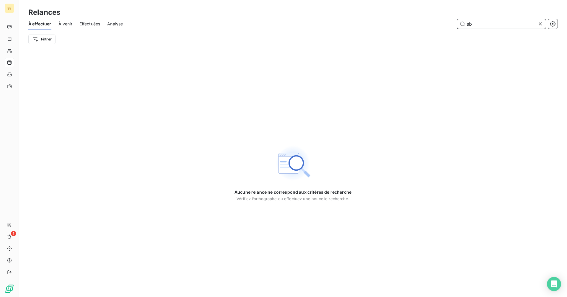
type input "s"
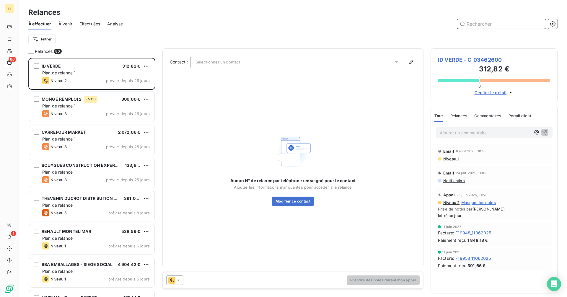
scroll to position [235, 123]
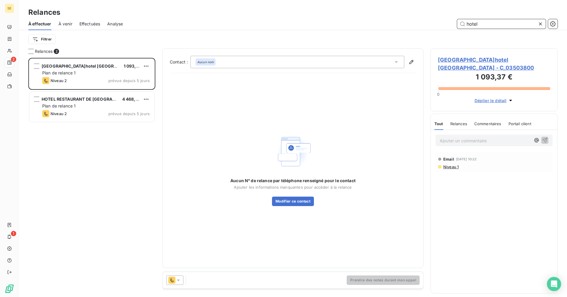
scroll to position [235, 123]
type input "h"
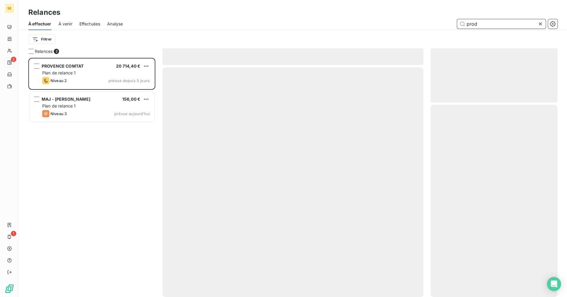
scroll to position [235, 123]
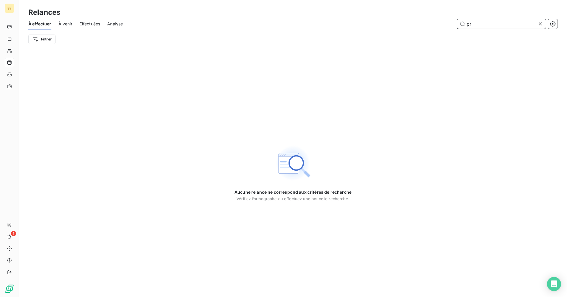
type input "p"
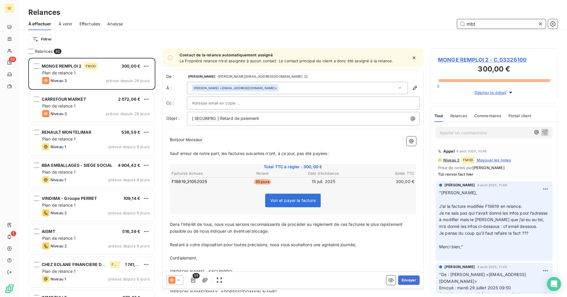
scroll to position [235, 123]
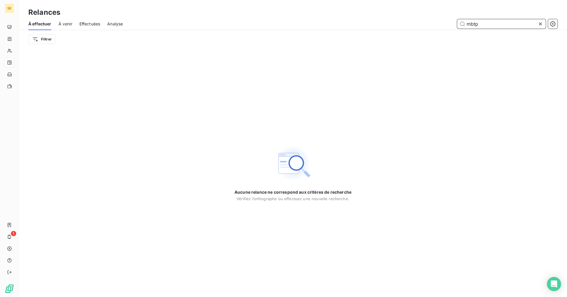
click at [490, 27] on input "mbtp" at bounding box center [501, 23] width 89 height 9
drag, startPoint x: 490, startPoint y: 27, endPoint x: 451, endPoint y: 27, distance: 39.3
click at [451, 27] on div "mbtp" at bounding box center [344, 23] width 428 height 9
type input "mbtp"
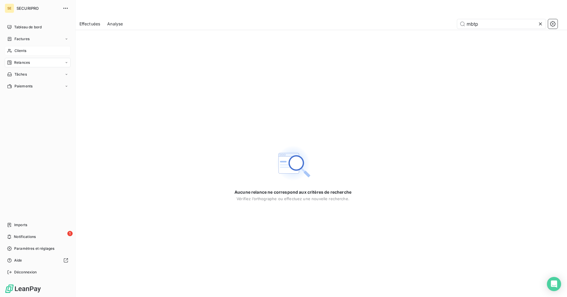
click at [17, 48] on div "Clients" at bounding box center [38, 50] width 66 height 9
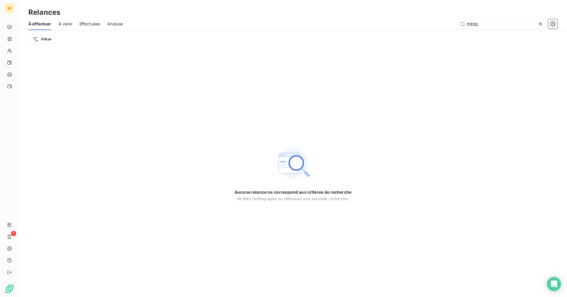
drag, startPoint x: 487, startPoint y: 21, endPoint x: 451, endPoint y: 24, distance: 35.8
click at [451, 25] on div "mbtp" at bounding box center [344, 23] width 428 height 9
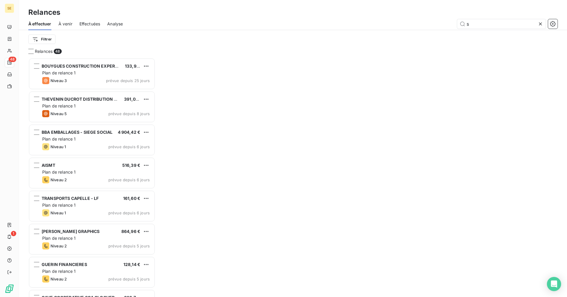
scroll to position [235, 123]
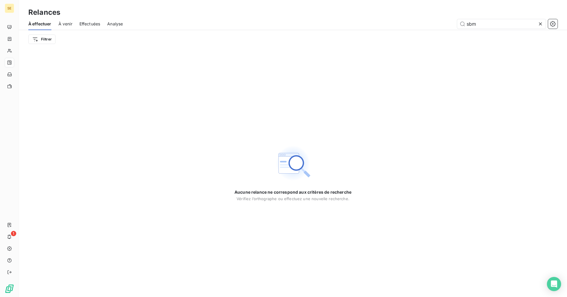
type input "sbm"
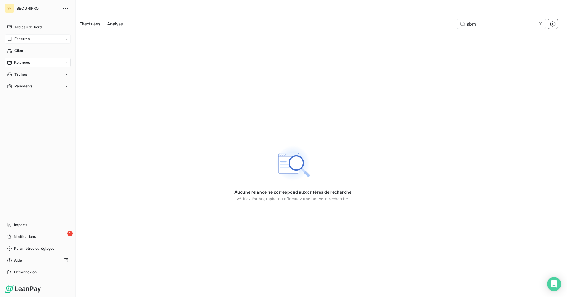
drag, startPoint x: 17, startPoint y: 37, endPoint x: 55, endPoint y: 35, distance: 37.8
click at [17, 37] on span "Factures" at bounding box center [21, 38] width 15 height 5
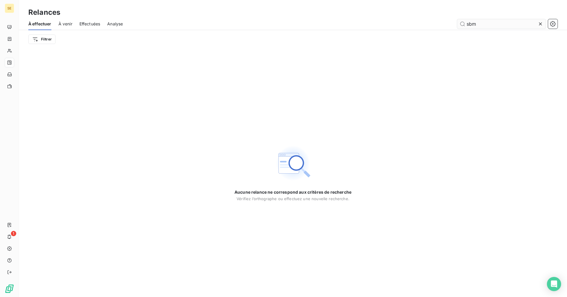
click at [497, 22] on input "sbm" at bounding box center [501, 23] width 89 height 9
type input "s"
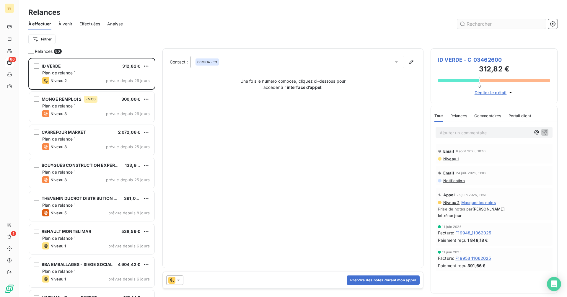
scroll to position [235, 123]
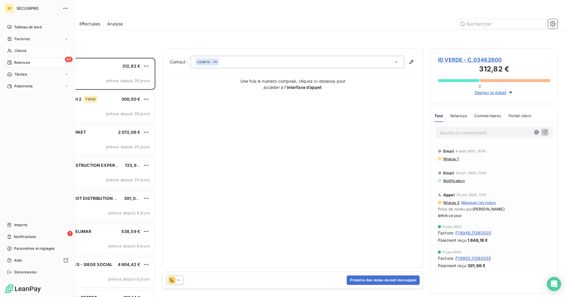
click at [22, 50] on span "Clients" at bounding box center [20, 50] width 12 height 5
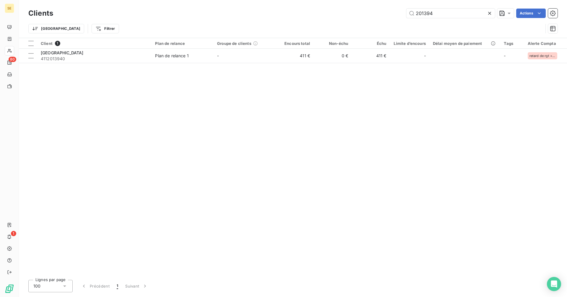
drag, startPoint x: 446, startPoint y: 12, endPoint x: 356, endPoint y: 8, distance: 89.8
click at [355, 13] on div "201394 Actions" at bounding box center [308, 13] width 497 height 9
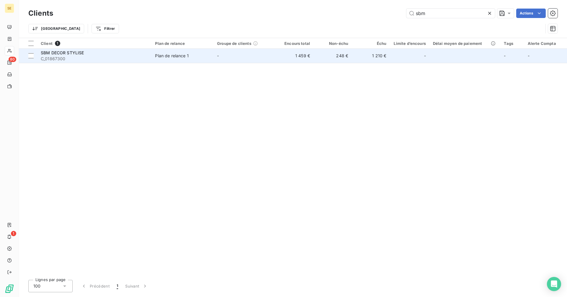
type input "sbm"
click at [137, 58] on span "C_01867300" at bounding box center [94, 59] width 107 height 6
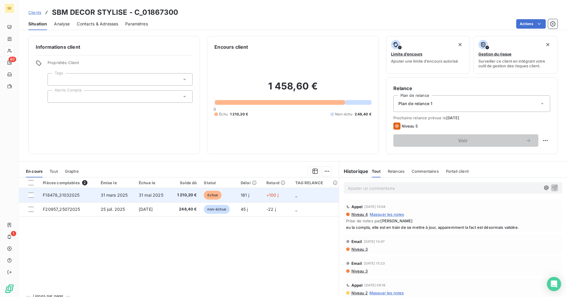
click at [154, 196] on span "31 mai 2025" at bounding box center [151, 194] width 25 height 5
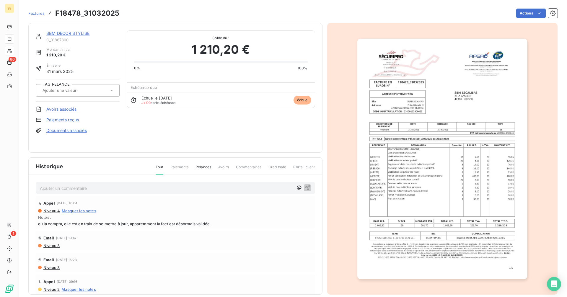
click at [445, 127] on img "button" at bounding box center [442, 159] width 170 height 240
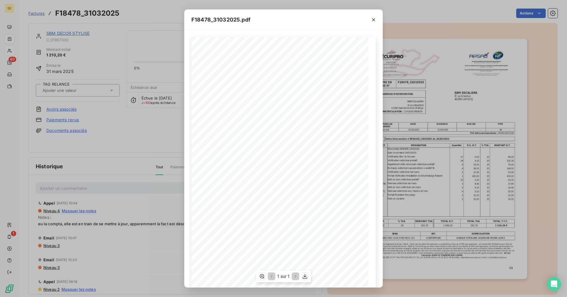
click at [301, 240] on span at bounding box center [293, 240] width 34 height 2
click at [374, 19] on icon "button" at bounding box center [374, 20] width 6 height 6
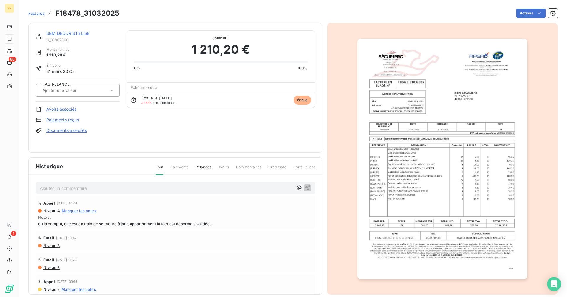
click at [79, 31] on link "SBM DECOR STYLISE" at bounding box center [67, 33] width 43 height 5
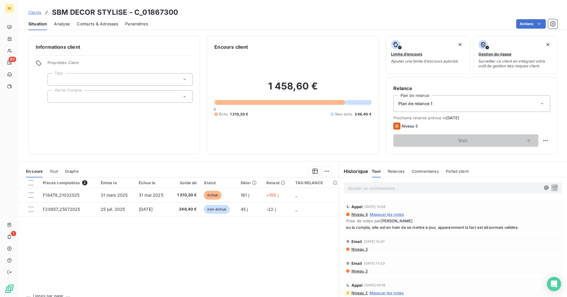
click at [369, 184] on div "Ajouter un commentaire ﻿" at bounding box center [444, 188] width 192 height 8
click at [371, 189] on p "Ajouter un commentaire ﻿" at bounding box center [444, 188] width 192 height 7
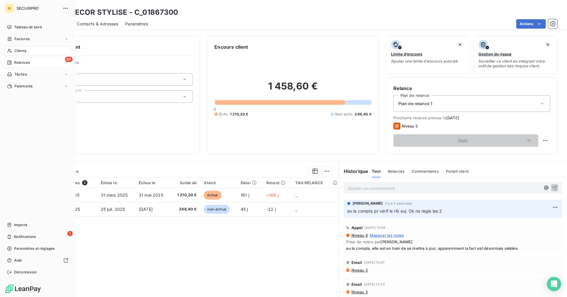
click at [9, 64] on icon at bounding box center [9, 63] width 4 height 4
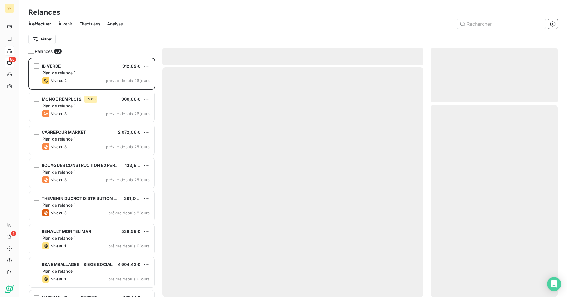
scroll to position [235, 123]
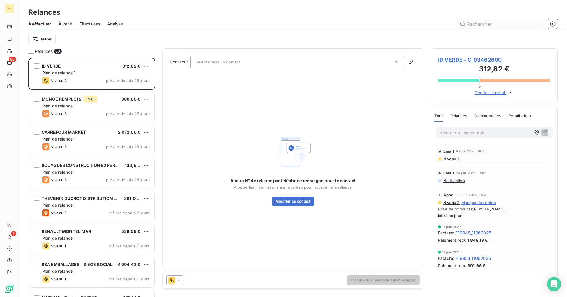
click at [472, 23] on input "text" at bounding box center [501, 23] width 89 height 9
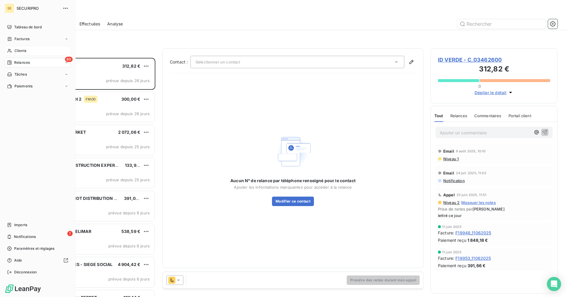
click at [14, 48] on div "Clients" at bounding box center [38, 50] width 66 height 9
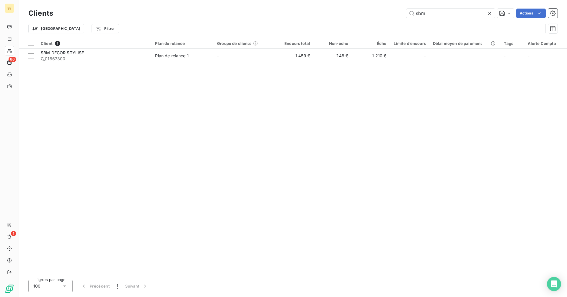
drag, startPoint x: 435, startPoint y: 12, endPoint x: 363, endPoint y: 8, distance: 72.1
click at [363, 8] on div "Clients sbm Actions" at bounding box center [292, 13] width 529 height 12
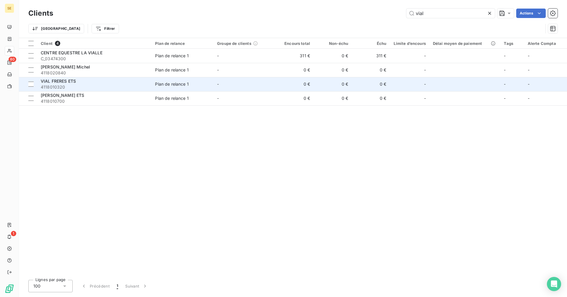
type input "vial"
click at [105, 79] on div "VIAL FRERES ETS" at bounding box center [94, 81] width 107 height 6
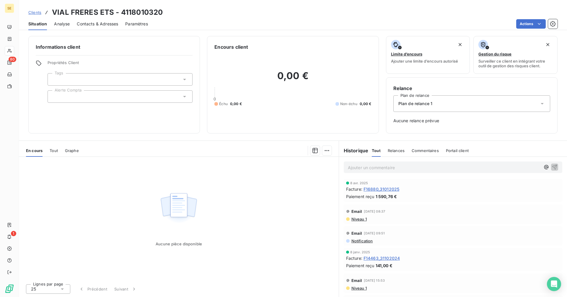
click at [57, 150] on span "Tout" at bounding box center [54, 150] width 8 height 5
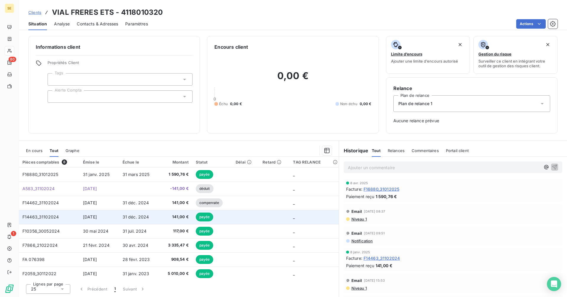
scroll to position [2, 0]
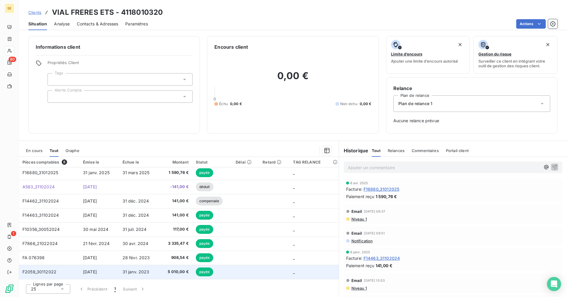
click at [131, 270] on span "31 janv. 2023" at bounding box center [136, 271] width 27 height 5
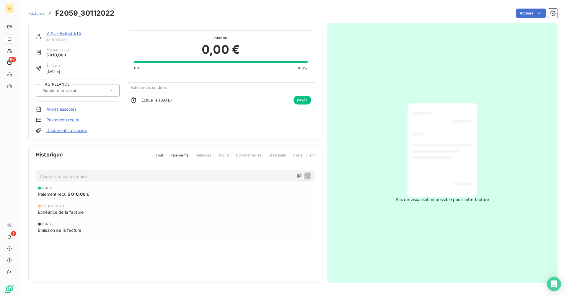
click at [60, 33] on link "VIAL FRERES ETS" at bounding box center [63, 33] width 35 height 5
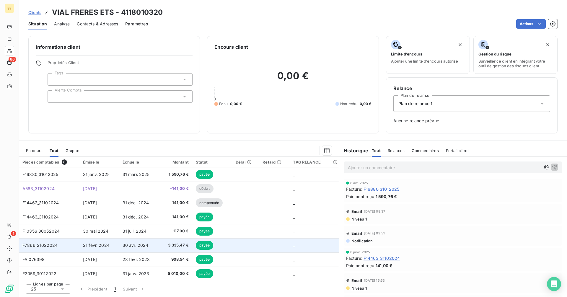
click at [153, 244] on td "30 avr. 2024" at bounding box center [139, 245] width 40 height 14
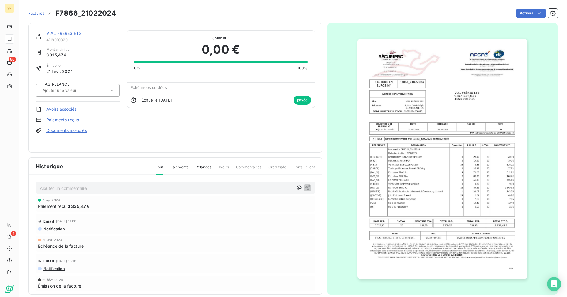
click at [68, 33] on link "VIAL FRERES ETS" at bounding box center [63, 33] width 35 height 5
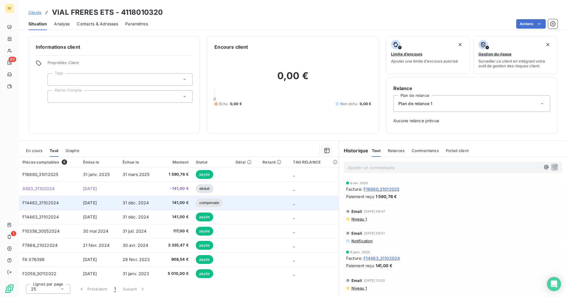
click at [142, 201] on span "31 déc. 2024" at bounding box center [136, 202] width 27 height 5
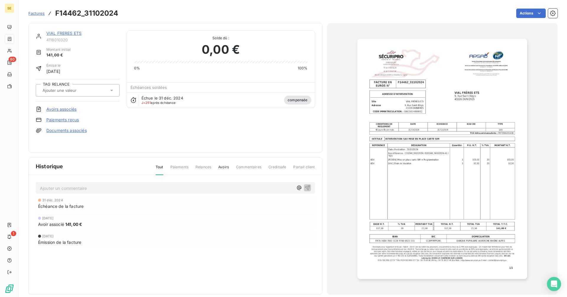
click at [64, 32] on link "VIAL FRERES ETS" at bounding box center [63, 33] width 35 height 5
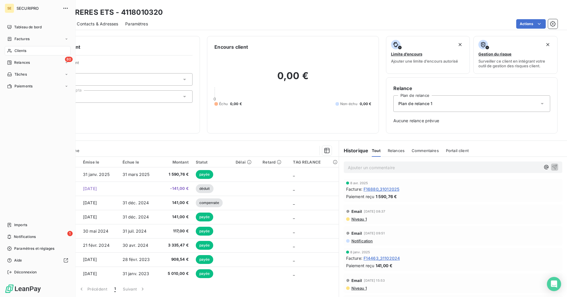
click at [36, 53] on div "Clients" at bounding box center [38, 50] width 66 height 9
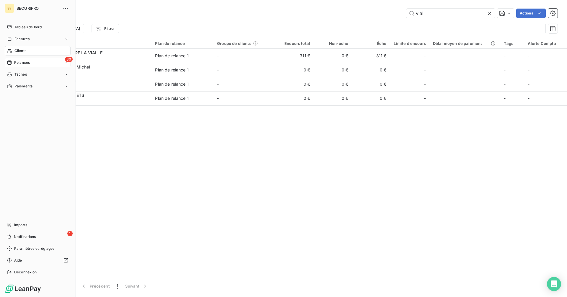
click at [26, 63] on span "Relances" at bounding box center [22, 62] width 16 height 5
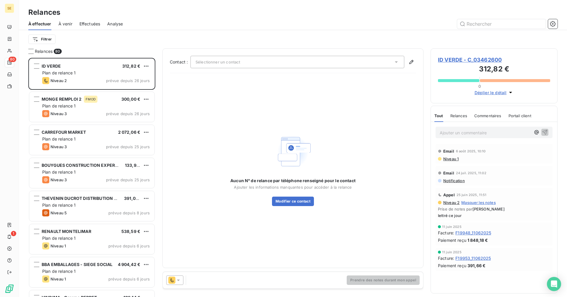
scroll to position [235, 123]
click at [476, 27] on input "text" at bounding box center [501, 23] width 89 height 9
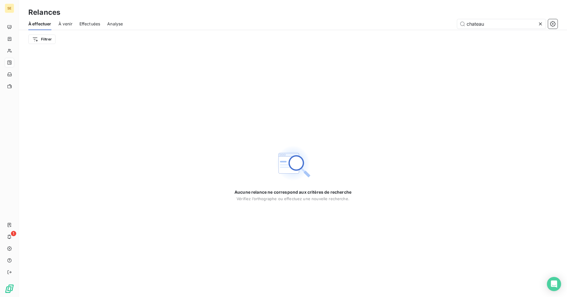
type input "chateau"
click at [541, 22] on icon at bounding box center [540, 24] width 6 height 6
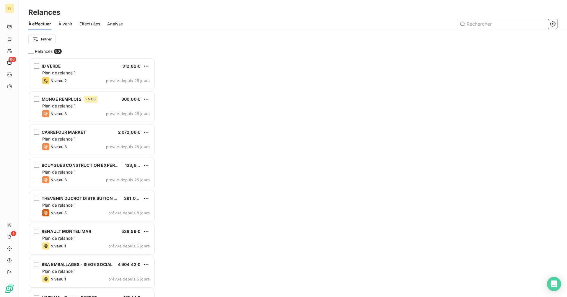
scroll to position [235, 123]
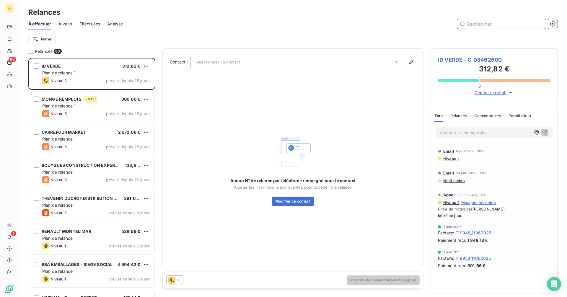
click at [485, 25] on input "text" at bounding box center [501, 23] width 89 height 9
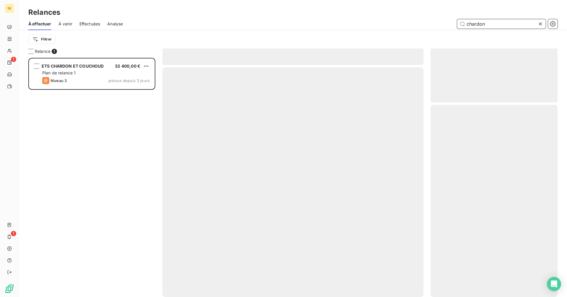
scroll to position [235, 123]
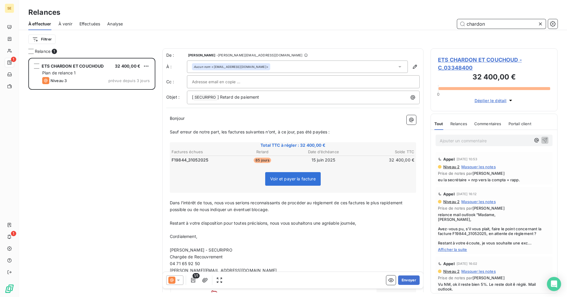
type input "chardon"
click at [466, 61] on span "ETS CHARDON ET COUCHOUD - C_03348400" at bounding box center [494, 64] width 112 height 16
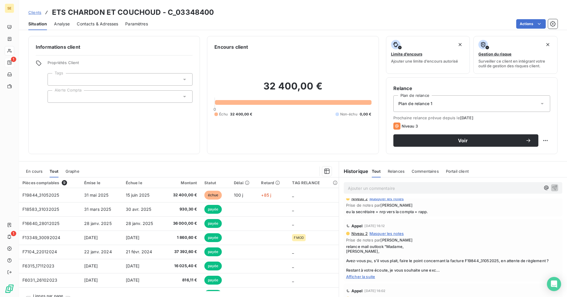
scroll to position [30, 0]
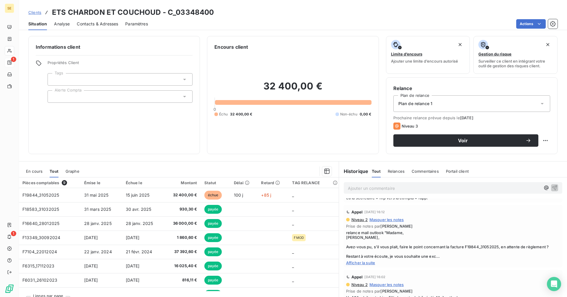
click at [368, 262] on span "Afficher la suite" at bounding box center [453, 262] width 214 height 5
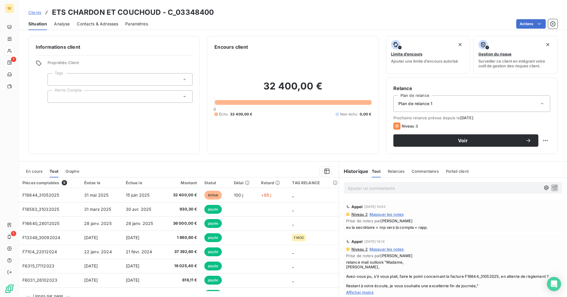
click at [35, 170] on span "En cours" at bounding box center [34, 171] width 17 height 5
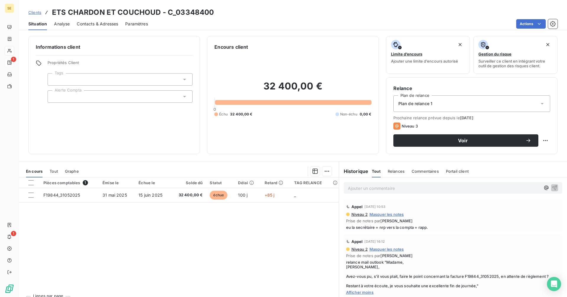
click at [55, 171] on span "Tout" at bounding box center [54, 171] width 8 height 5
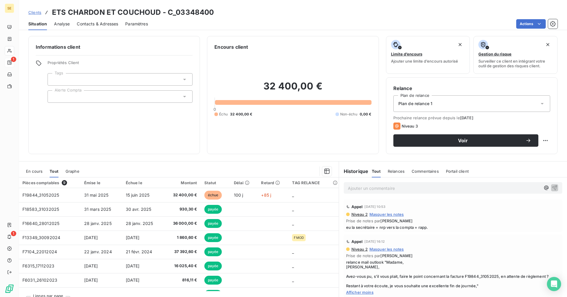
click at [102, 24] on span "Contacts & Adresses" at bounding box center [97, 24] width 41 height 6
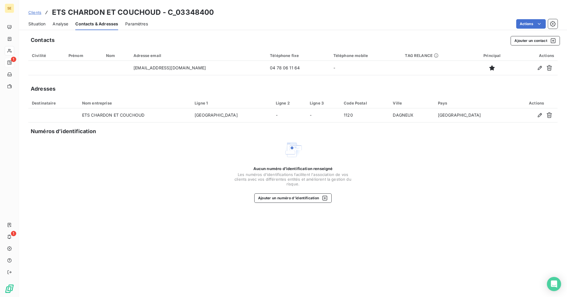
click at [40, 24] on span "Situation" at bounding box center [36, 24] width 17 height 6
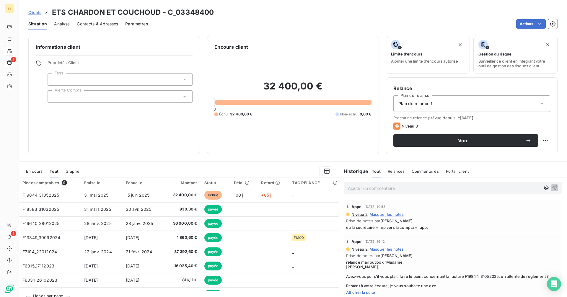
click at [153, 12] on h3 "ETS CHARDON ET COUCHOUD - C_03348400" at bounding box center [133, 12] width 162 height 11
drag, startPoint x: 159, startPoint y: 12, endPoint x: 48, endPoint y: 11, distance: 111.0
click at [48, 11] on div "Clients ETS CHARDON ET COUCHOUD - C_03348400" at bounding box center [120, 12] width 185 height 11
copy h3 "ETS CHARDON ET COUCHOUD"
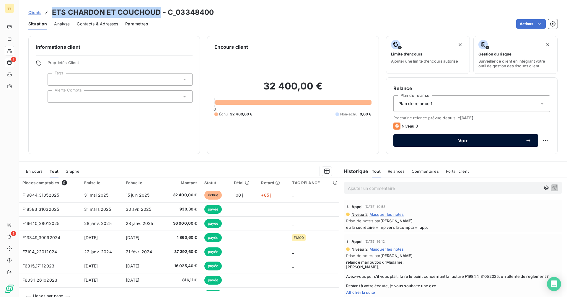
click at [422, 138] on span "Voir" at bounding box center [462, 140] width 125 height 5
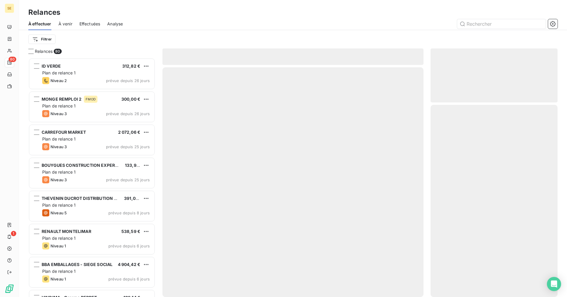
scroll to position [235, 123]
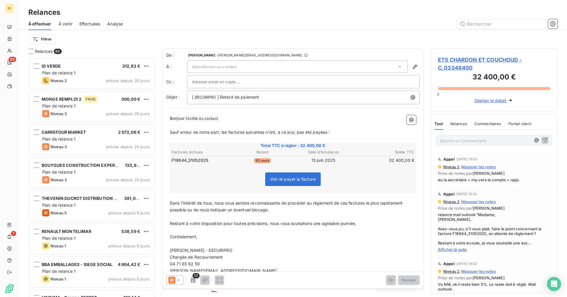
click at [180, 281] on icon at bounding box center [178, 280] width 6 height 6
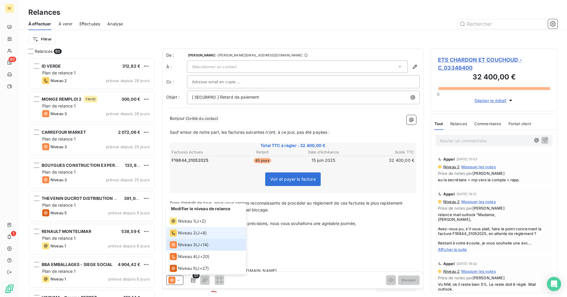
click at [183, 234] on span "Niveau 2" at bounding box center [187, 233] width 18 height 6
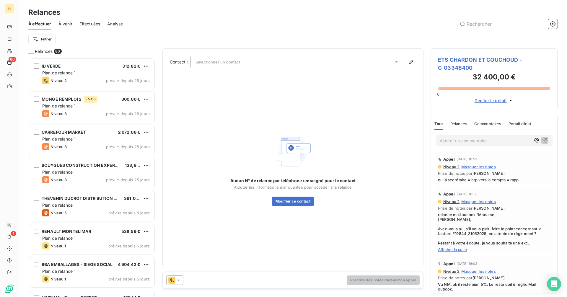
click at [246, 61] on div "Sélectionner un contact" at bounding box center [297, 62] width 214 height 12
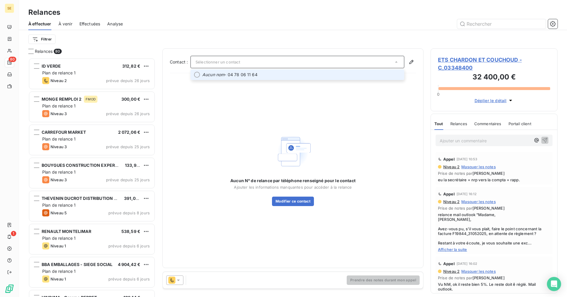
click at [238, 73] on span "Aucun nom - 04 78 06 11 64" at bounding box center [301, 75] width 198 height 6
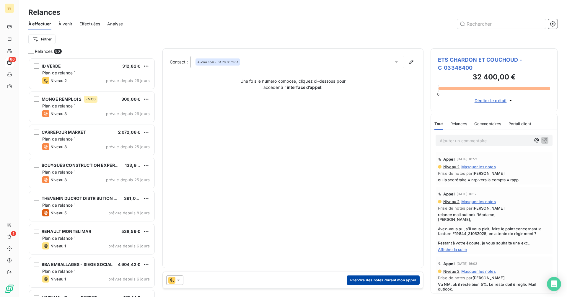
click at [384, 283] on button "Prendre des notes durant mon appel" at bounding box center [383, 279] width 73 height 9
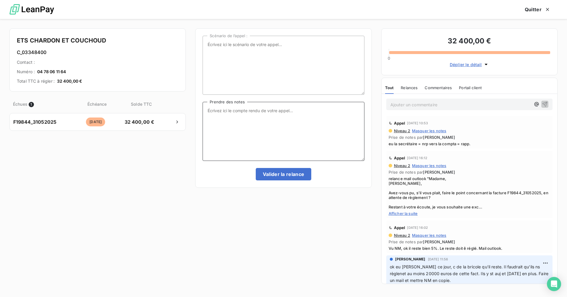
click at [256, 114] on textarea "Prendre des notes" at bounding box center [283, 131] width 161 height 59
click at [211, 109] on textarea "eu la compta ce jour" at bounding box center [283, 131] width 161 height 59
click at [268, 113] on textarea "Eu la compta ce jour" at bounding box center [283, 131] width 161 height 59
paste textarea "[PERSON_NAME], J’ai à nouveau eu la compta, Me dit que cette fact de situation …"
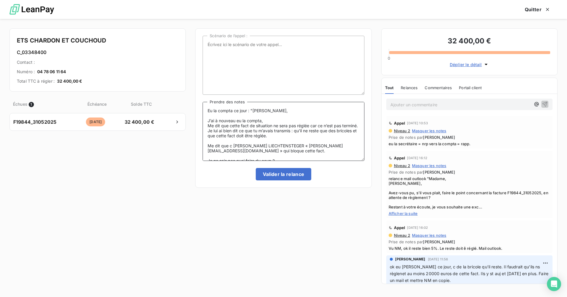
scroll to position [33, 0]
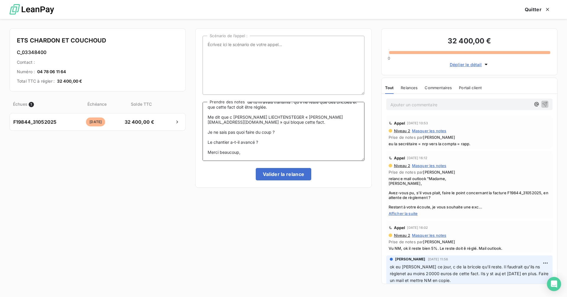
click at [248, 153] on textarea "Eu la compta ce jour : "[PERSON_NAME], J’ai à nouveau eu la compta, Me dit que …" at bounding box center [283, 131] width 161 height 59
type textarea "Eu la compta ce jour : "[PERSON_NAME], J’ai à nouveau eu la compta, Me dit que …"
click at [278, 173] on button "Valider la relance" at bounding box center [284, 174] width 56 height 12
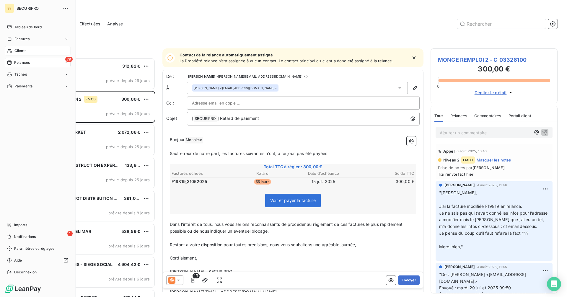
click at [13, 51] on div "Clients" at bounding box center [38, 50] width 66 height 9
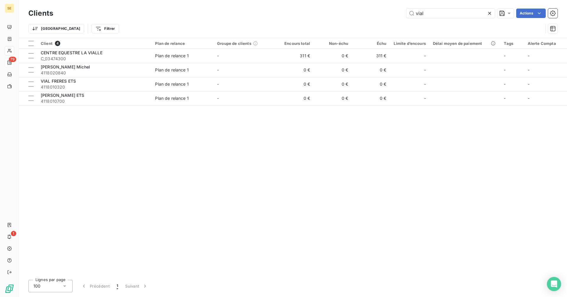
drag, startPoint x: 441, startPoint y: 14, endPoint x: 399, endPoint y: 13, distance: 42.2
click at [398, 13] on div "vial Actions" at bounding box center [308, 13] width 497 height 9
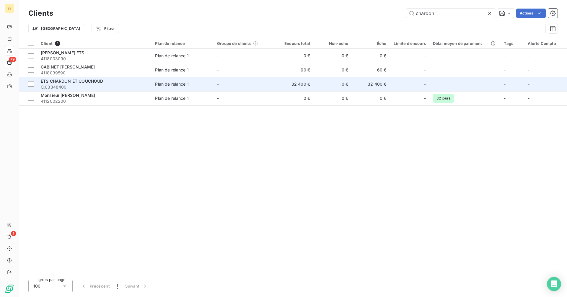
type input "chardon"
click at [141, 84] on span "C_03348400" at bounding box center [94, 87] width 107 height 6
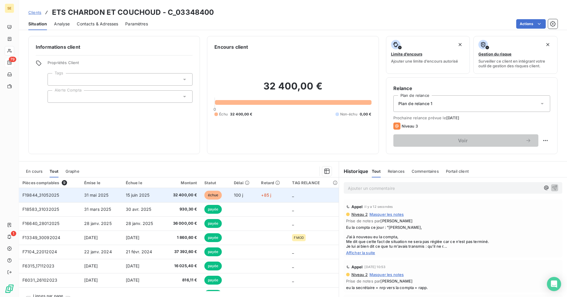
click at [146, 198] on td "15 juin 2025" at bounding box center [142, 195] width 41 height 14
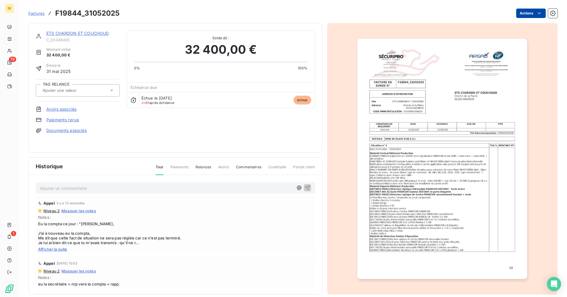
click at [521, 15] on html "SE 79 1 Factures F19844_31052025 Actions ETS CHARDON ET COUCHOUD C_03348400 Mon…" at bounding box center [283, 148] width 567 height 297
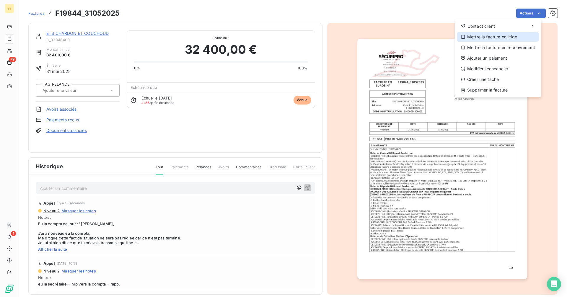
click at [488, 40] on div "Mettre la facture en litige" at bounding box center [497, 36] width 81 height 9
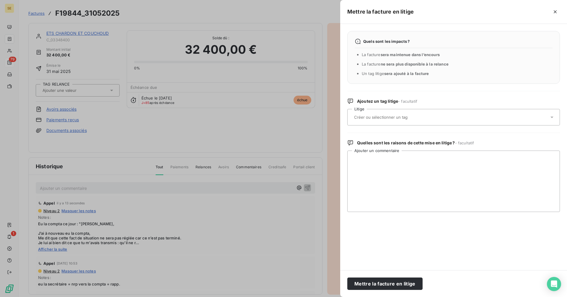
click at [375, 116] on input "text" at bounding box center [396, 117] width 86 height 5
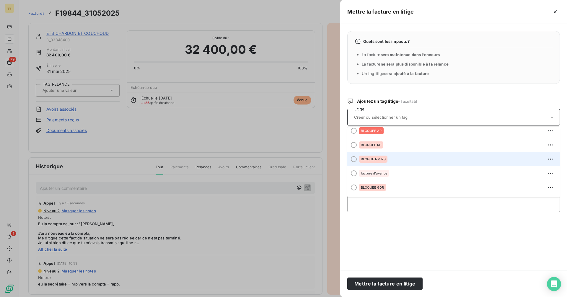
scroll to position [89, 0]
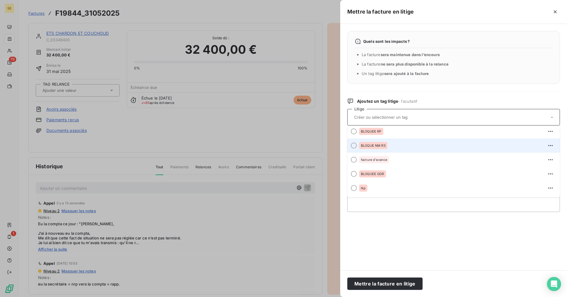
click at [391, 148] on div "BLOQUE NM RS" at bounding box center [457, 145] width 196 height 9
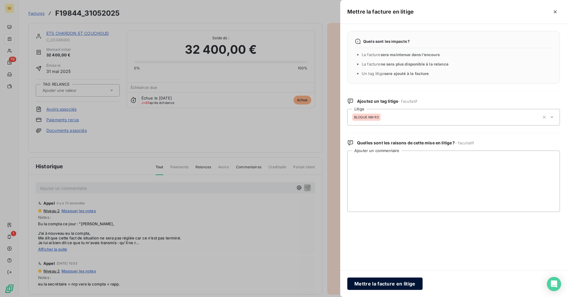
click at [397, 283] on button "Mettre la facture en litige" at bounding box center [384, 284] width 75 height 12
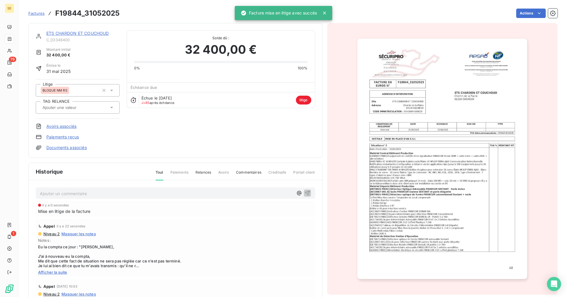
click at [81, 34] on link "ETS CHARDON ET COUCHOUD" at bounding box center [77, 33] width 62 height 5
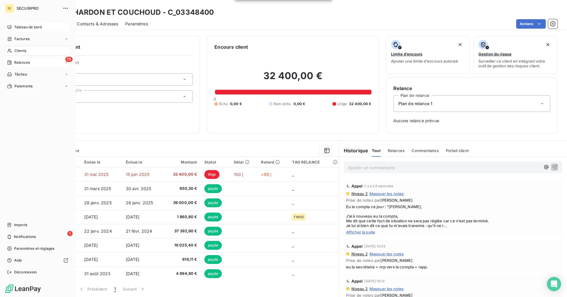
click at [9, 24] on div "Tableau de bord" at bounding box center [38, 26] width 66 height 9
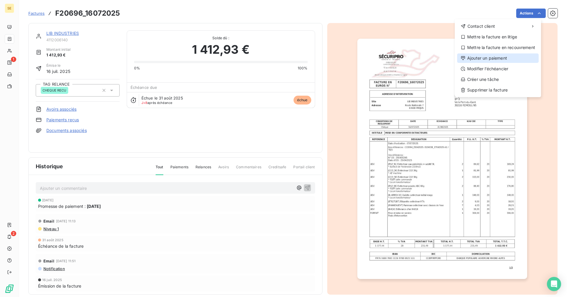
click at [481, 58] on div "Ajouter un paiement" at bounding box center [497, 57] width 81 height 9
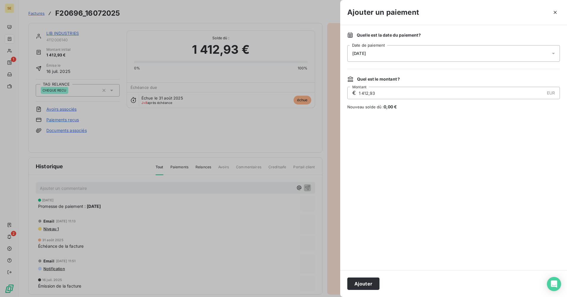
click at [394, 53] on div "08/09/2025" at bounding box center [453, 53] width 213 height 17
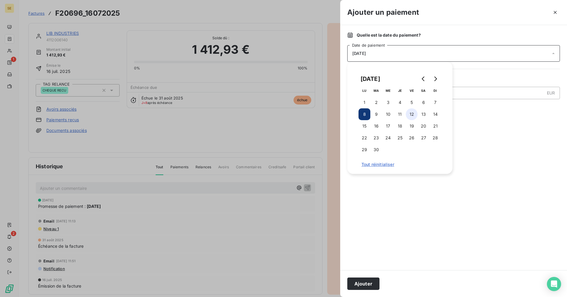
click at [410, 114] on button "12" at bounding box center [412, 114] width 12 height 12
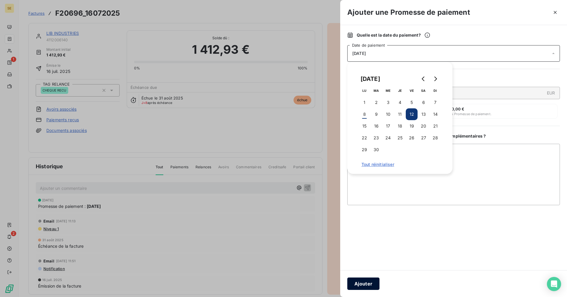
click at [372, 285] on button "Ajouter" at bounding box center [363, 284] width 32 height 12
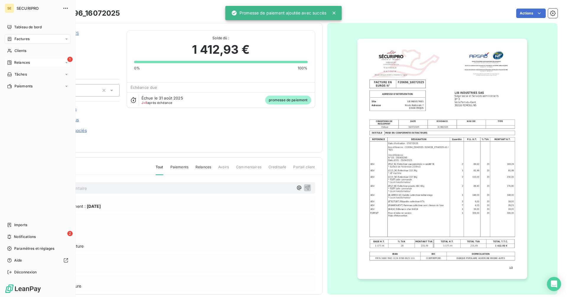
click at [18, 59] on div "1 Relances" at bounding box center [38, 62] width 66 height 9
click at [29, 236] on span "Notifications" at bounding box center [25, 236] width 22 height 5
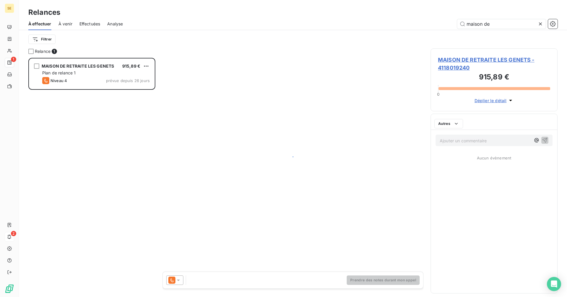
scroll to position [235, 123]
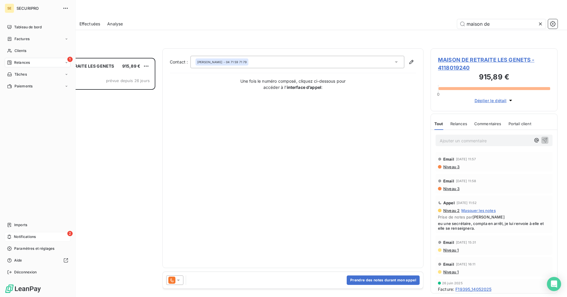
click at [9, 235] on icon at bounding box center [9, 236] width 4 height 5
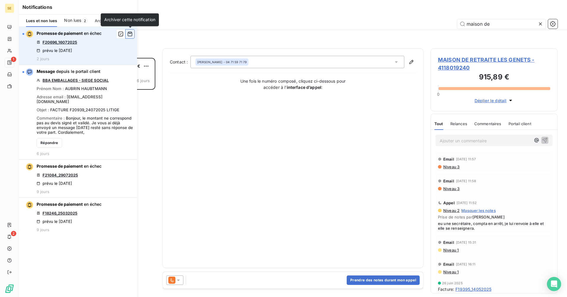
click at [130, 33] on icon "button" at bounding box center [129, 34] width 5 height 6
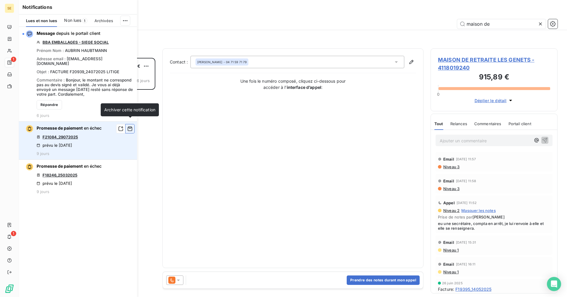
click at [129, 126] on icon "button" at bounding box center [129, 129] width 5 height 6
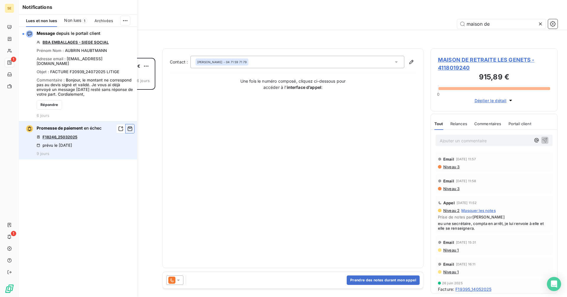
click at [131, 126] on icon "button" at bounding box center [129, 129] width 5 height 6
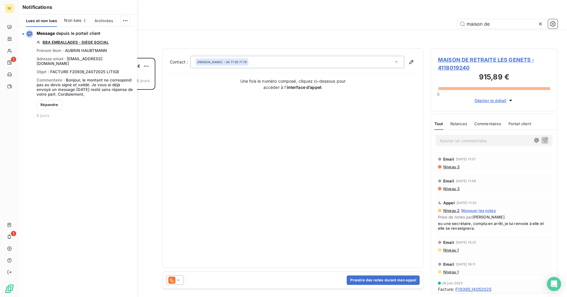
click at [225, 18] on div "À effectuer À venir Effectuées Analyse maison de" at bounding box center [293, 24] width 548 height 12
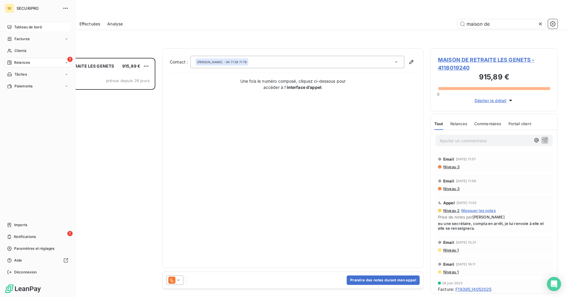
click at [14, 29] on span "Tableau de bord" at bounding box center [27, 27] width 27 height 5
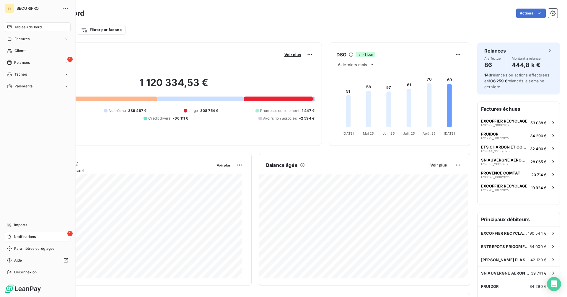
click at [13, 235] on div "1 Notifications" at bounding box center [38, 236] width 66 height 9
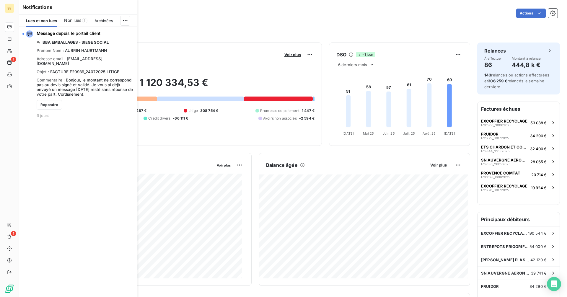
click at [311, 22] on div "Filtrer par client Filtrer par facture" at bounding box center [292, 27] width 529 height 16
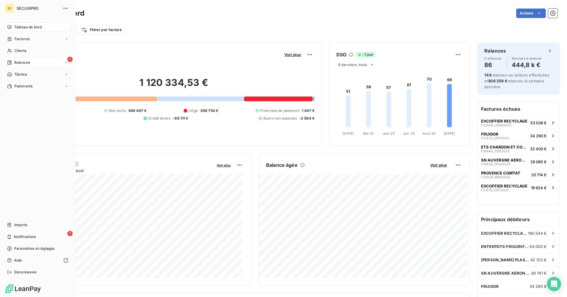
click at [10, 63] on icon at bounding box center [9, 62] width 5 height 5
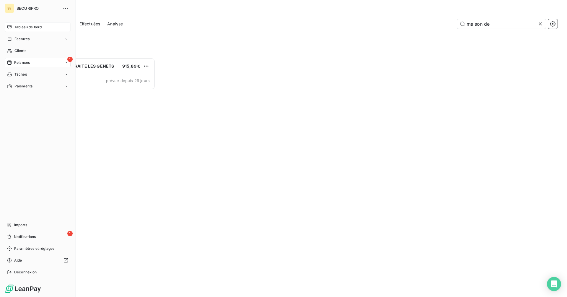
scroll to position [235, 123]
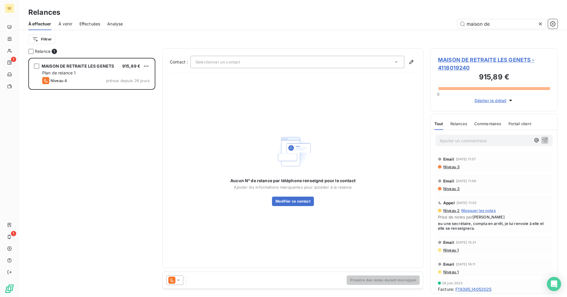
click at [539, 23] on icon at bounding box center [540, 23] width 3 height 3
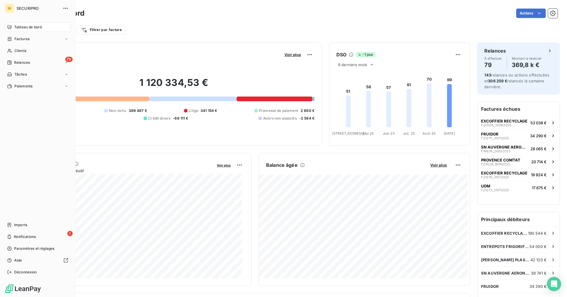
click at [16, 26] on span "Tableau de bord" at bounding box center [27, 27] width 27 height 5
click at [15, 61] on span "Relances" at bounding box center [22, 62] width 16 height 5
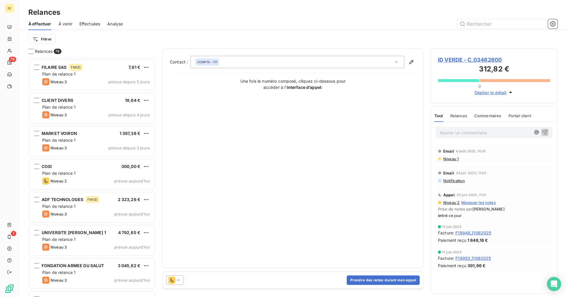
scroll to position [2373, 0]
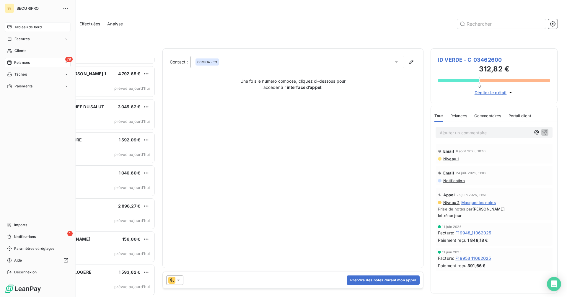
click at [16, 28] on span "Tableau de bord" at bounding box center [27, 27] width 27 height 5
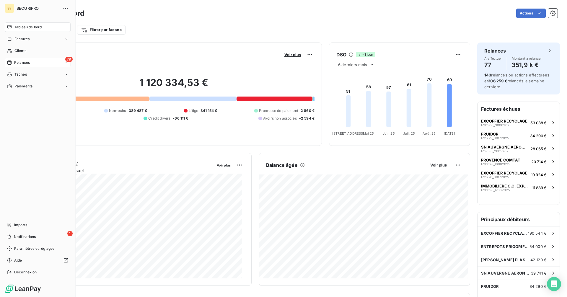
click at [18, 62] on span "Relances" at bounding box center [22, 62] width 16 height 5
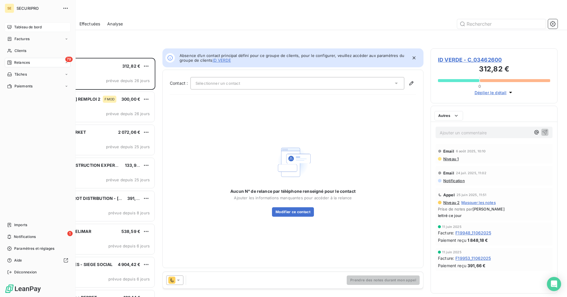
scroll to position [235, 123]
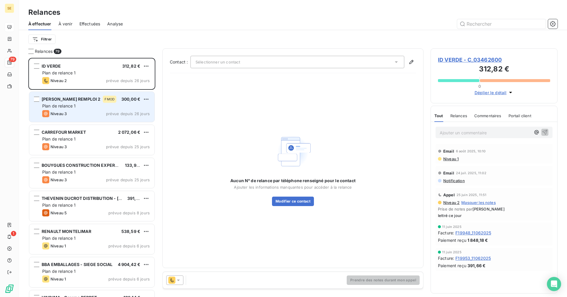
click at [49, 113] on icon "grid" at bounding box center [45, 113] width 7 height 7
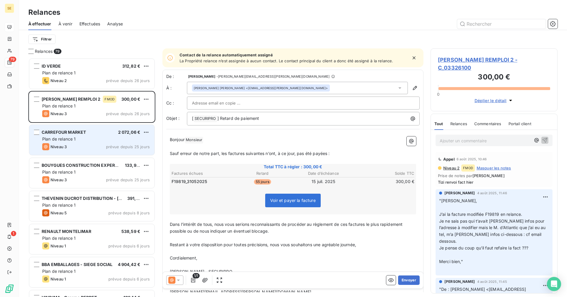
click at [68, 152] on div "CARREFOUR MARKET 2 072,06 € Plan de relance 1 Niveau 3 prévue depuis 25 jours" at bounding box center [91, 140] width 125 height 30
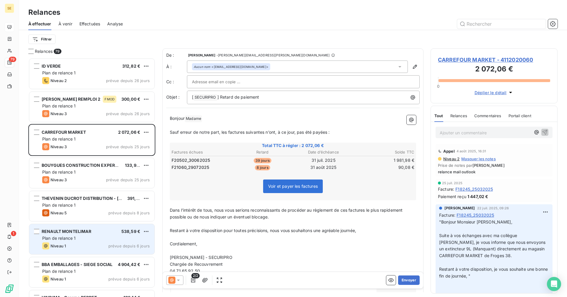
click at [117, 237] on div "Plan de relance 1" at bounding box center [95, 238] width 107 height 6
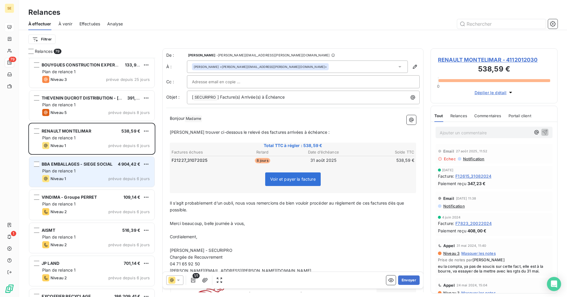
scroll to position [118, 0]
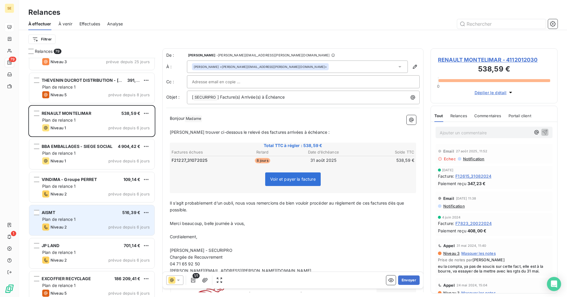
click at [101, 221] on div "Plan de relance 1" at bounding box center [95, 219] width 107 height 6
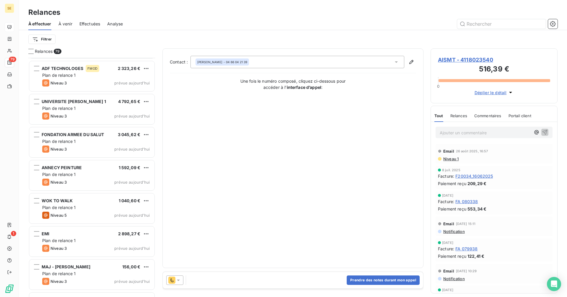
scroll to position [2373, 0]
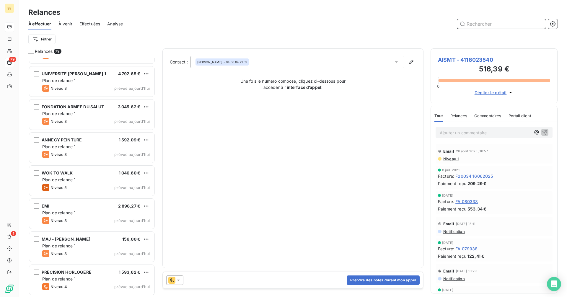
click at [493, 24] on input "text" at bounding box center [501, 23] width 89 height 9
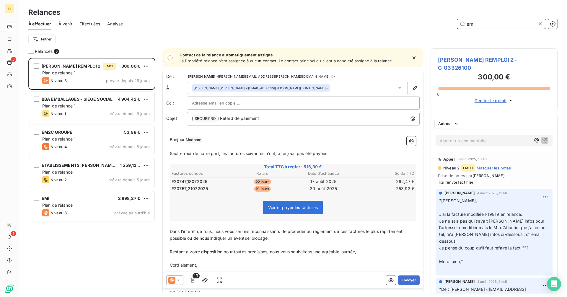
scroll to position [235, 123]
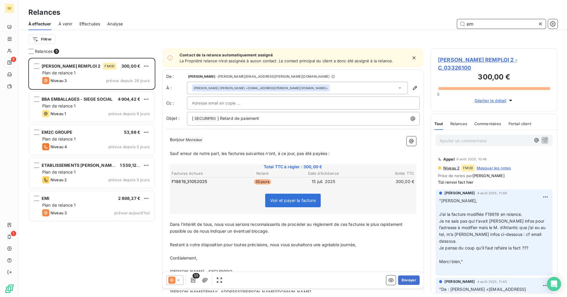
type input "em"
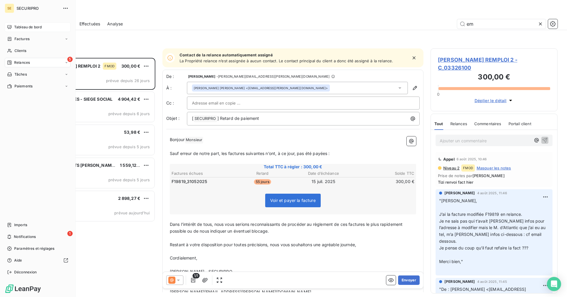
click at [14, 63] on div "Relances" at bounding box center [18, 62] width 23 height 5
click at [27, 77] on span "À effectuer" at bounding box center [23, 74] width 19 height 5
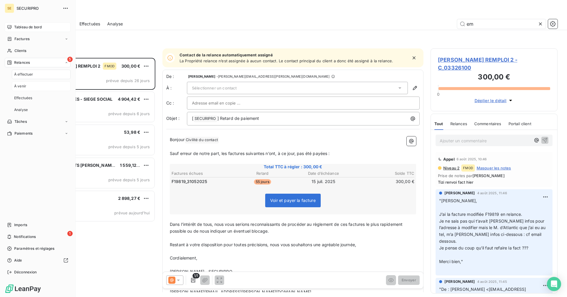
click at [23, 87] on span "À venir" at bounding box center [20, 86] width 12 height 5
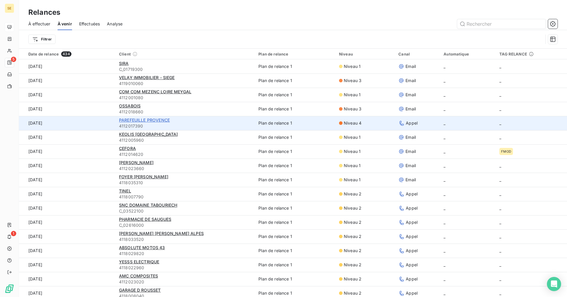
click at [137, 119] on span "PAREFEUILLE PROVENCE" at bounding box center [144, 120] width 51 height 5
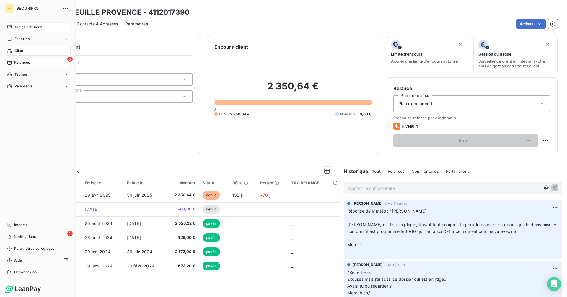
click at [19, 61] on span "Relances" at bounding box center [22, 62] width 16 height 5
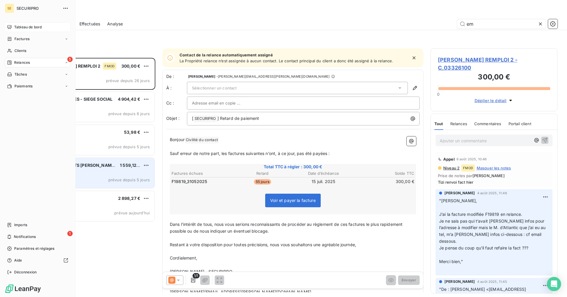
scroll to position [235, 123]
